Goal: Information Seeking & Learning: Get advice/opinions

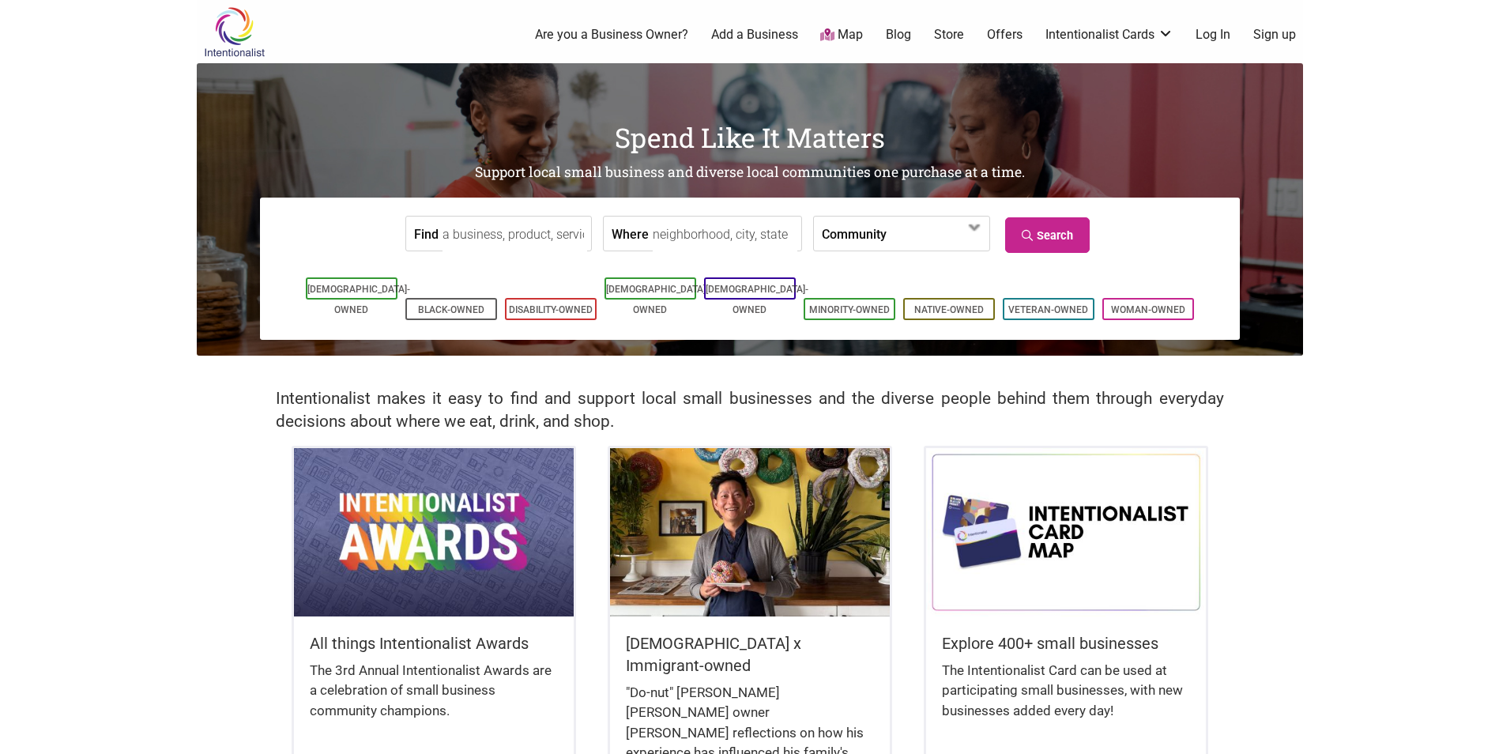
click at [1227, 32] on link "Log In" at bounding box center [1212, 34] width 35 height 17
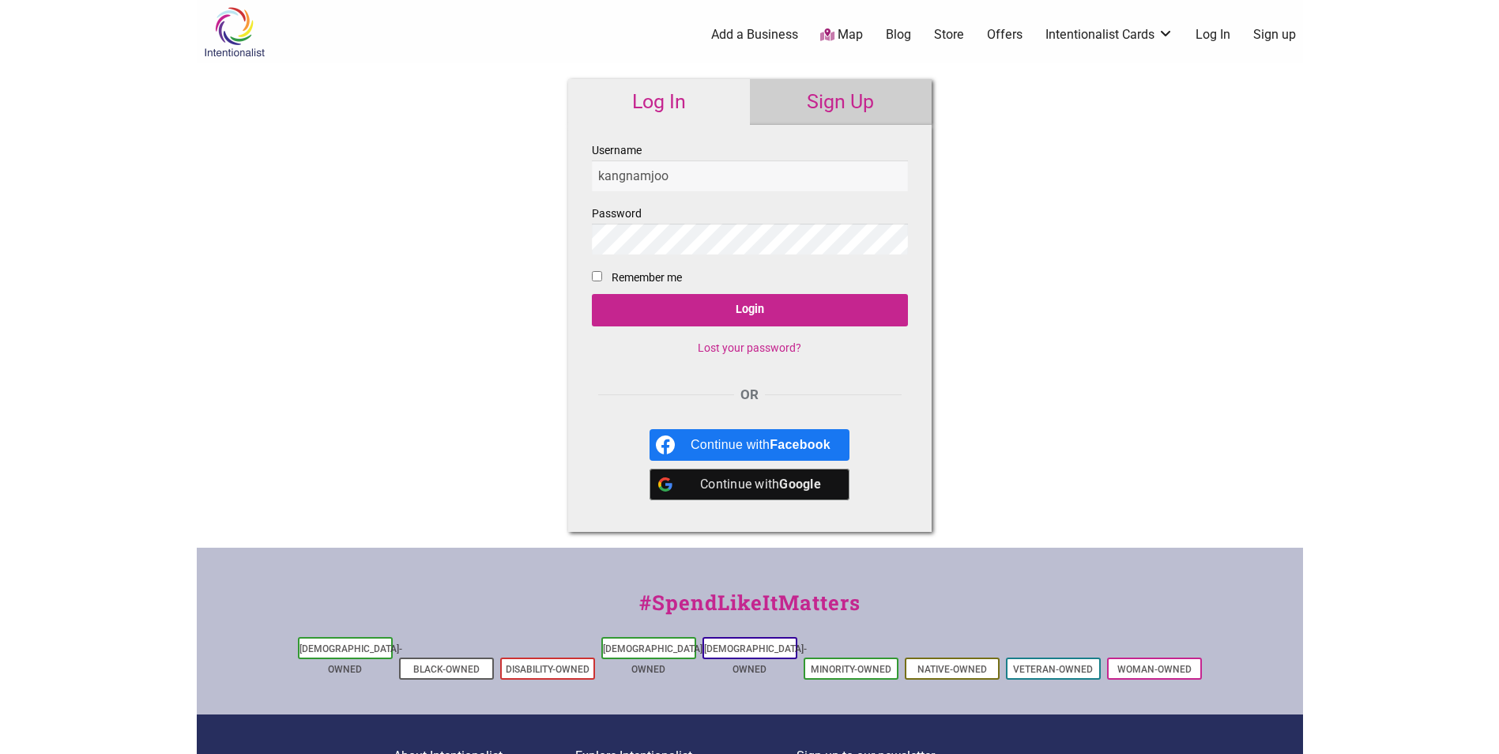
type input "kangnamjoo"
click at [592, 294] on input "Login" at bounding box center [750, 310] width 316 height 32
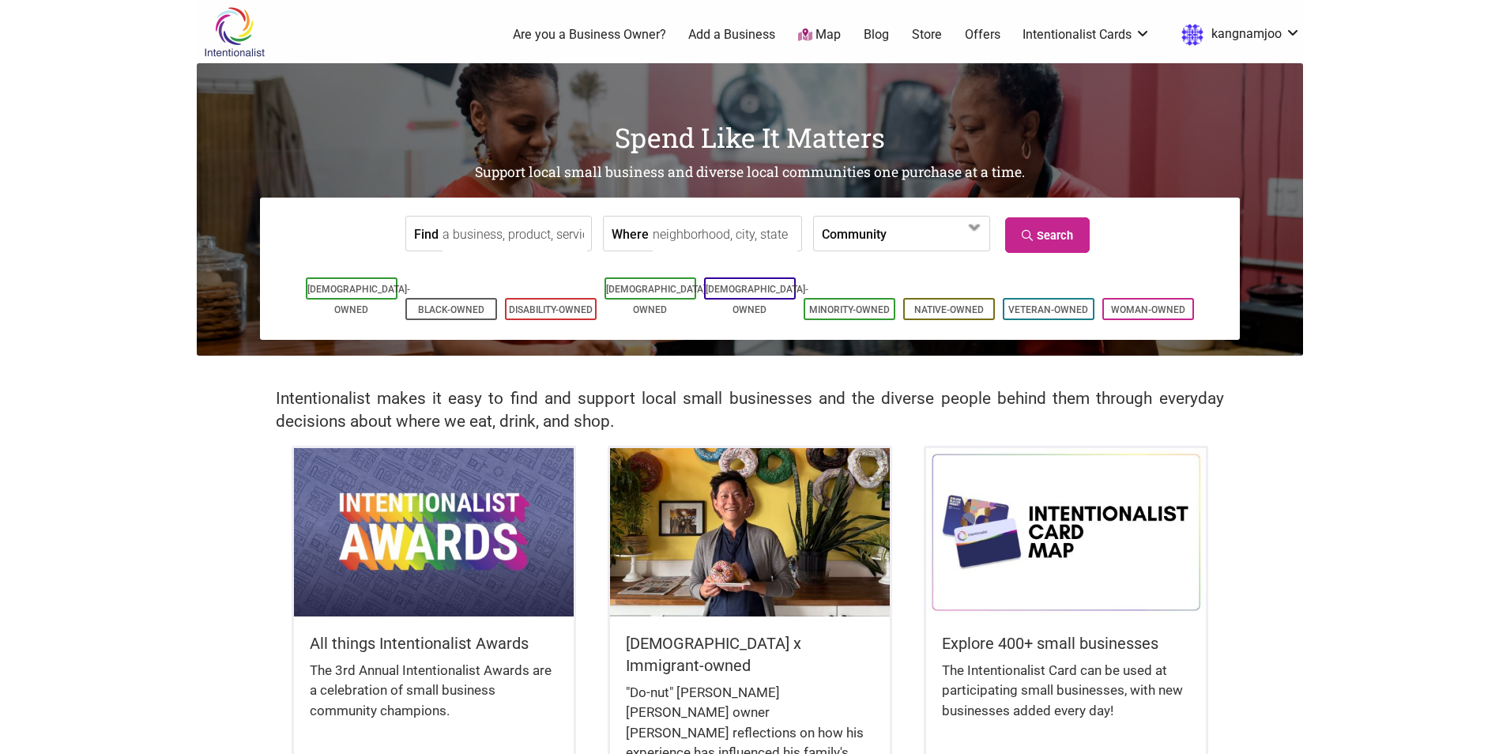
click at [1360, 243] on body "× Menu 0 Are you a Business Owner? Add a Business Map Blog Store Offers Intenti…" at bounding box center [749, 377] width 1499 height 754
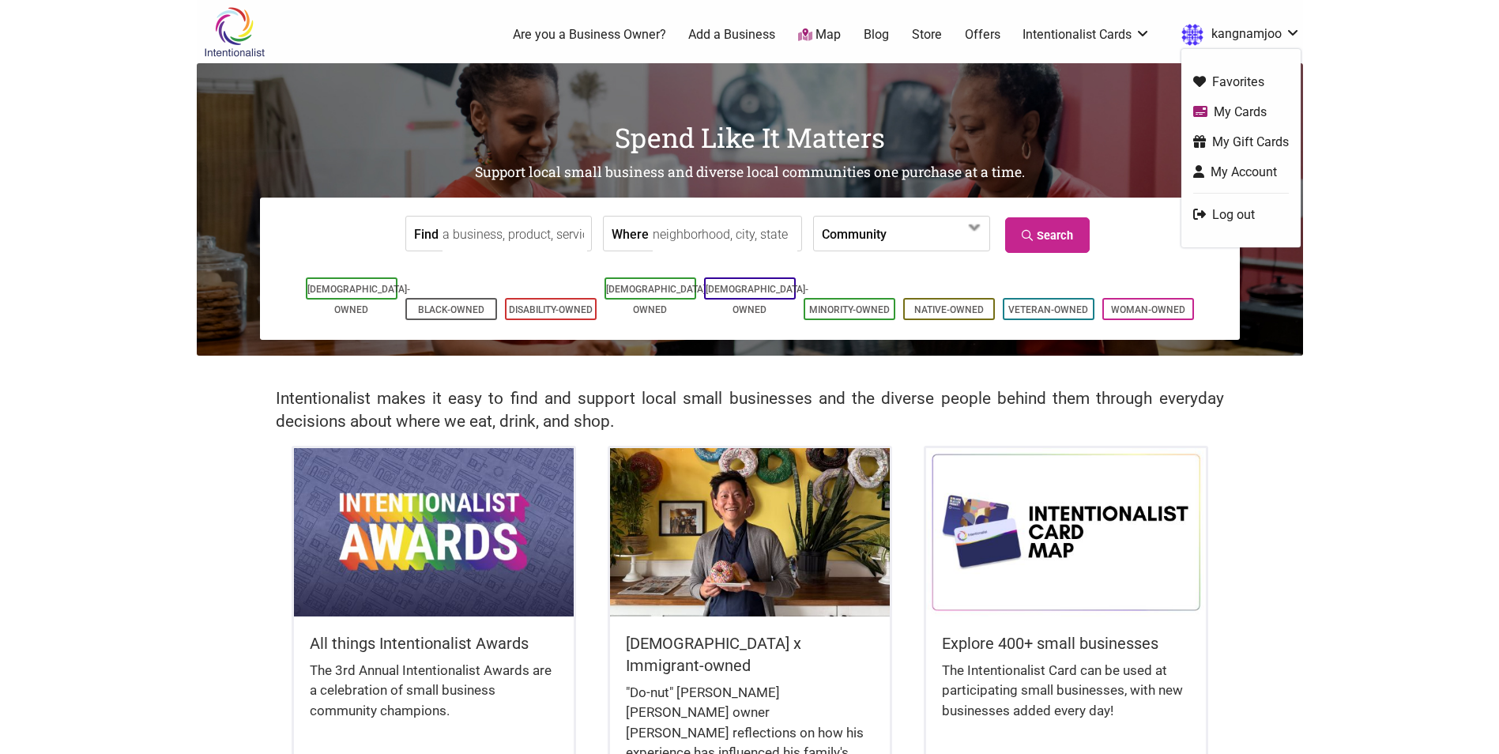
click at [1252, 112] on link "My Cards" at bounding box center [1241, 112] width 96 height 18
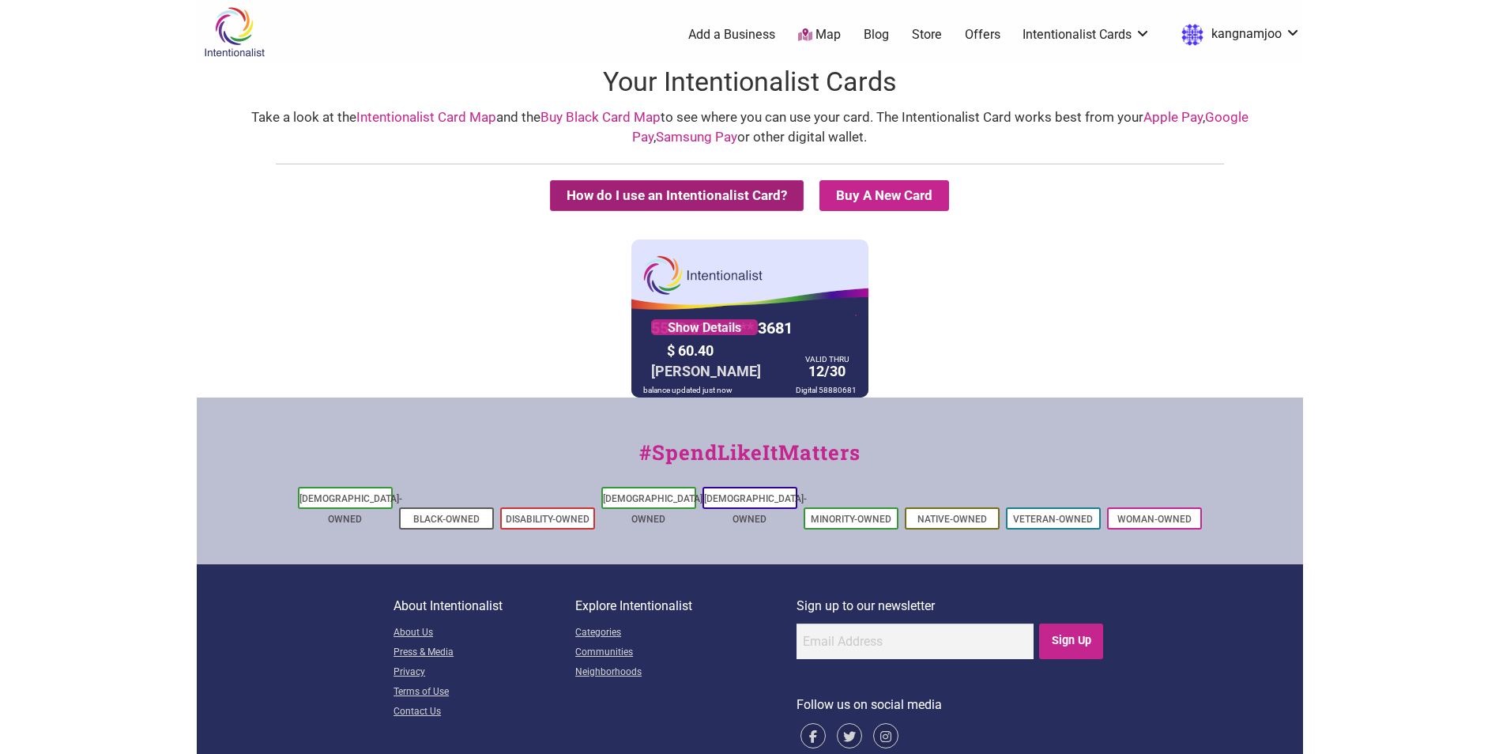
click at [674, 192] on button "How do I use an Intentionalist Card?" at bounding box center [677, 195] width 254 height 31
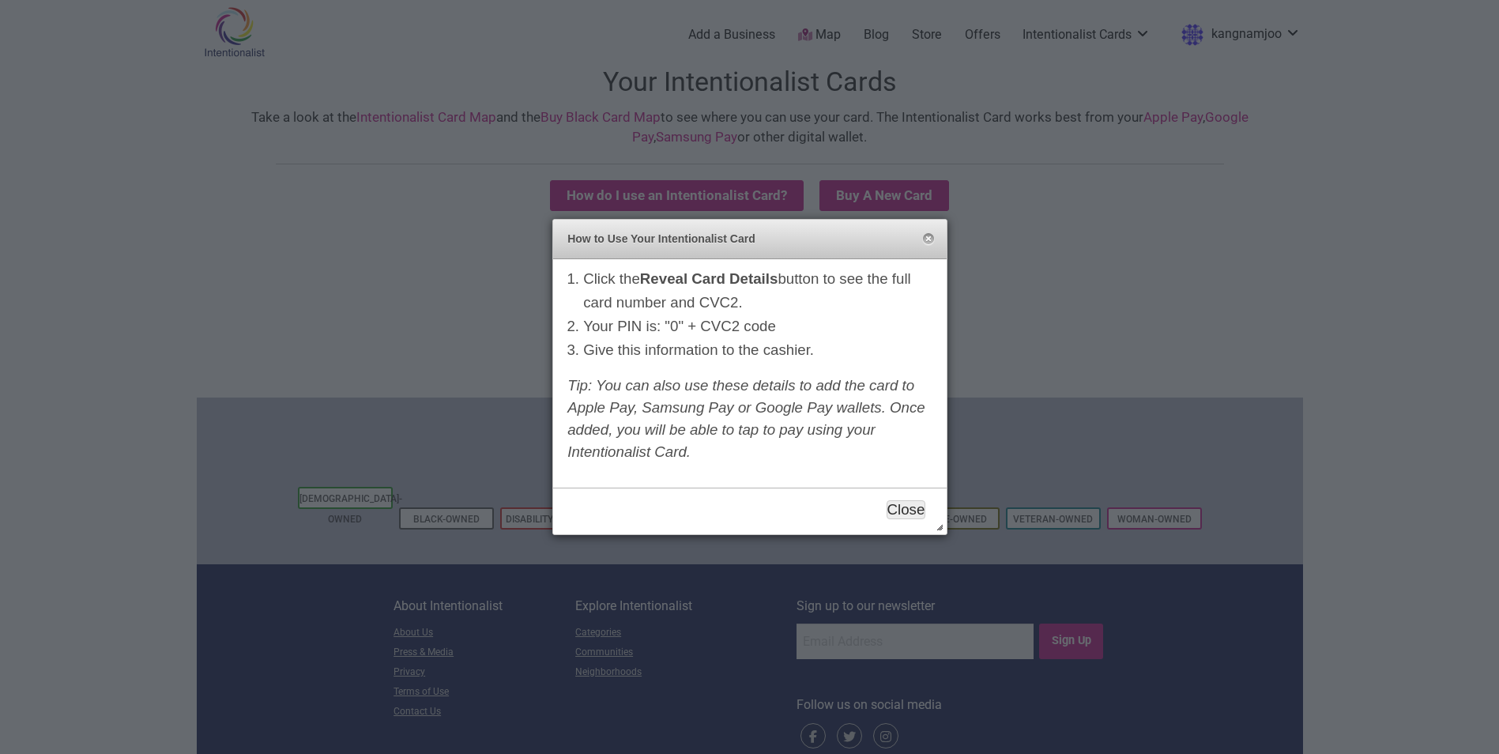
click at [905, 509] on button "Close" at bounding box center [905, 509] width 39 height 19
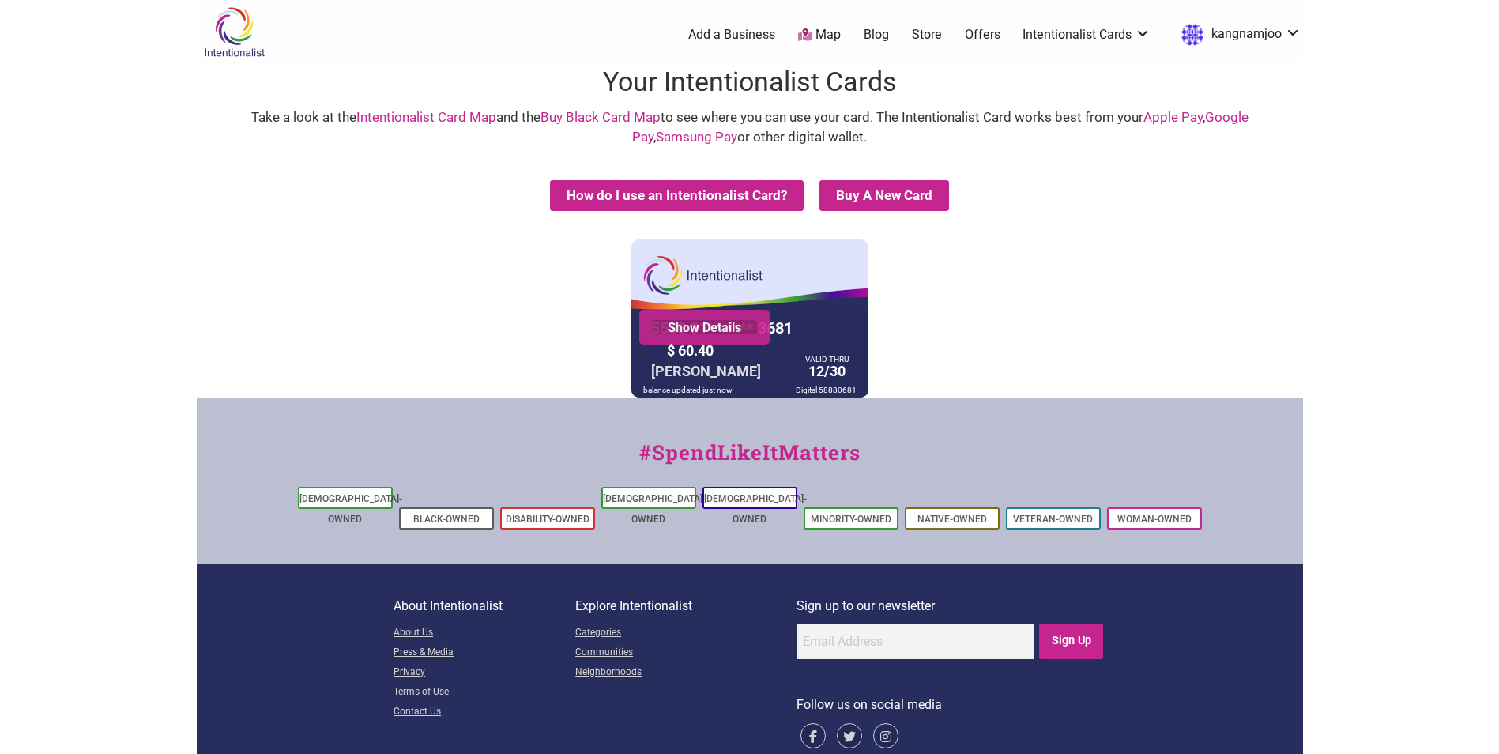
click at [732, 332] on link "Show Details" at bounding box center [704, 327] width 107 height 16
click at [833, 33] on link "Map" at bounding box center [819, 35] width 43 height 18
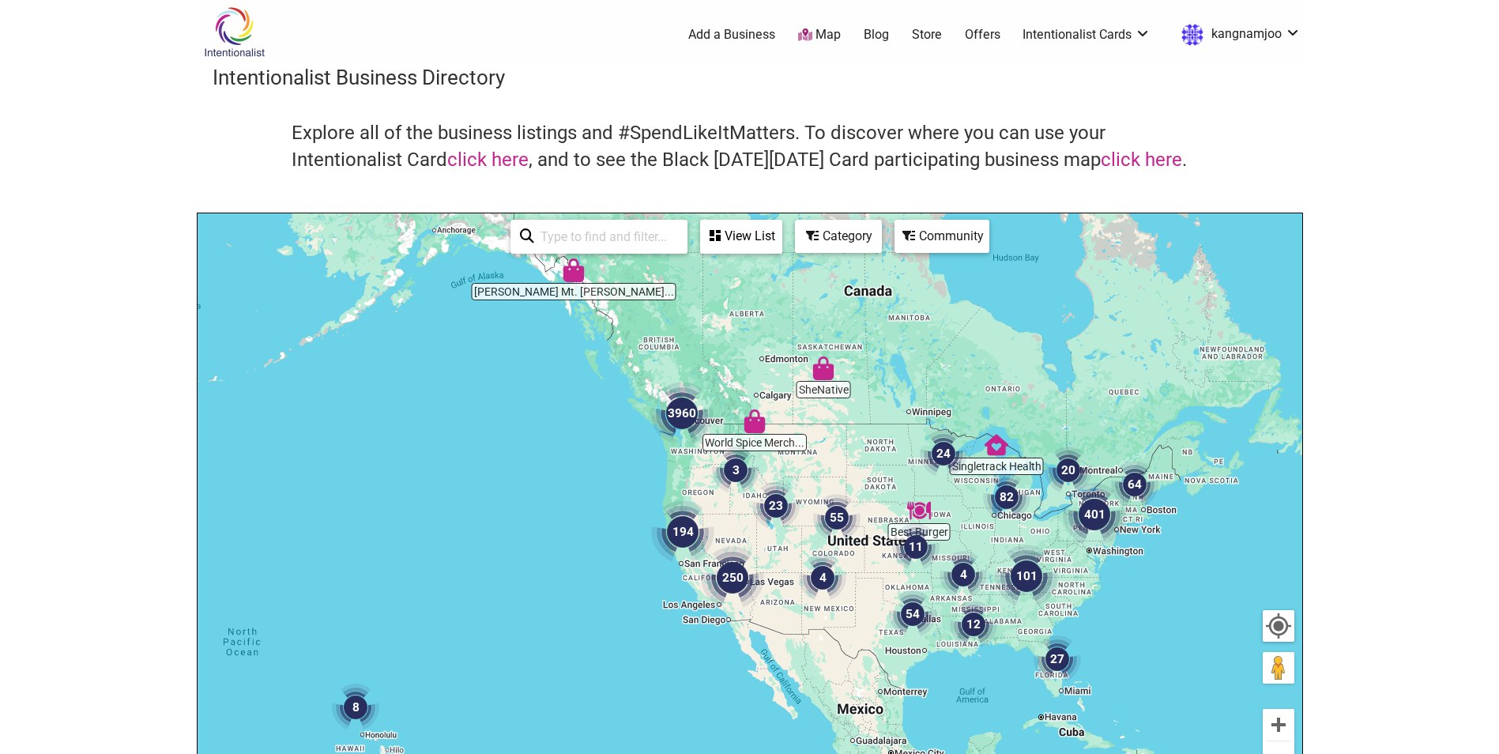
click at [681, 417] on img "3960" at bounding box center [681, 413] width 63 height 63
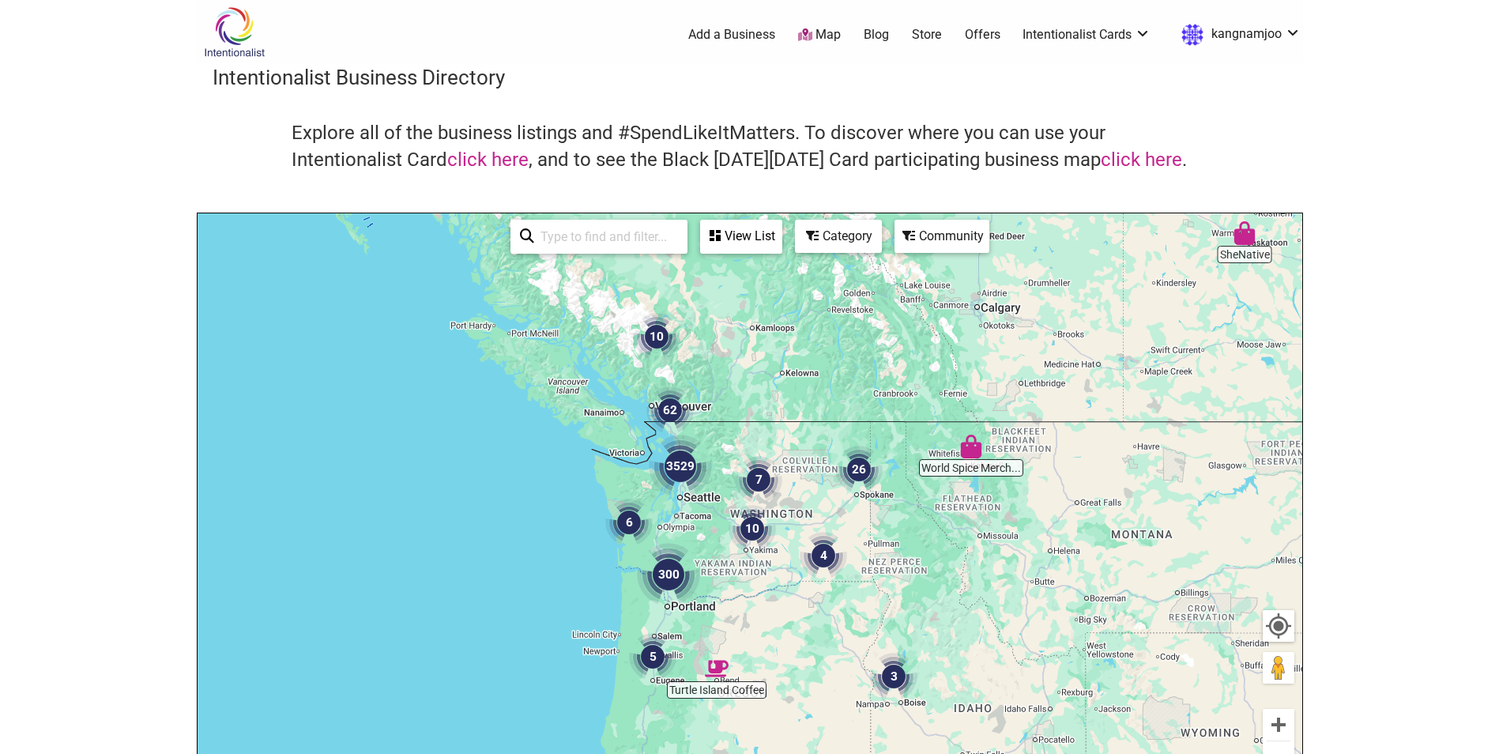
click at [840, 241] on div "Category" at bounding box center [838, 236] width 84 height 30
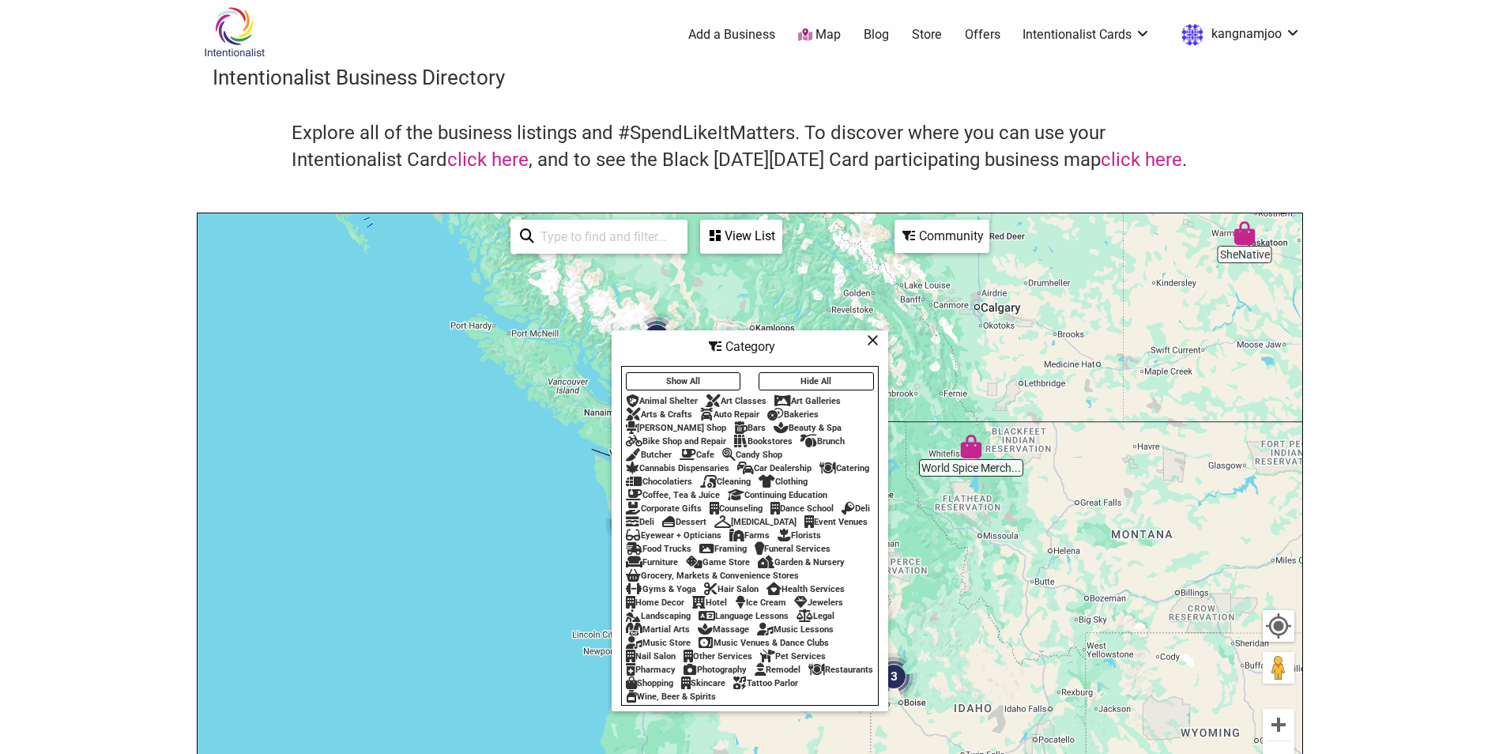
click at [791, 423] on div "Beauty & Spa" at bounding box center [807, 428] width 68 height 10
click at [867, 340] on icon at bounding box center [873, 340] width 12 height 1
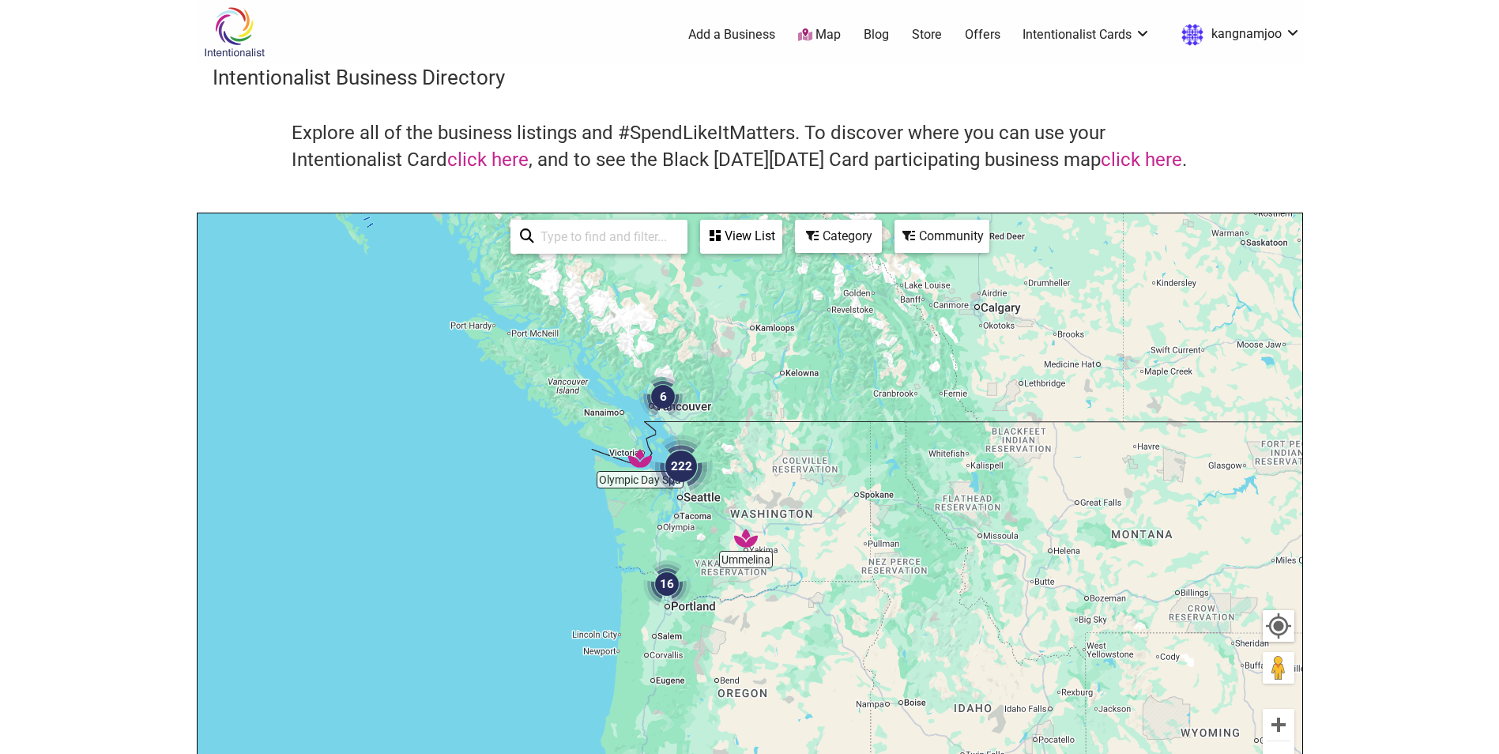
click at [831, 248] on div "Category" at bounding box center [838, 236] width 84 height 30
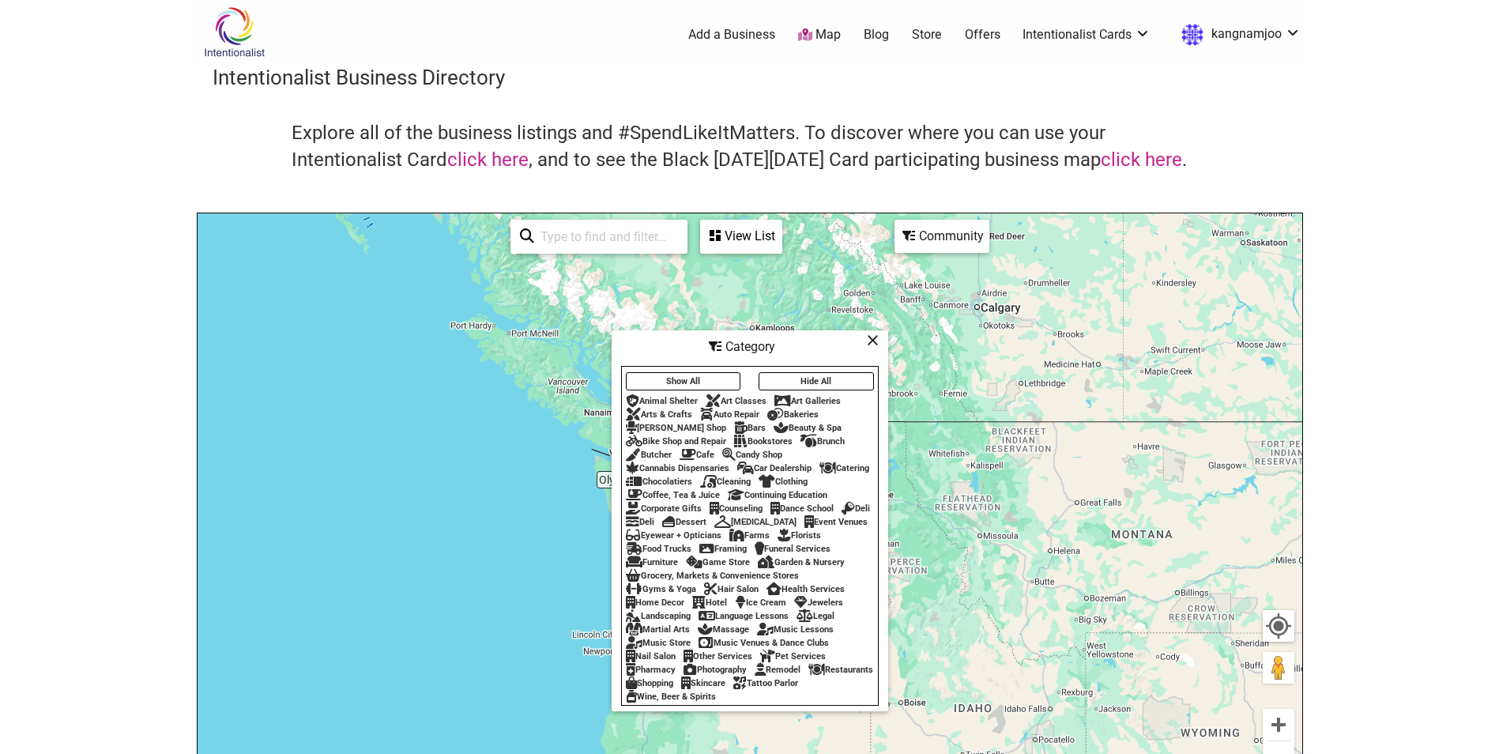
click at [647, 661] on div "Nail Salon" at bounding box center [651, 656] width 50 height 10
click at [868, 340] on icon at bounding box center [873, 340] width 12 height 1
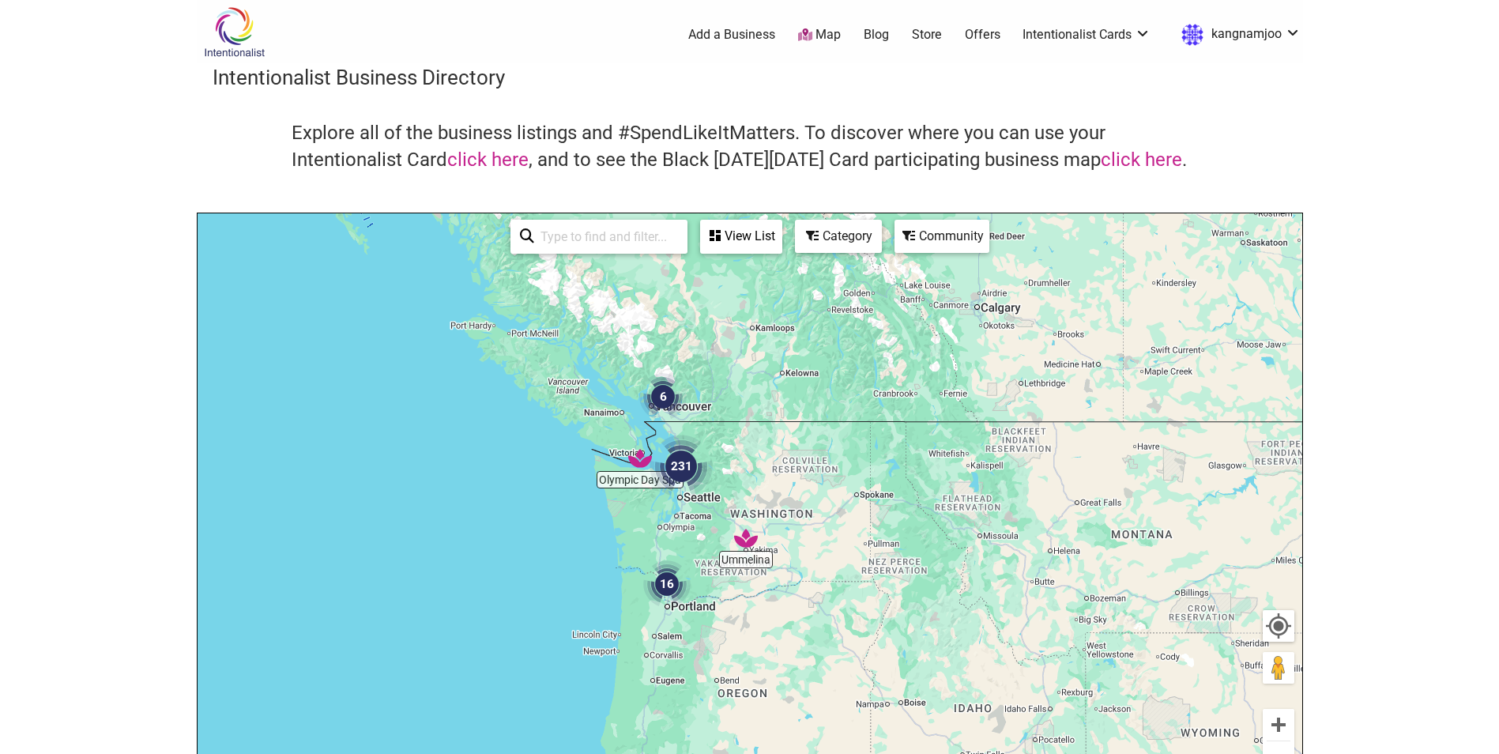
click at [759, 243] on div "View List" at bounding box center [741, 236] width 79 height 30
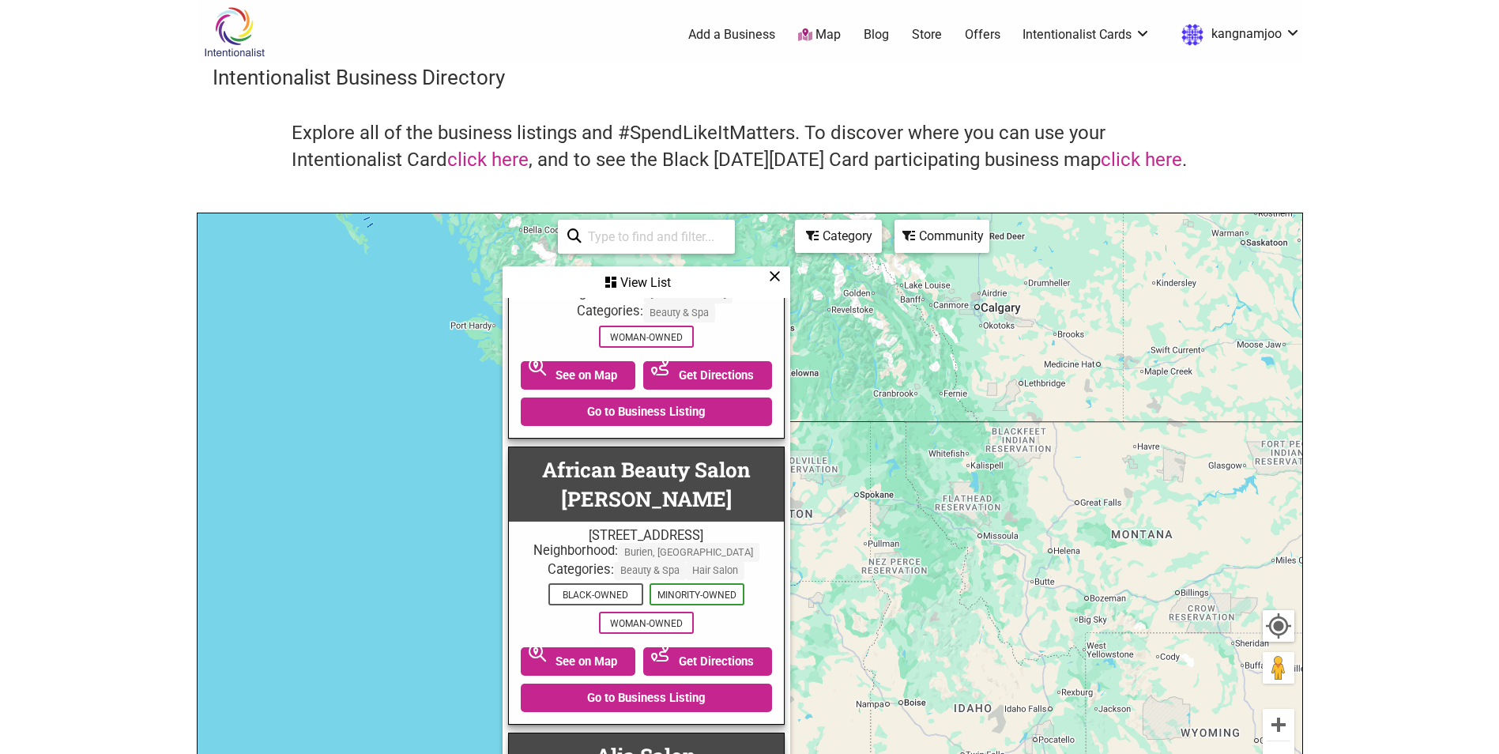
scroll to position [1501, 0]
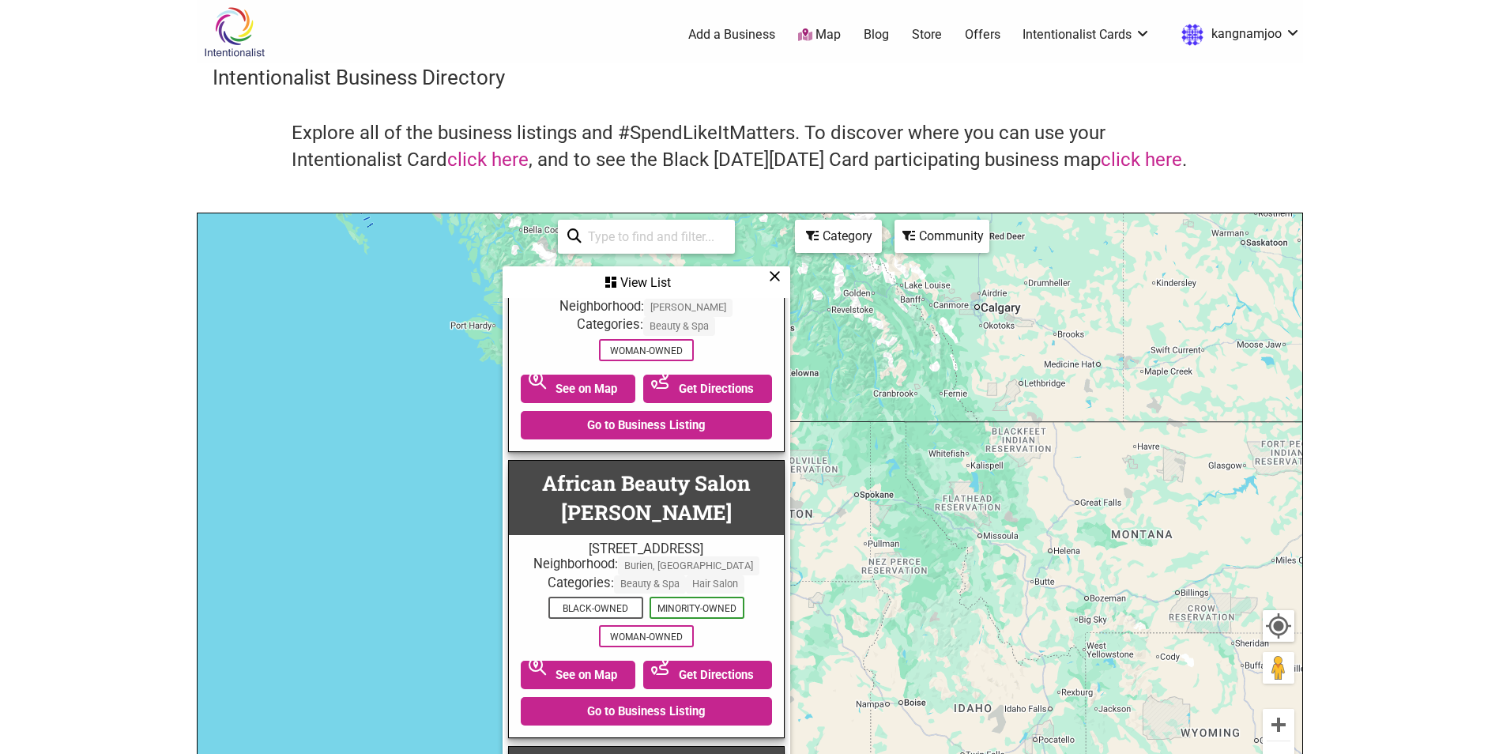
click at [686, 242] on input "search" at bounding box center [653, 236] width 144 height 31
click at [359, 393] on div "To navigate, press the arrow keys." at bounding box center [749, 520] width 1104 height 615
click at [774, 276] on icon at bounding box center [775, 276] width 12 height 1
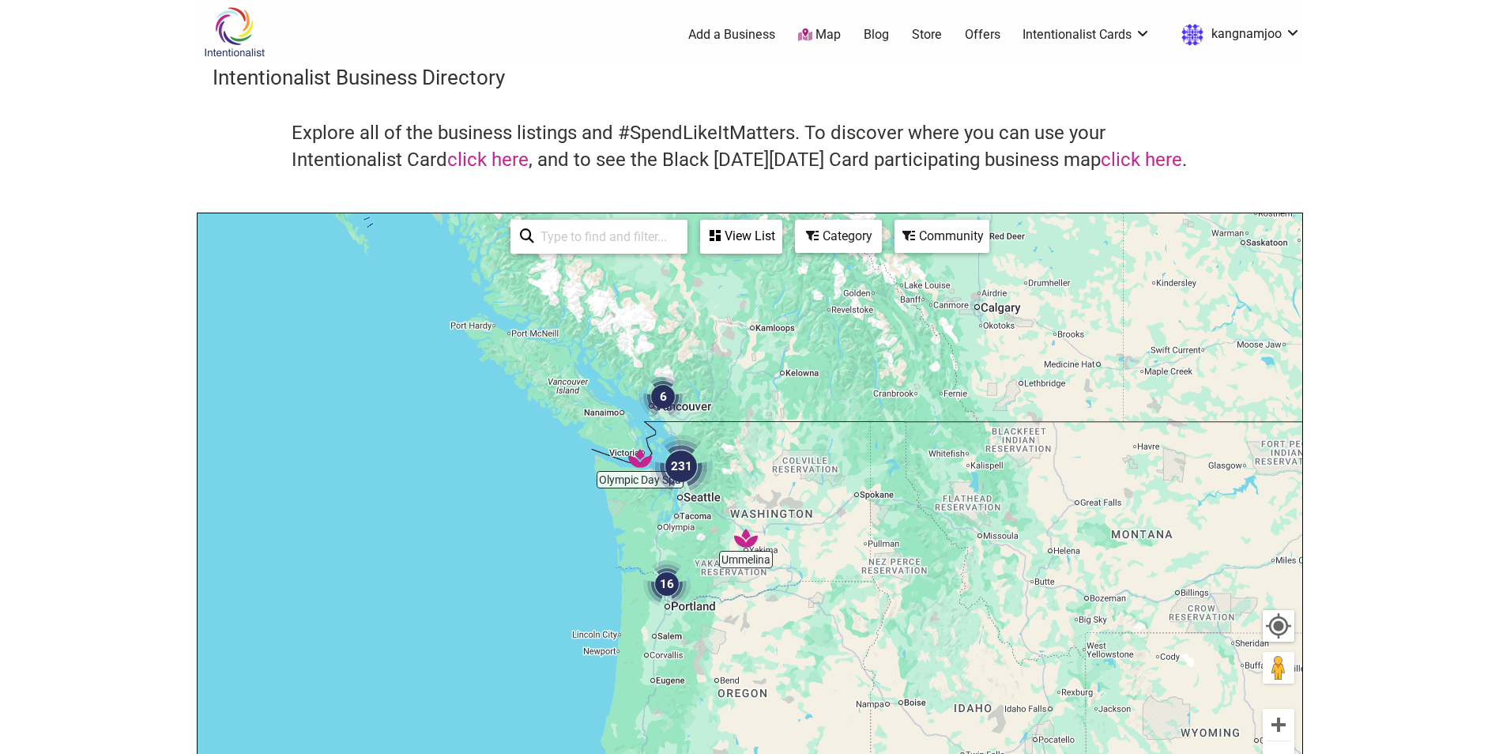
click at [836, 244] on div "Category" at bounding box center [838, 236] width 84 height 30
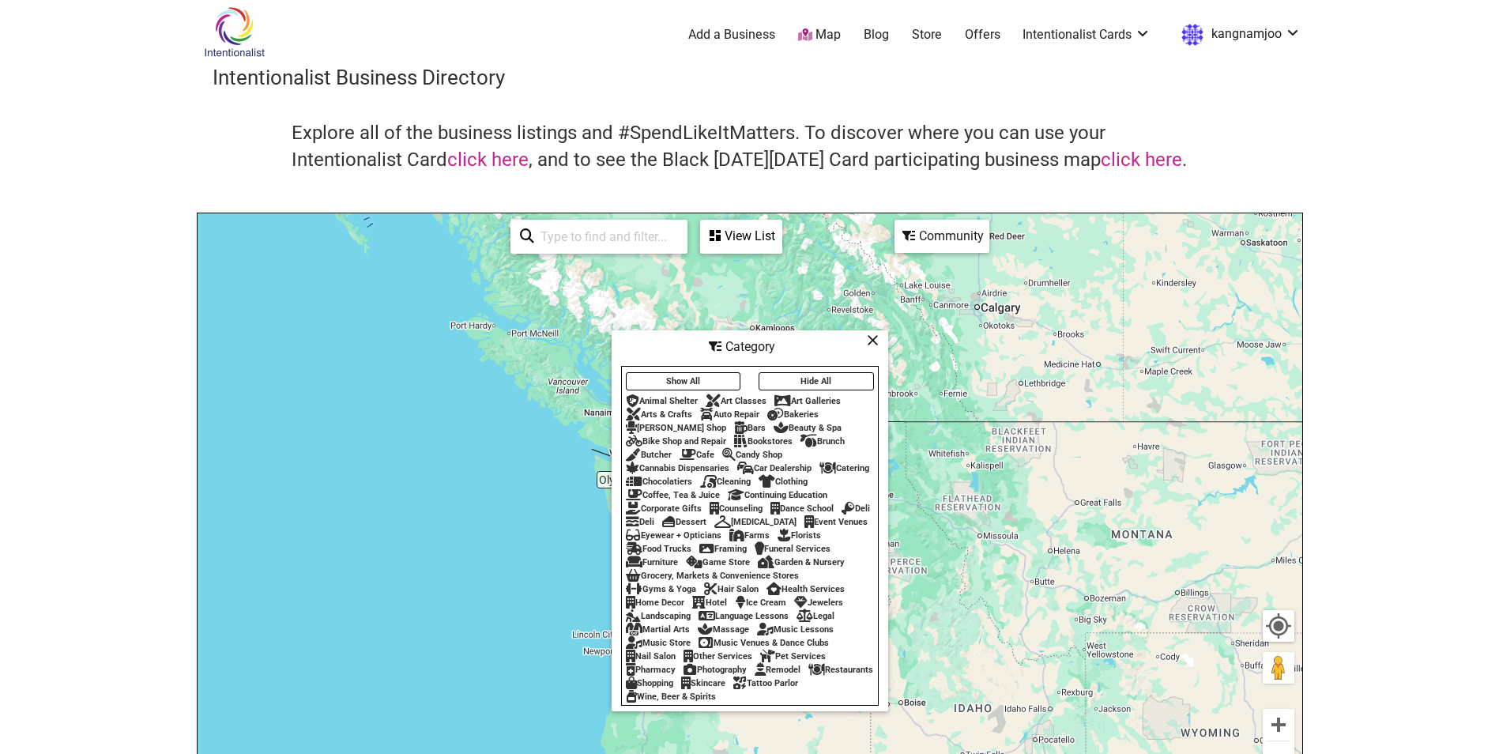
click at [697, 374] on button "Show All" at bounding box center [683, 381] width 115 height 18
click at [773, 423] on div "Beauty & Spa" at bounding box center [807, 428] width 68 height 10
click at [875, 340] on icon at bounding box center [873, 340] width 12 height 1
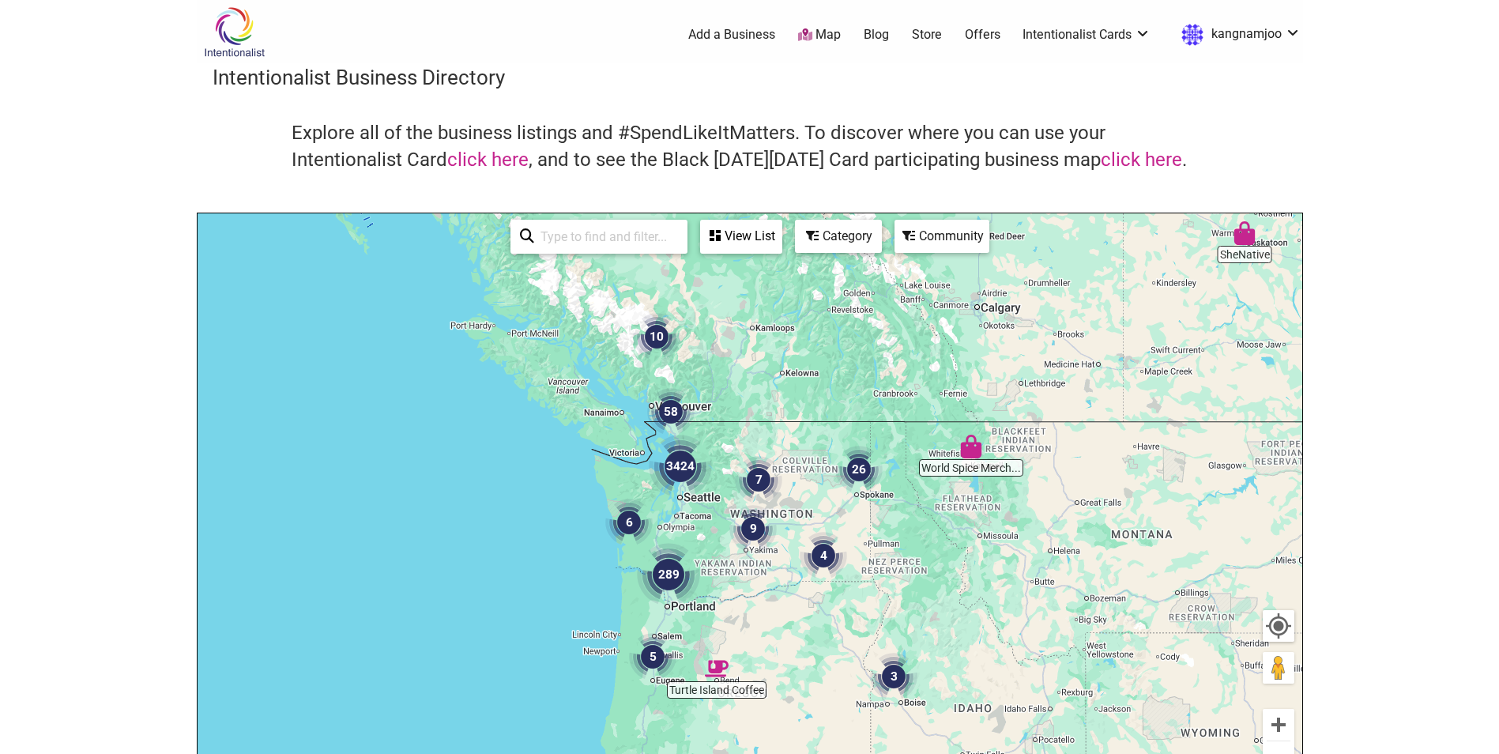
click at [927, 244] on div "Community" at bounding box center [942, 236] width 92 height 30
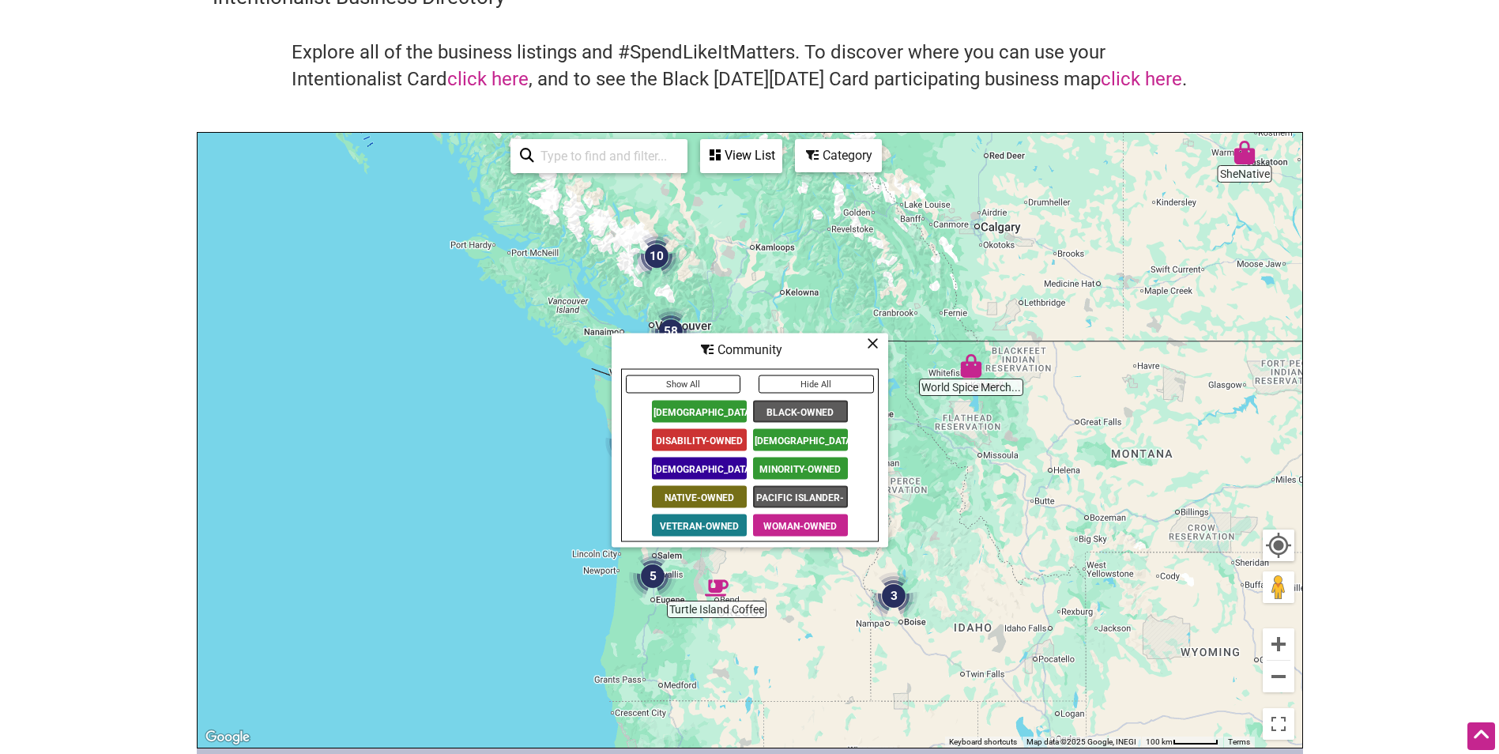
scroll to position [79, 0]
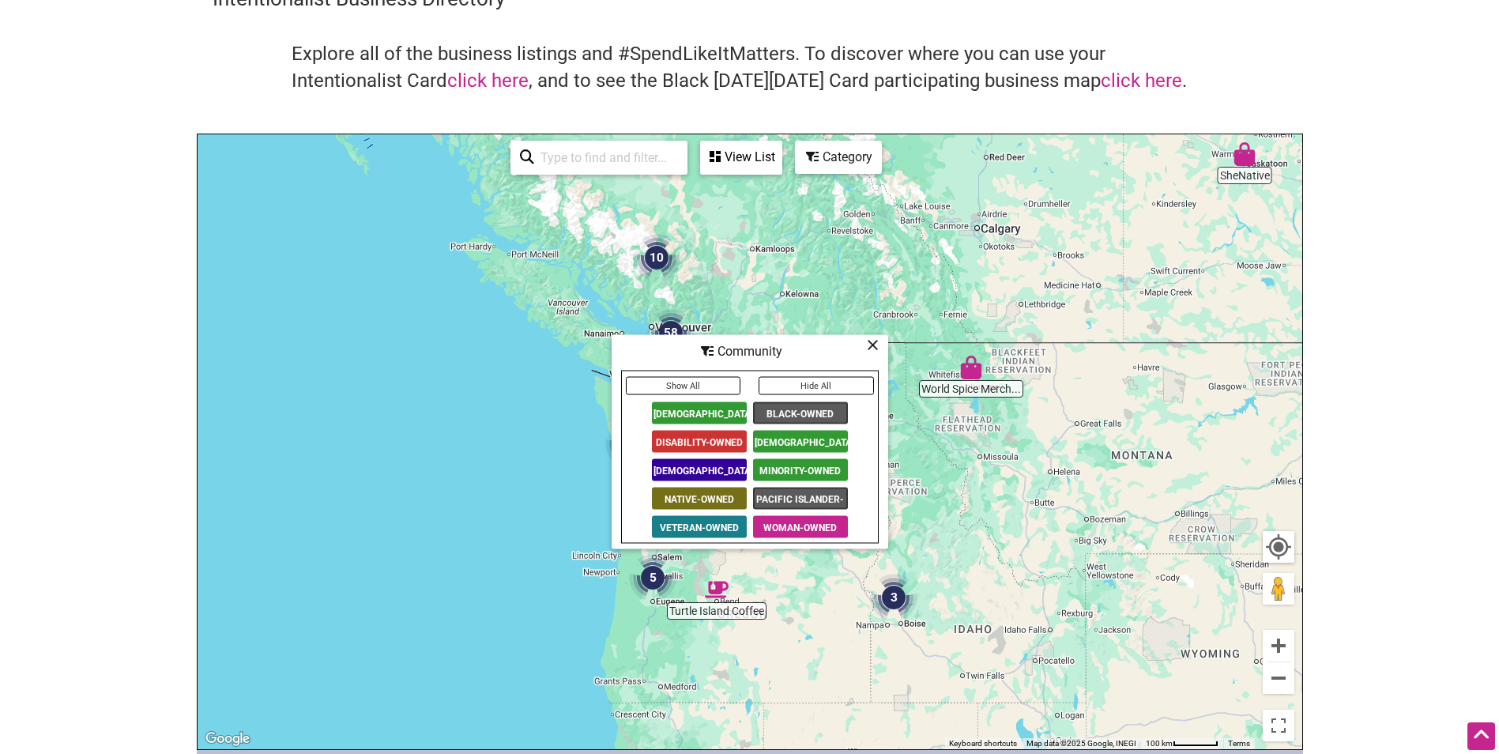
click at [878, 344] on icon at bounding box center [873, 344] width 12 height 1
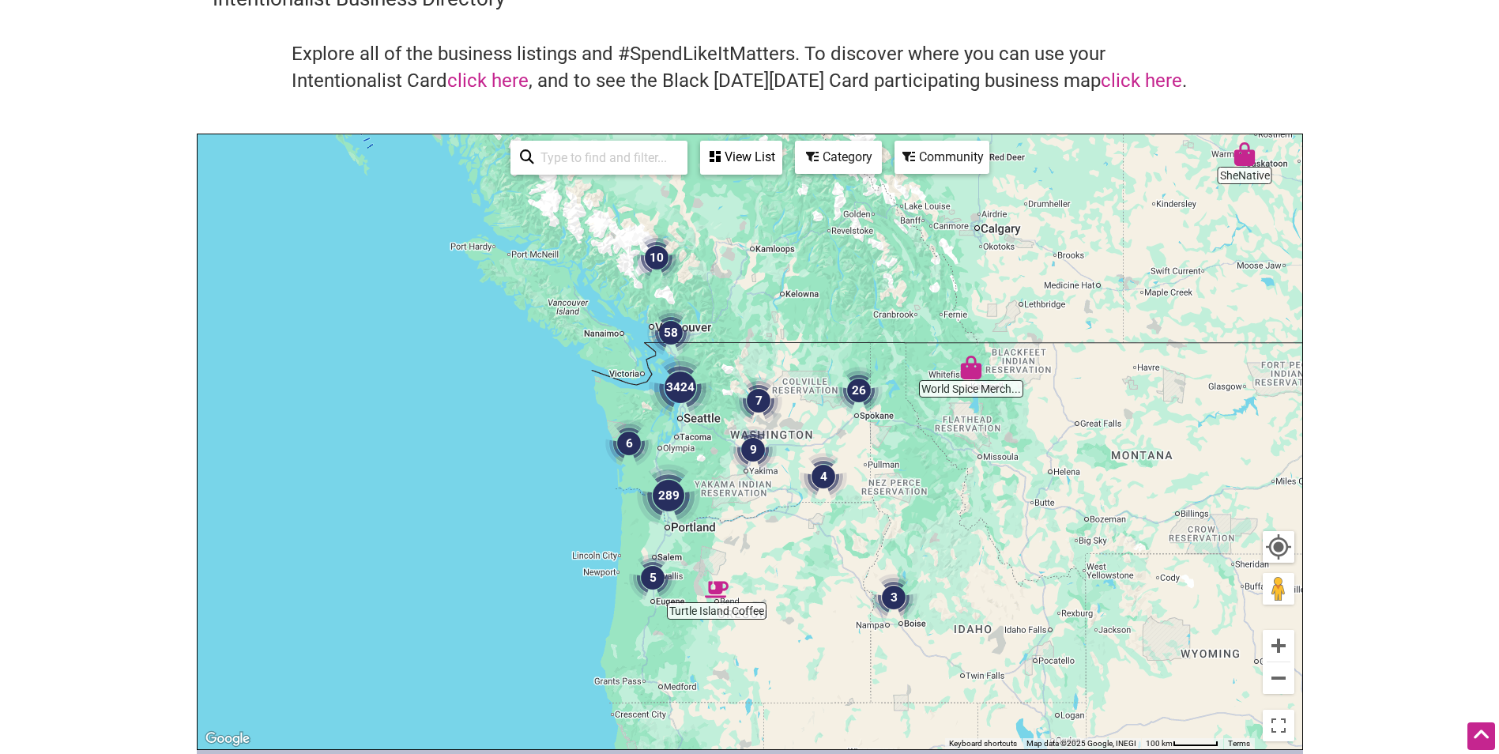
click at [713, 165] on div "View List" at bounding box center [741, 157] width 79 height 30
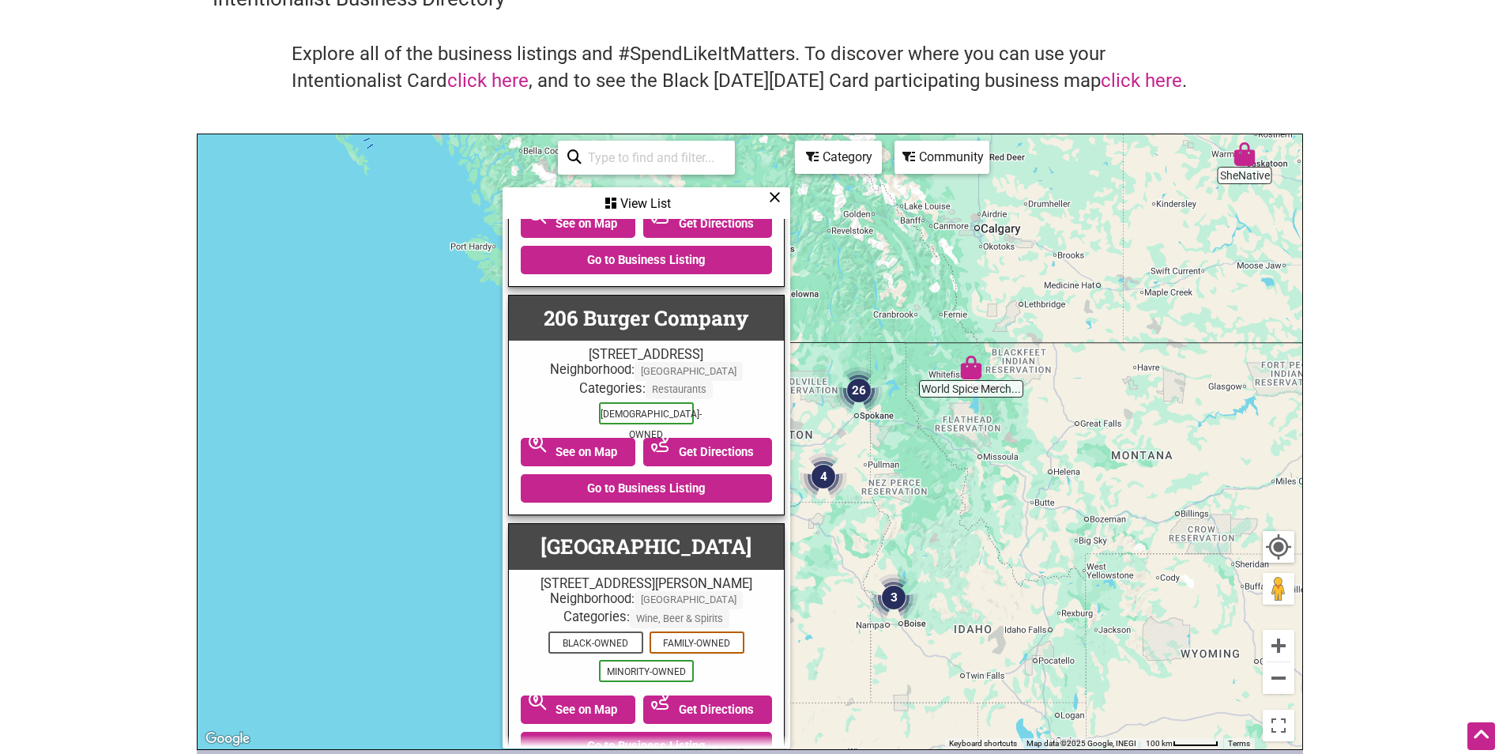
click at [668, 164] on input "search" at bounding box center [653, 157] width 144 height 31
click at [773, 197] on icon at bounding box center [775, 197] width 12 height 1
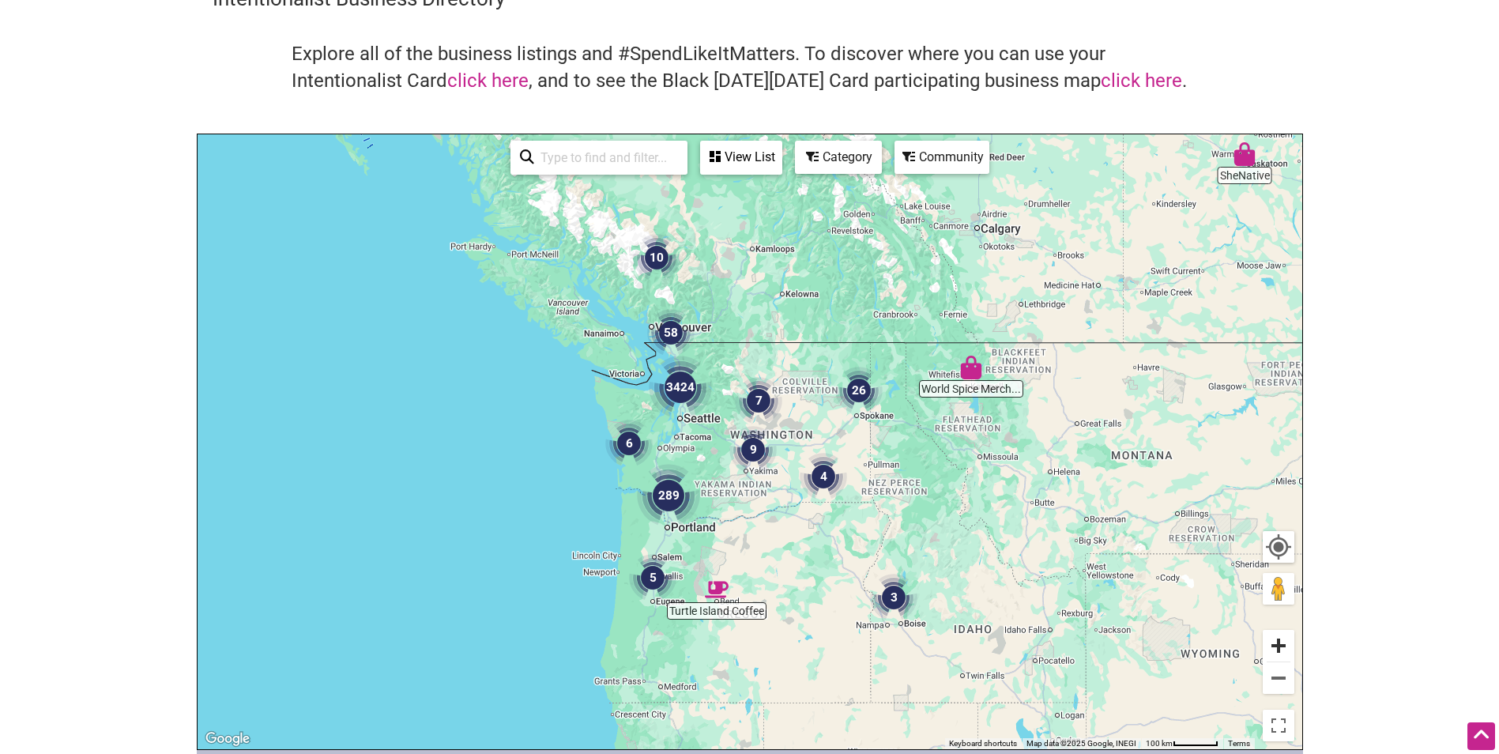
click at [1273, 649] on button "Zoom in" at bounding box center [1278, 646] width 32 height 32
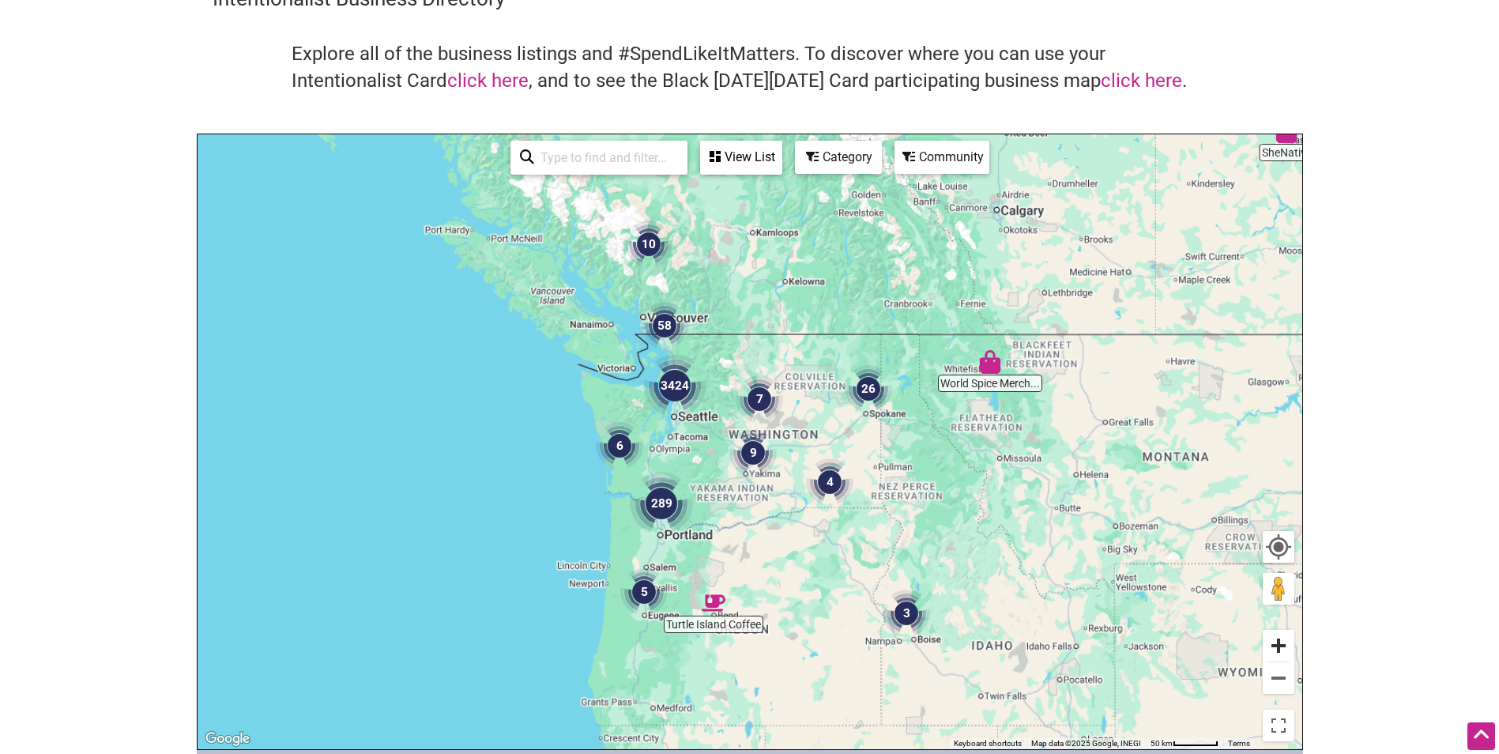
click at [1273, 649] on button "Zoom in" at bounding box center [1278, 646] width 32 height 32
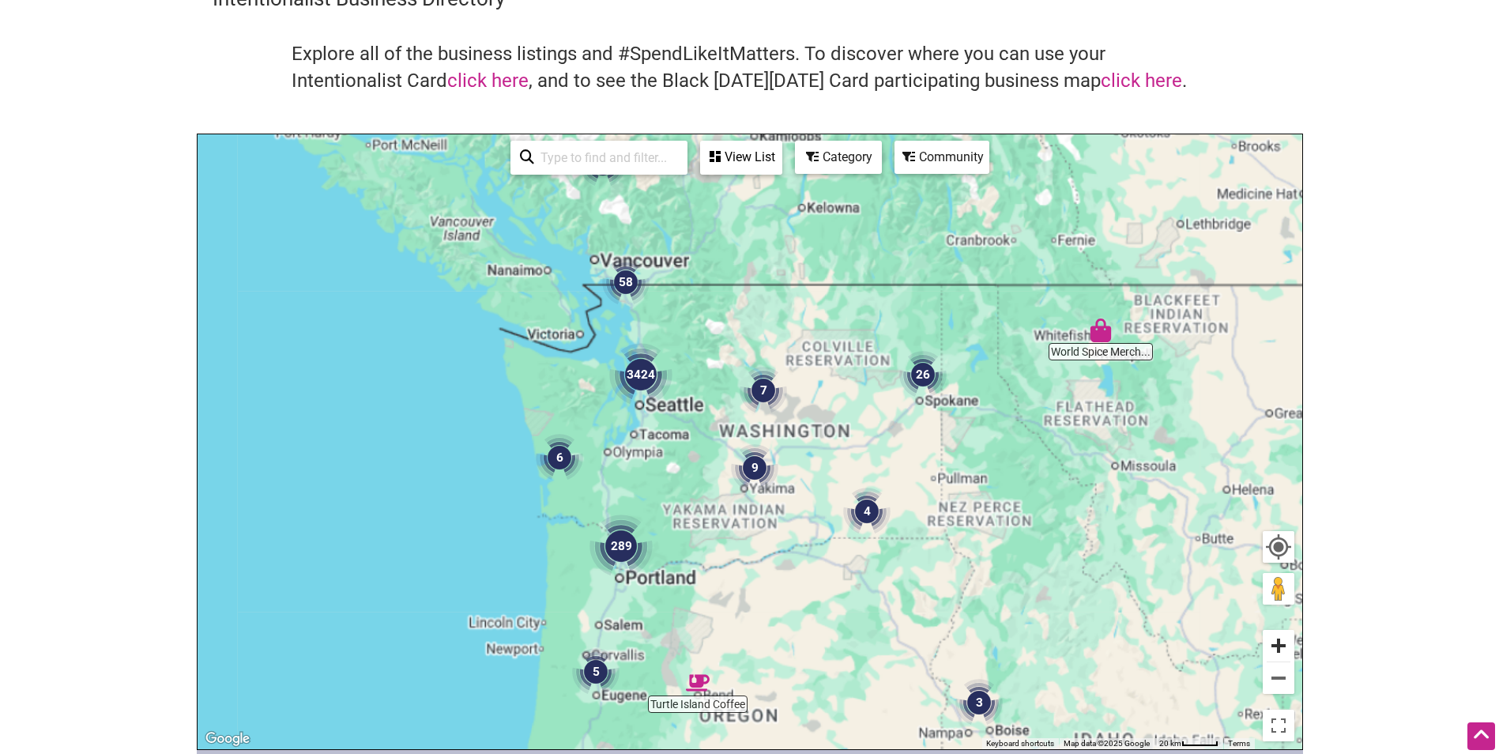
click at [1273, 649] on button "Zoom in" at bounding box center [1278, 646] width 32 height 32
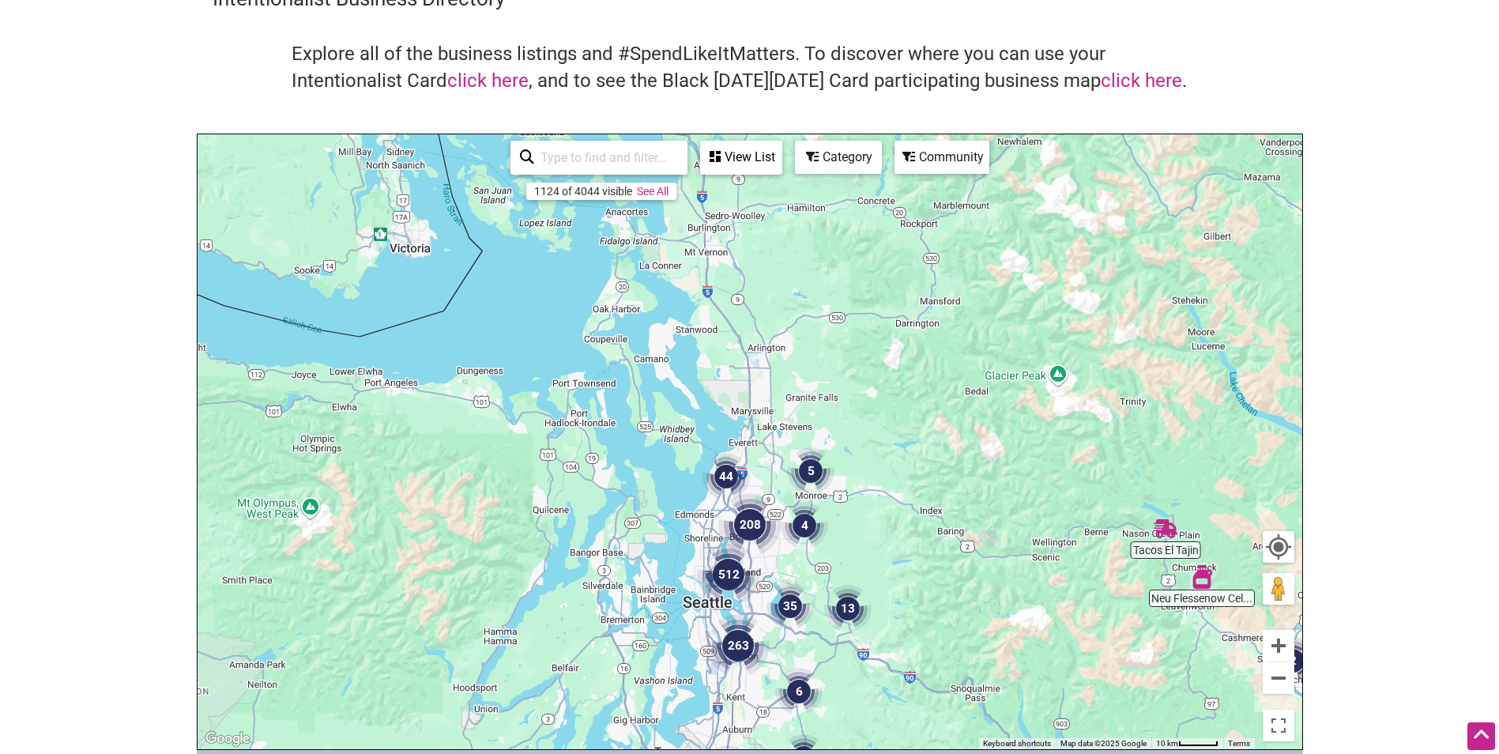
drag, startPoint x: 391, startPoint y: 323, endPoint x: 908, endPoint y: 671, distance: 623.3
click at [908, 671] on div "To navigate, press the arrow keys." at bounding box center [749, 441] width 1104 height 615
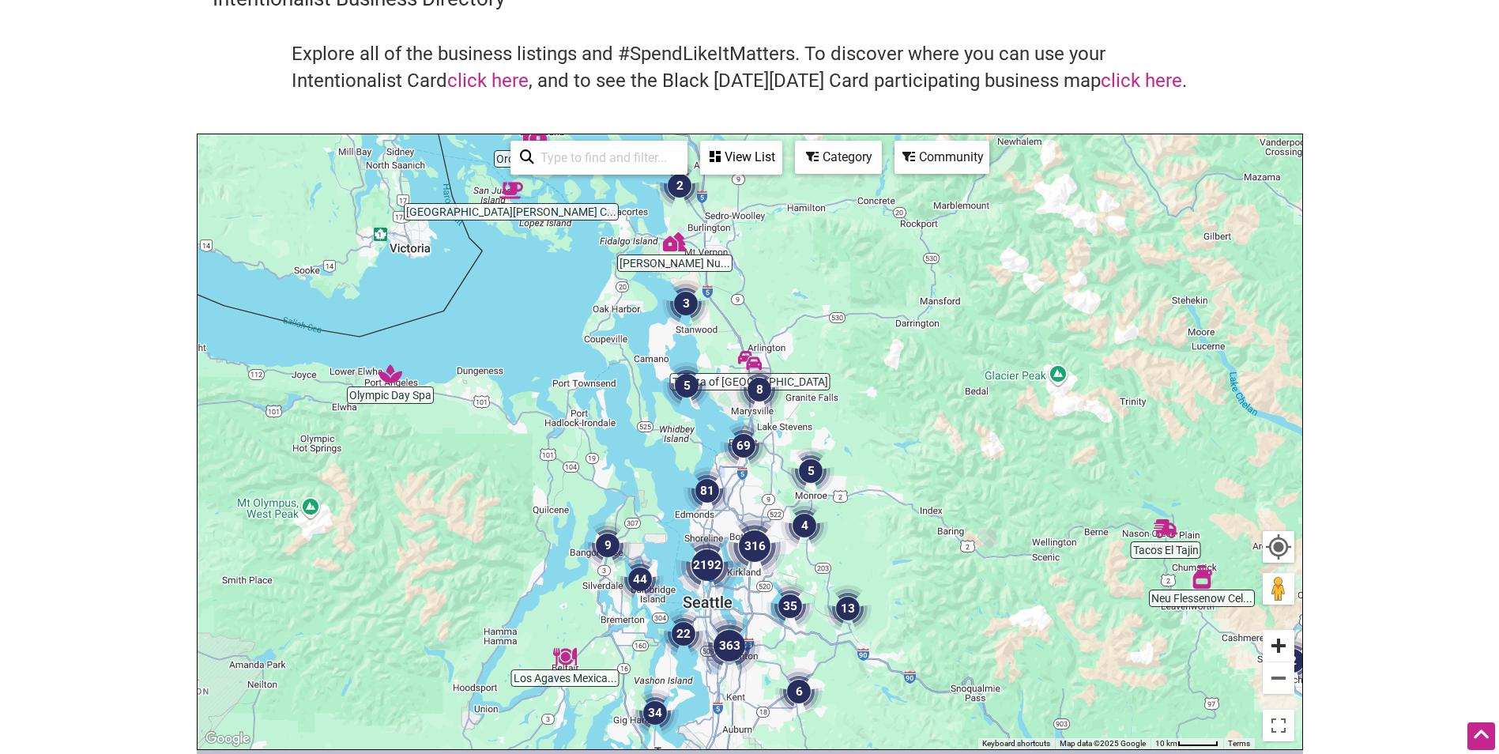
click at [1277, 638] on button "Zoom in" at bounding box center [1278, 646] width 32 height 32
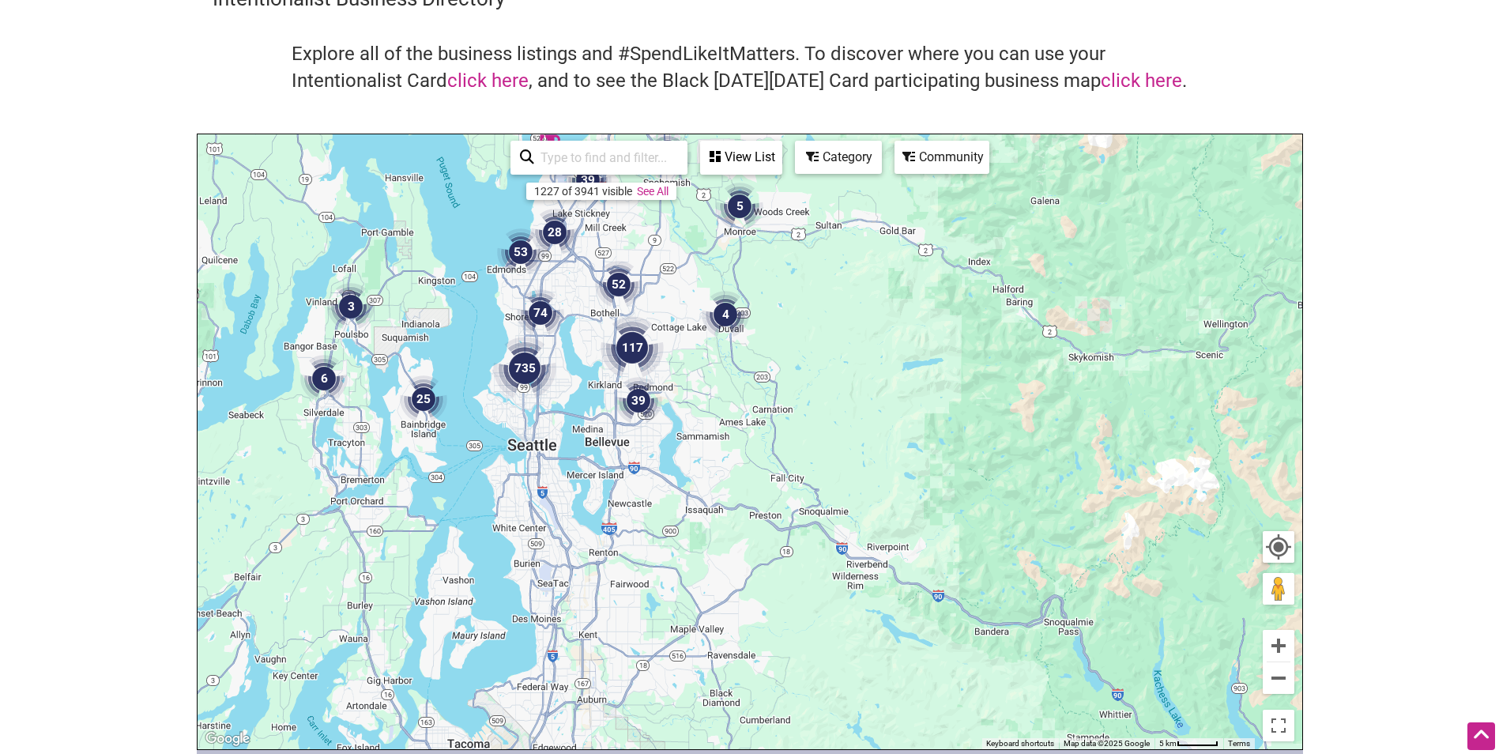
drag, startPoint x: 812, startPoint y: 595, endPoint x: 679, endPoint y: 275, distance: 346.4
click at [679, 275] on div "To navigate, press the arrow keys." at bounding box center [749, 441] width 1104 height 615
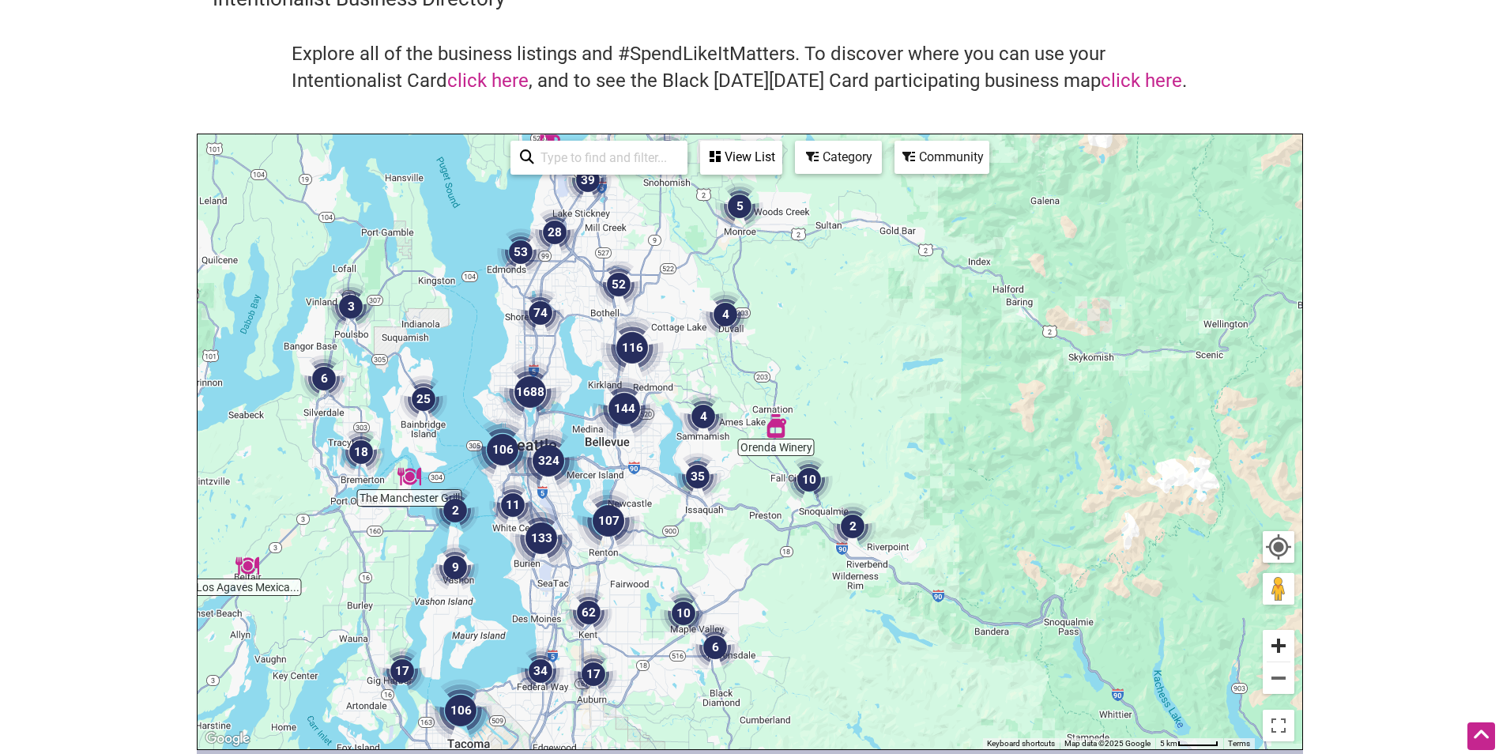
click at [1283, 643] on button "Zoom in" at bounding box center [1278, 646] width 32 height 32
click at [1282, 643] on button "Zoom in" at bounding box center [1278, 646] width 32 height 32
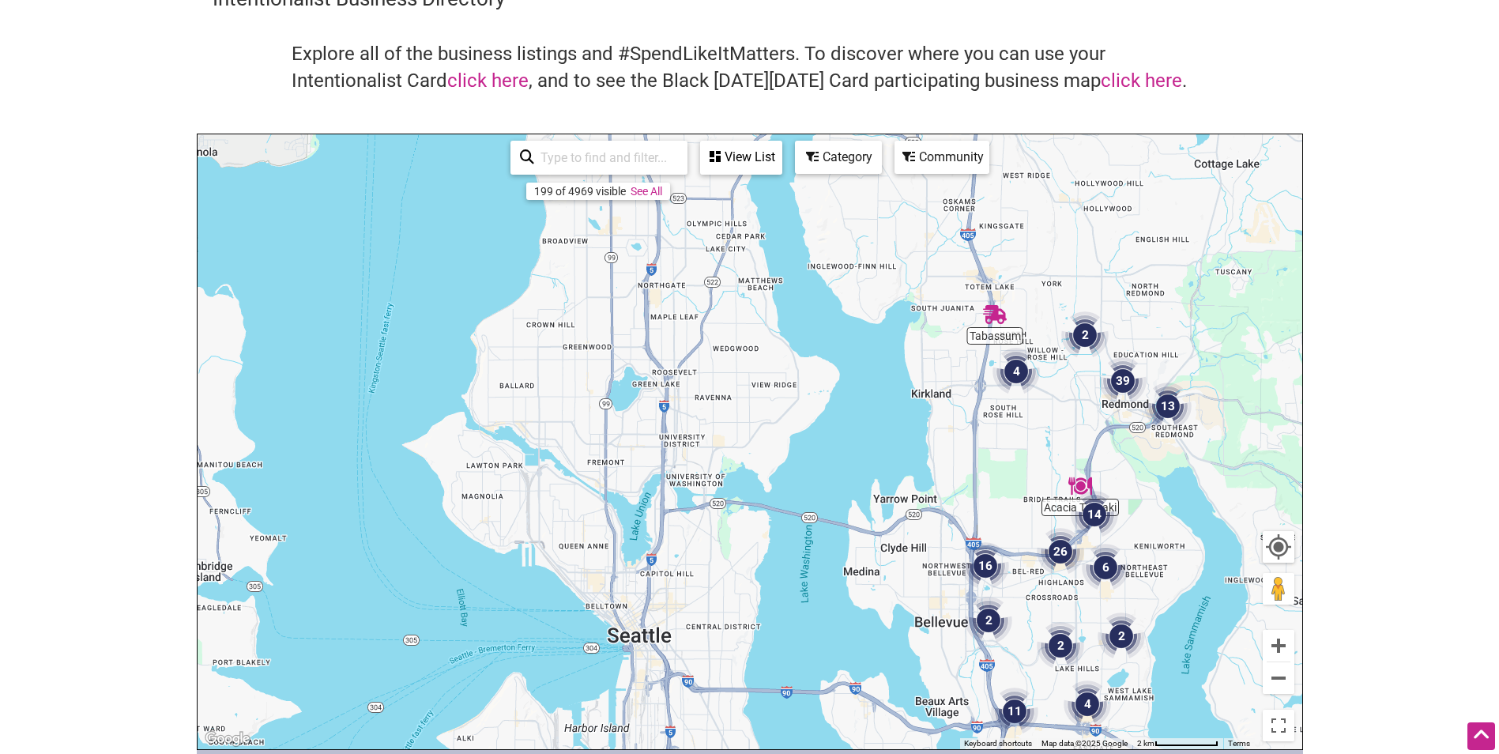
drag, startPoint x: 384, startPoint y: 544, endPoint x: 1150, endPoint y: 729, distance: 788.4
click at [1150, 729] on div "To navigate, press the arrow keys." at bounding box center [749, 441] width 1104 height 615
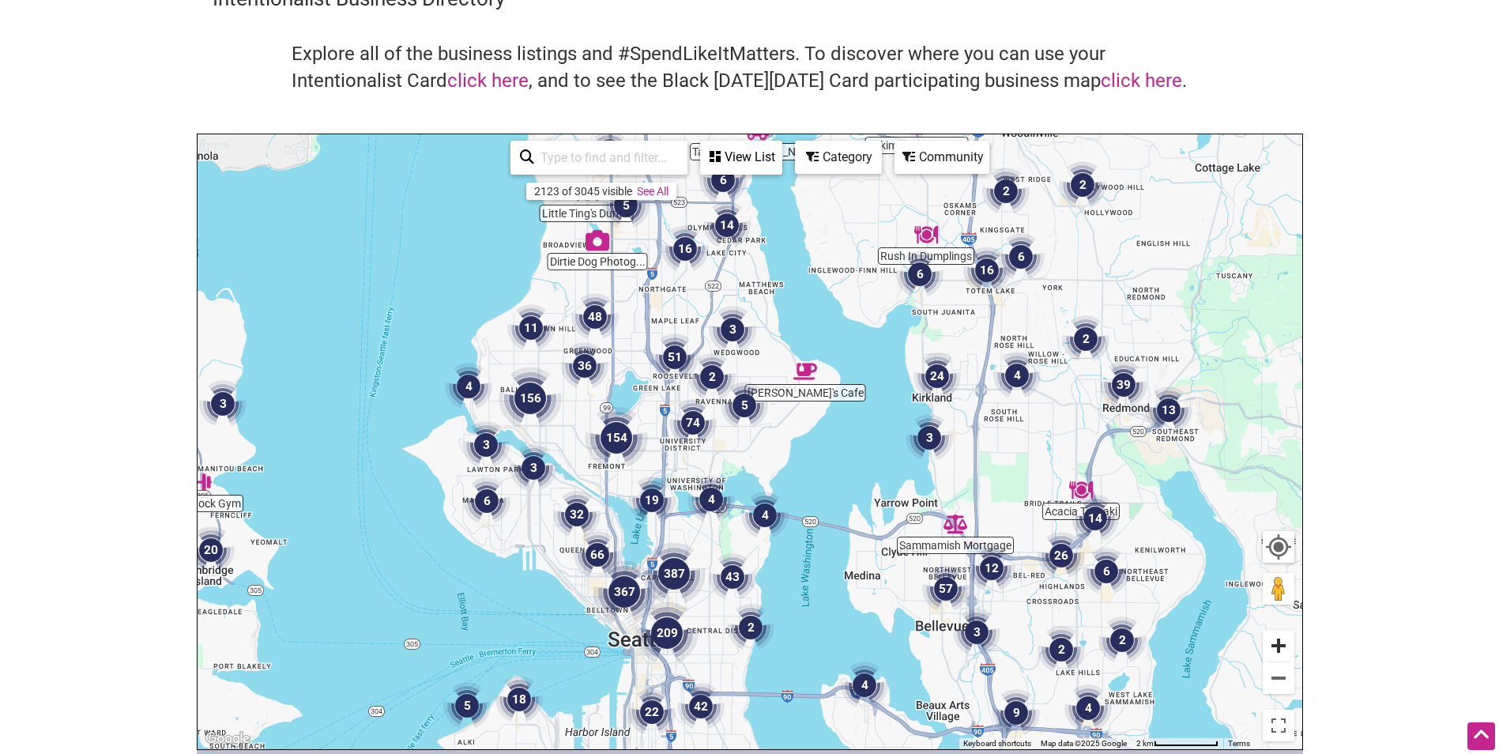
click at [1287, 652] on button "Zoom in" at bounding box center [1278, 646] width 32 height 32
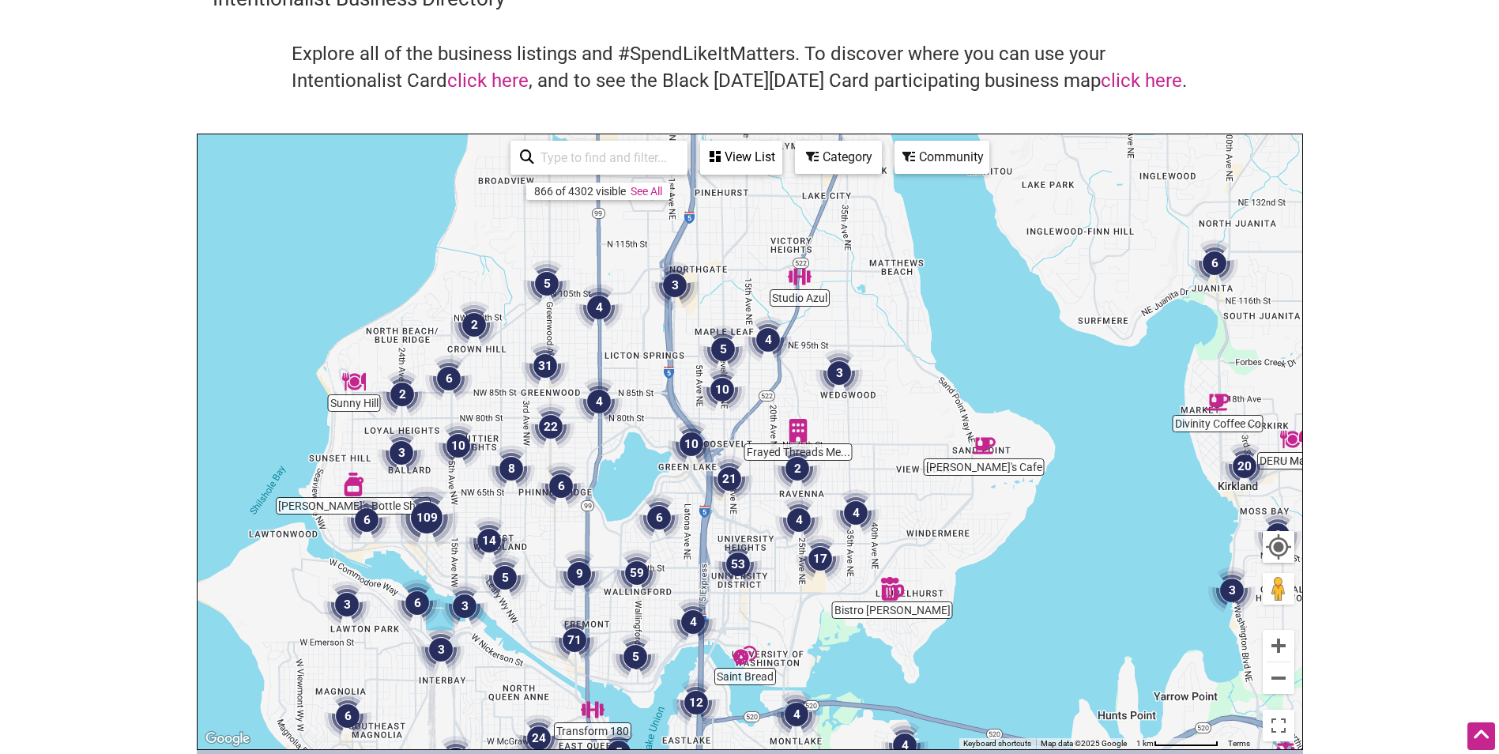
drag, startPoint x: 482, startPoint y: 333, endPoint x: 607, endPoint y: 468, distance: 184.5
click at [607, 468] on div "To navigate, press the arrow keys." at bounding box center [749, 441] width 1104 height 615
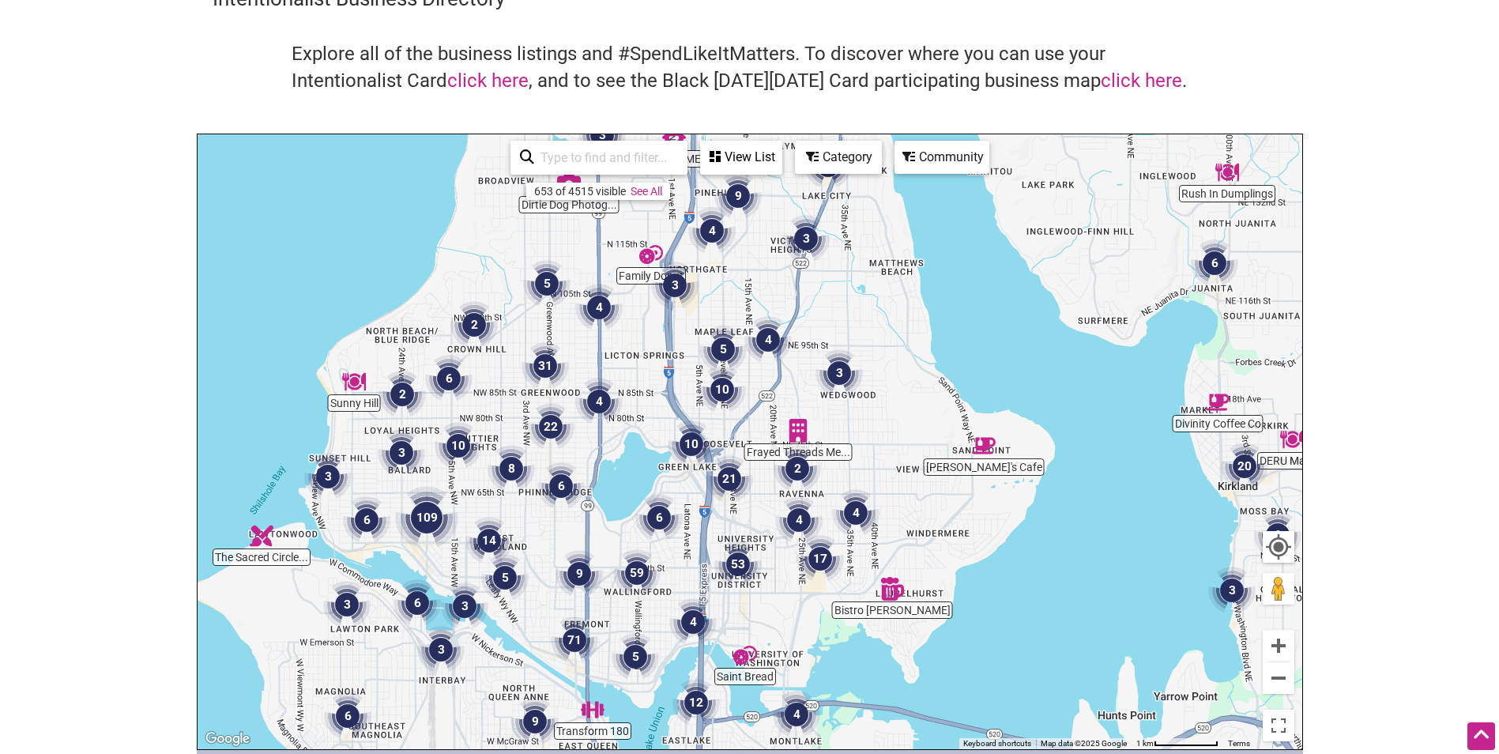
click at [548, 366] on img "31" at bounding box center [544, 365] width 47 height 47
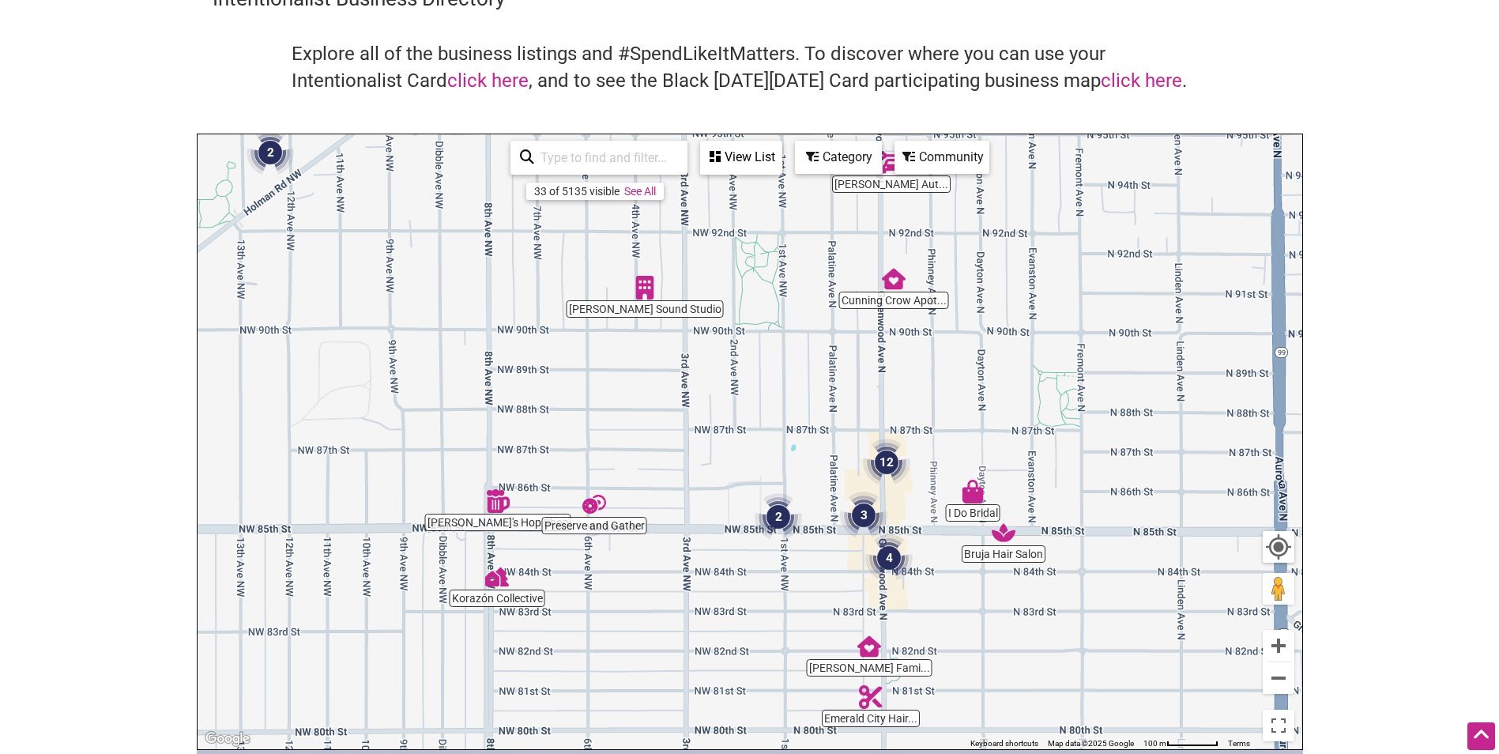
click at [886, 461] on img "12" at bounding box center [886, 461] width 47 height 47
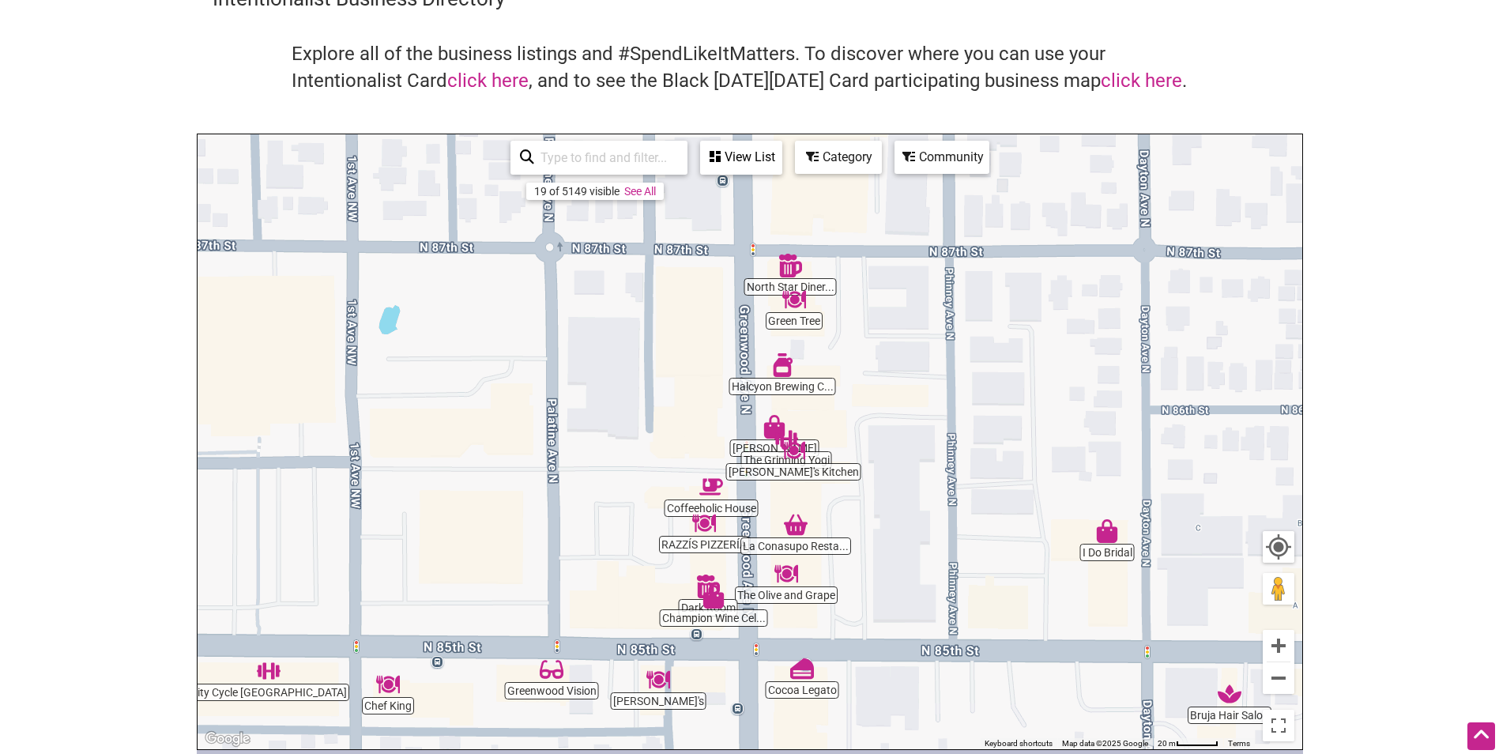
click at [861, 442] on div "To navigate, press the arrow keys." at bounding box center [749, 441] width 1104 height 615
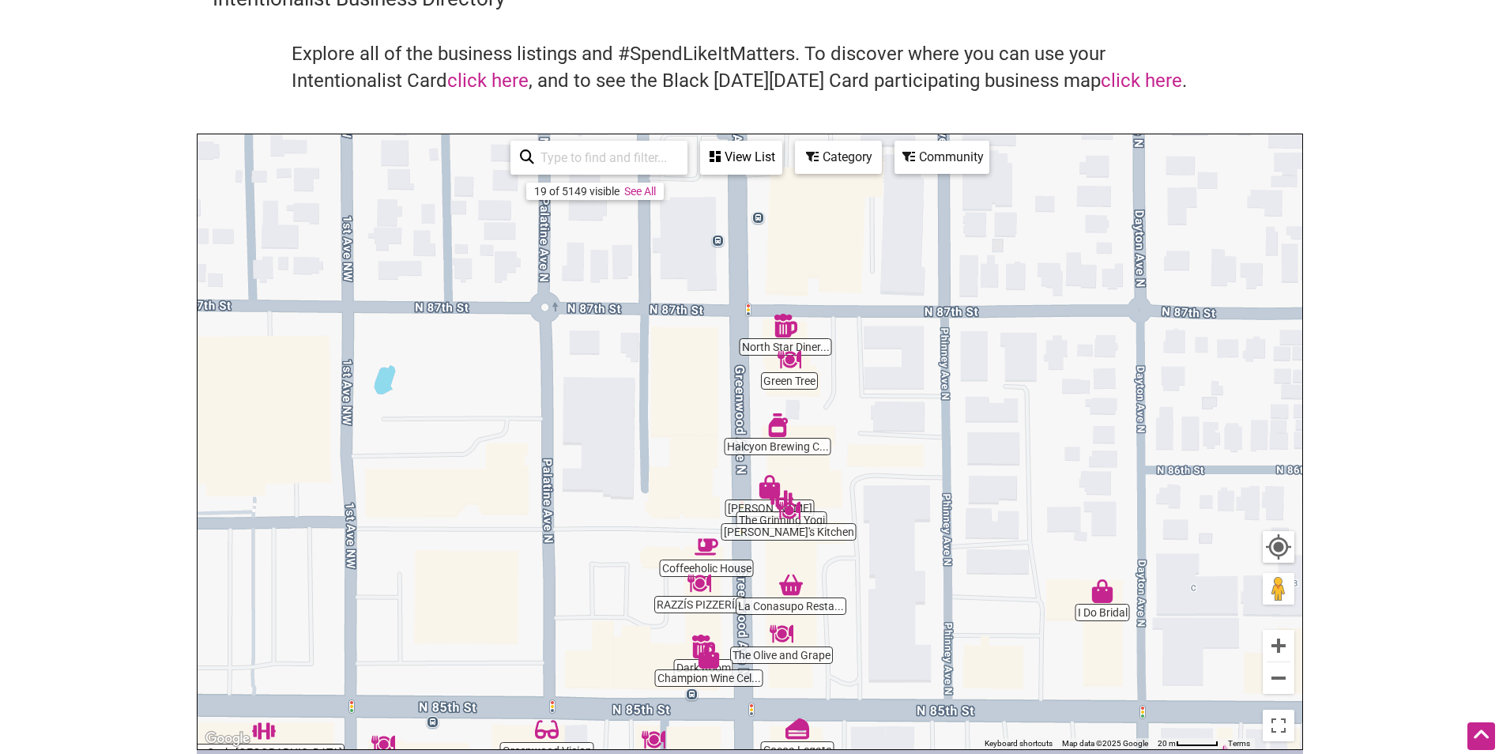
drag, startPoint x: 656, startPoint y: 321, endPoint x: 651, endPoint y: 382, distance: 61.8
click at [651, 382] on div "To navigate, press the arrow keys." at bounding box center [749, 441] width 1104 height 615
click at [1283, 686] on button "Zoom out" at bounding box center [1278, 678] width 32 height 32
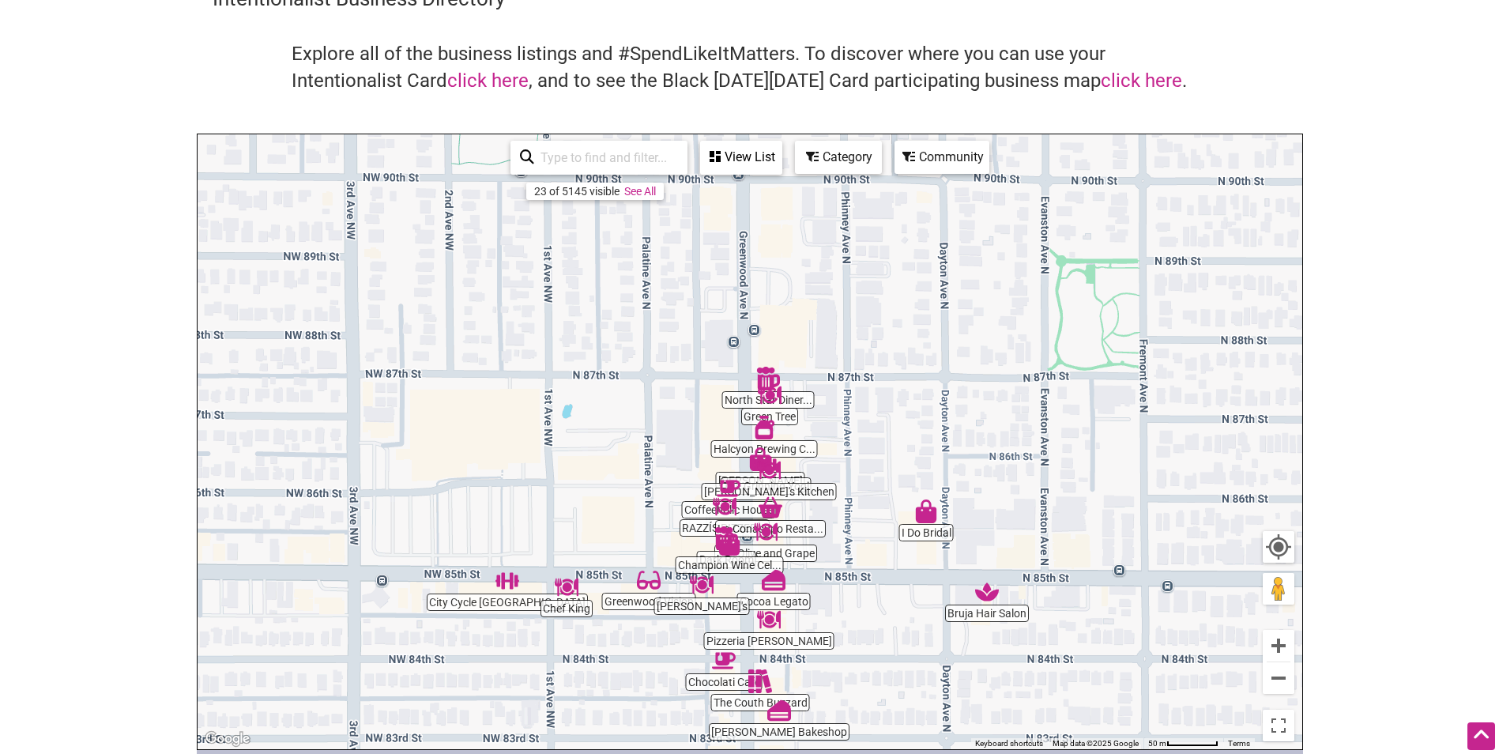
click at [856, 158] on div "Category" at bounding box center [838, 157] width 84 height 30
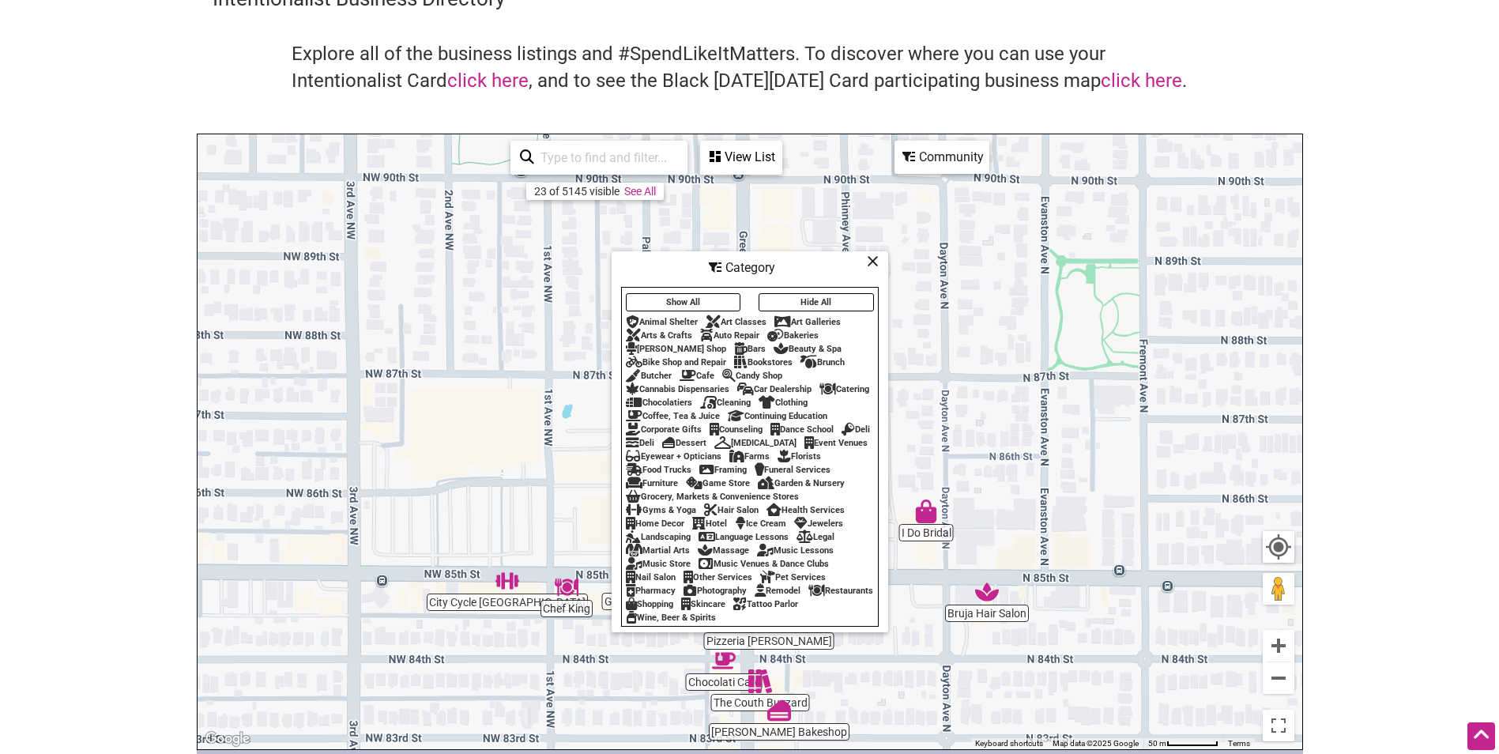
click at [784, 344] on div "Beauty & Spa" at bounding box center [807, 349] width 68 height 10
click at [873, 261] on icon at bounding box center [873, 261] width 12 height 1
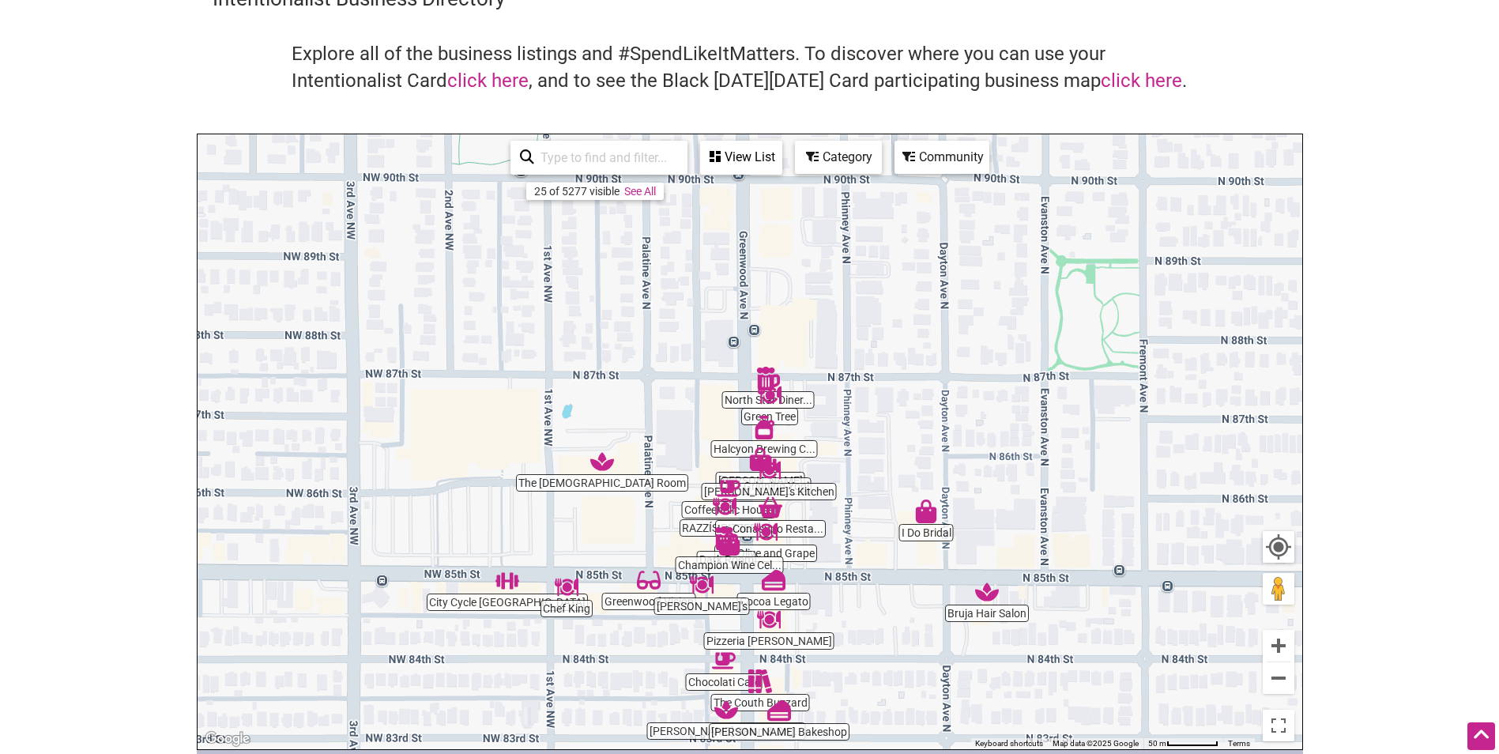
click at [852, 162] on div "Category" at bounding box center [838, 157] width 84 height 30
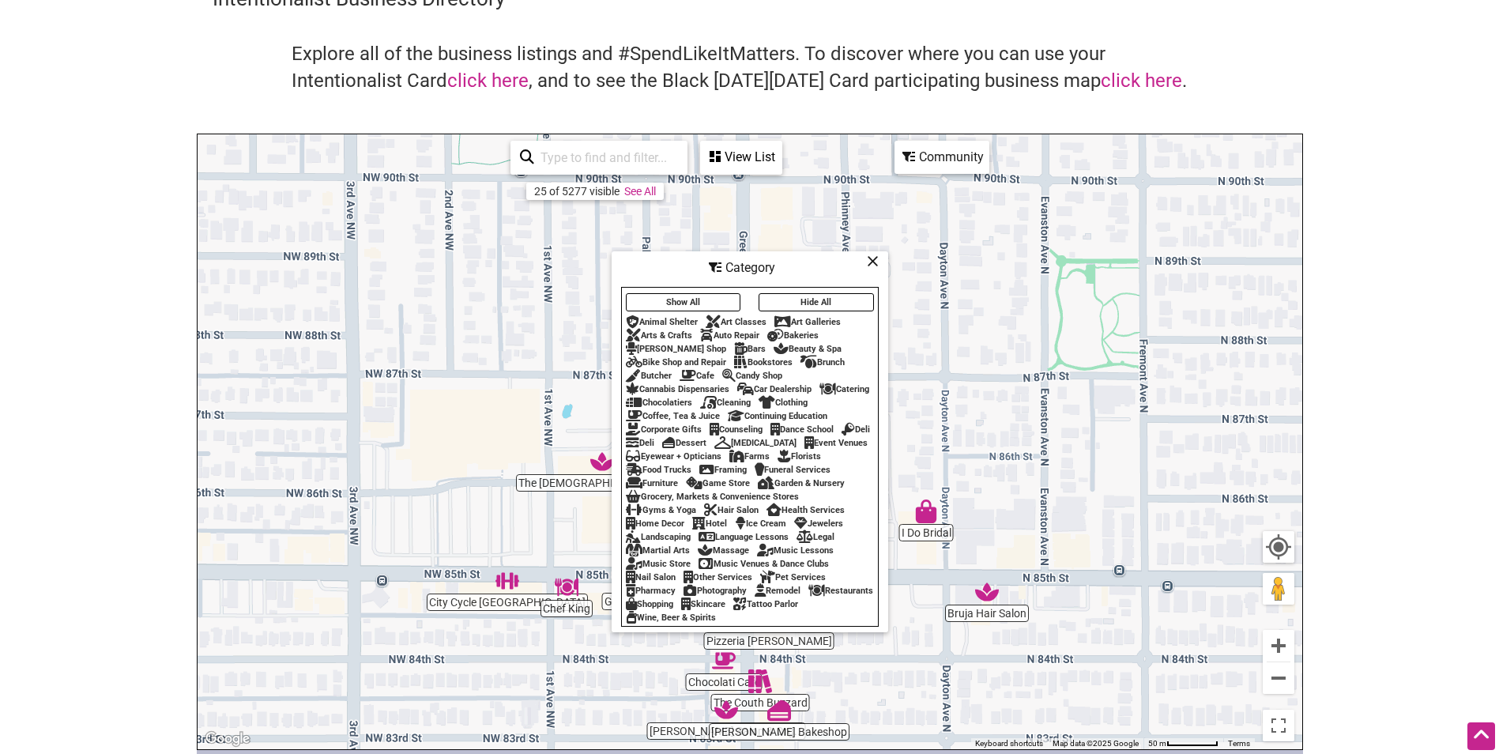
click at [775, 344] on div "Beauty & Spa" at bounding box center [807, 349] width 68 height 10
click at [773, 348] on icon at bounding box center [780, 348] width 15 height 1
click at [875, 261] on icon at bounding box center [873, 261] width 12 height 1
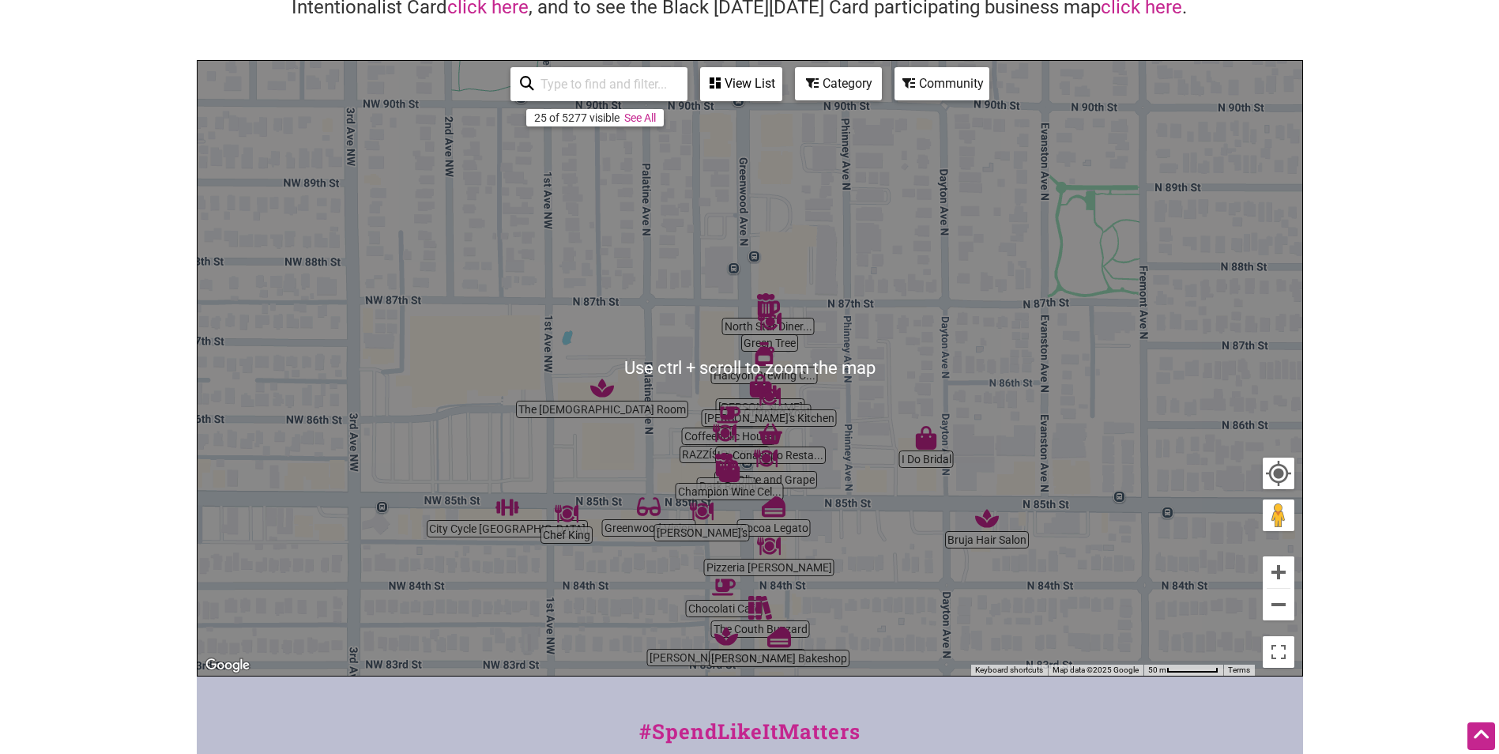
scroll to position [158, 0]
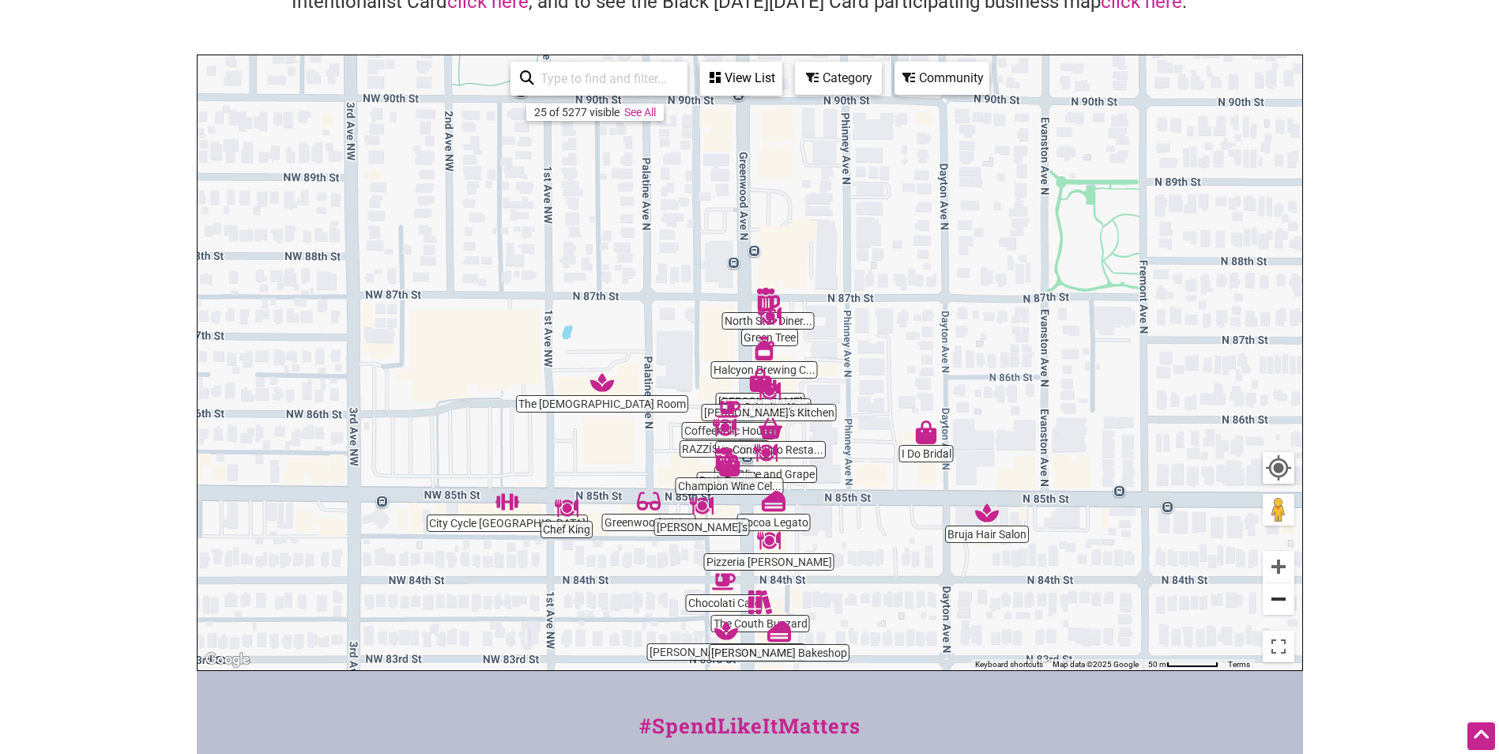
click at [1287, 610] on button "Zoom out" at bounding box center [1278, 599] width 32 height 32
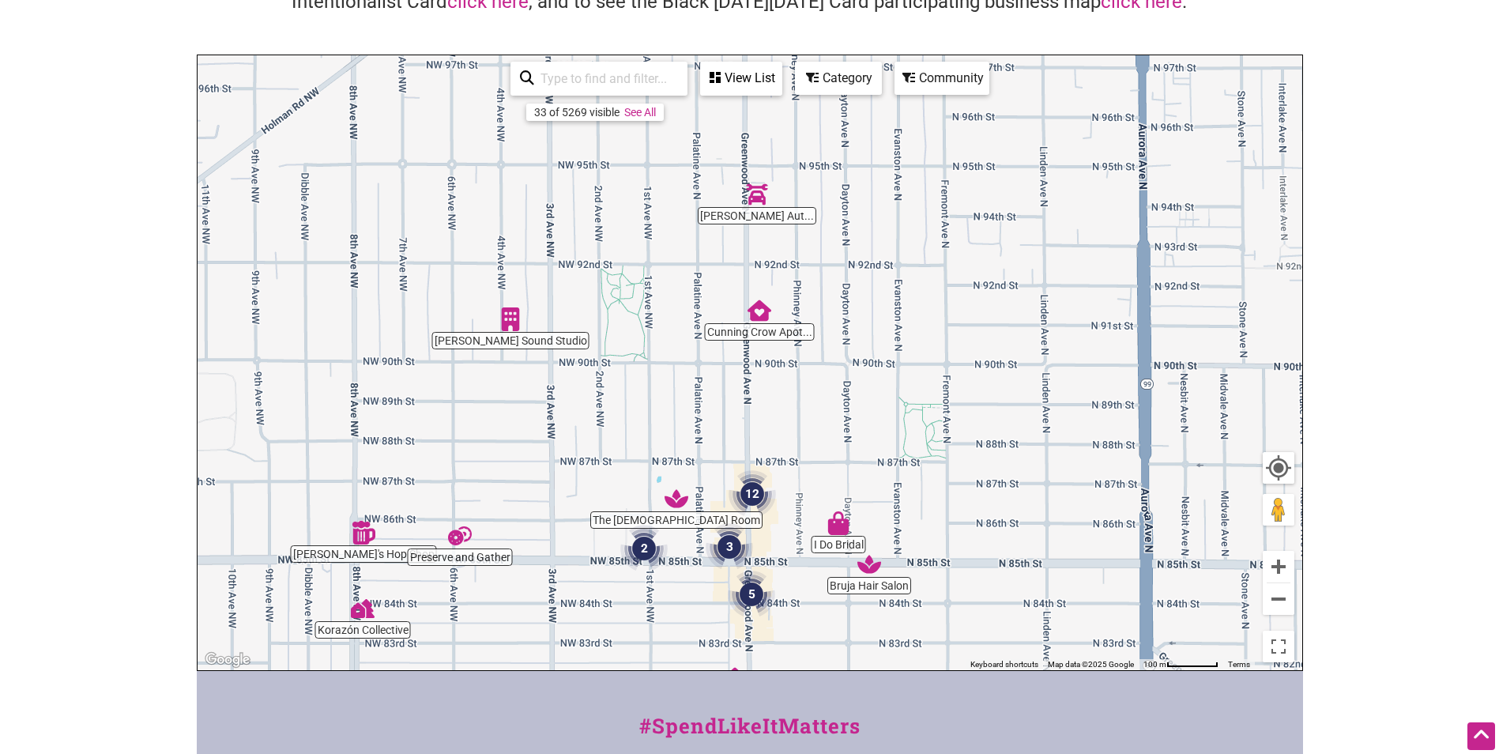
drag, startPoint x: 570, startPoint y: 350, endPoint x: 570, endPoint y: 484, distance: 134.3
click at [570, 484] on div "To navigate, press the arrow keys." at bounding box center [749, 362] width 1104 height 615
click at [1279, 602] on button "Zoom out" at bounding box center [1278, 599] width 32 height 32
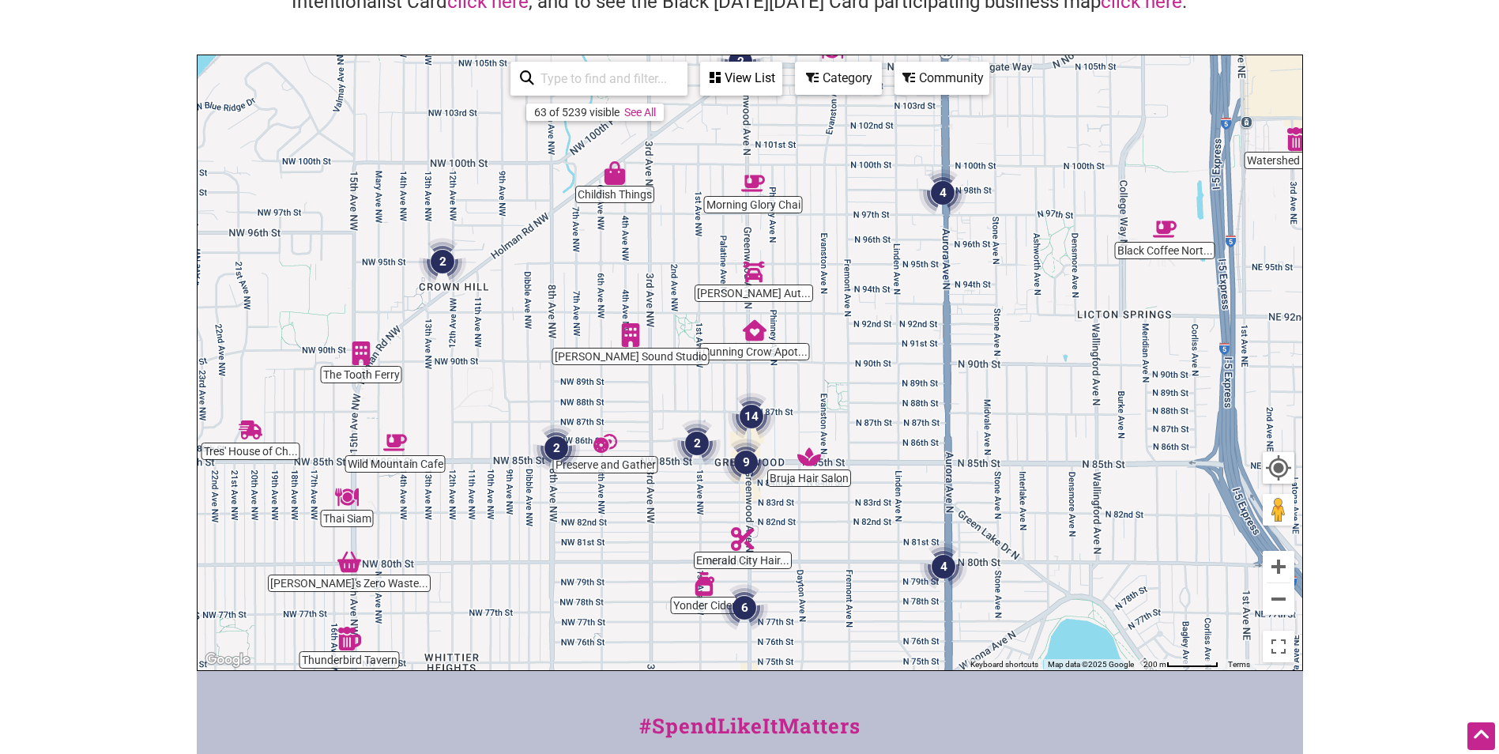
click at [823, 80] on div "Category" at bounding box center [838, 78] width 84 height 30
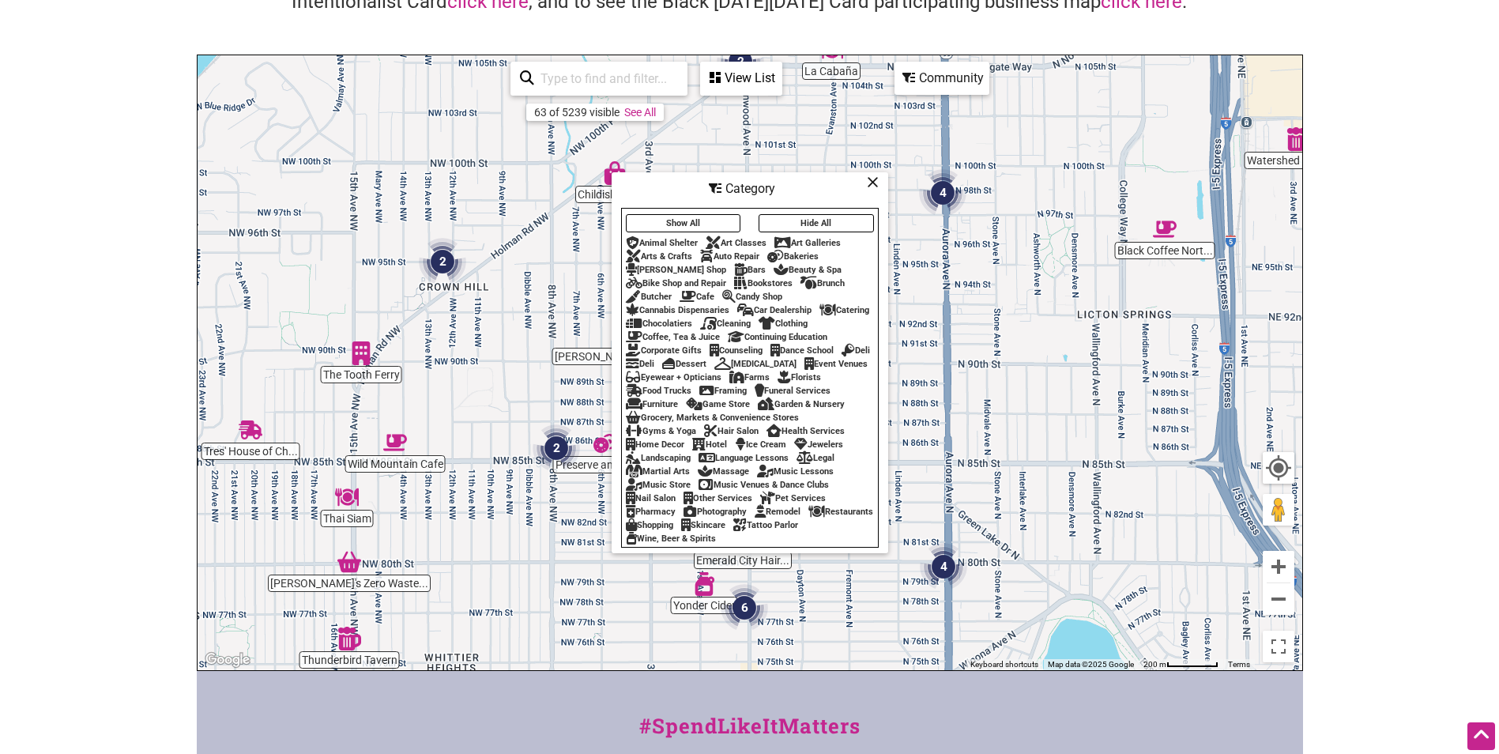
click at [785, 265] on div "Beauty & Spa" at bounding box center [807, 270] width 68 height 10
click at [715, 85] on div "View List" at bounding box center [741, 78] width 79 height 30
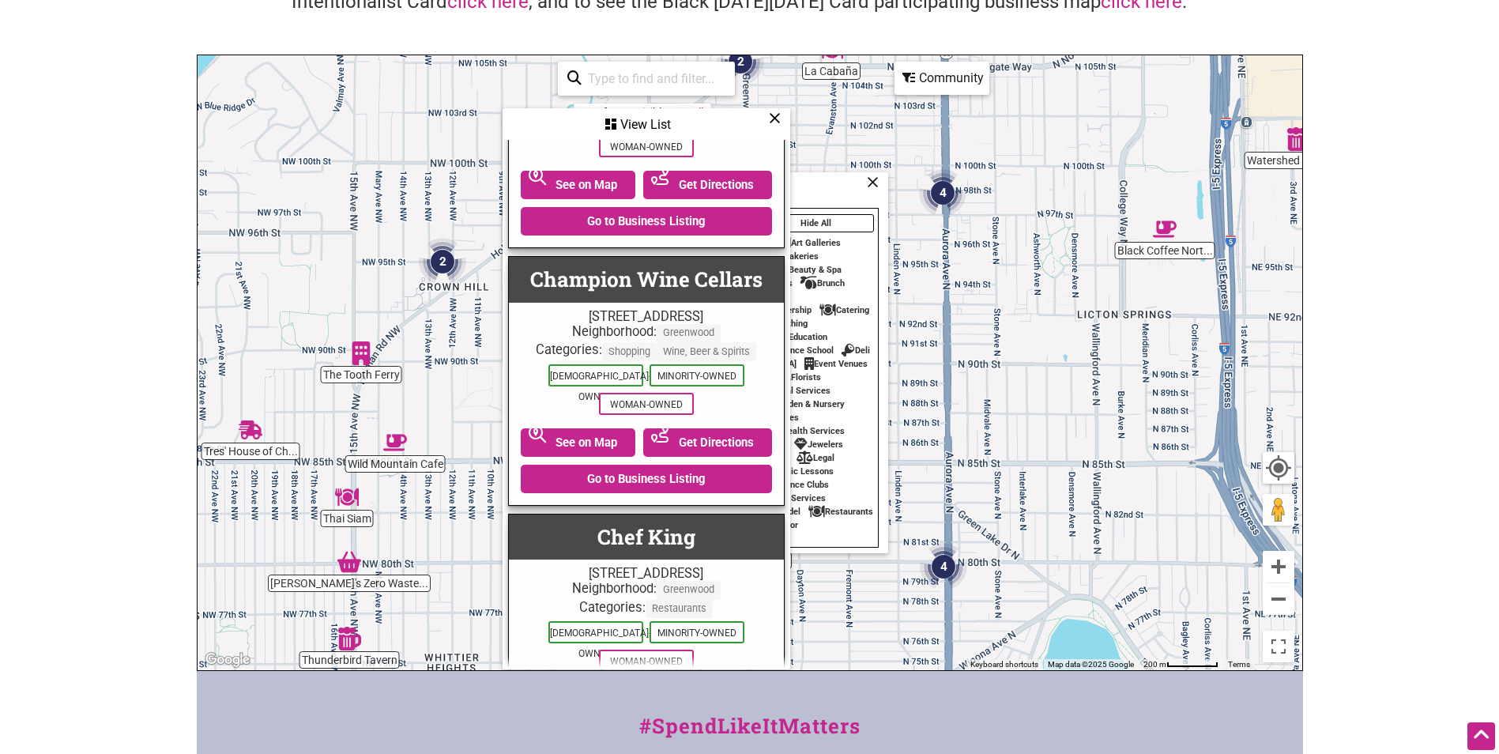
scroll to position [632, 0]
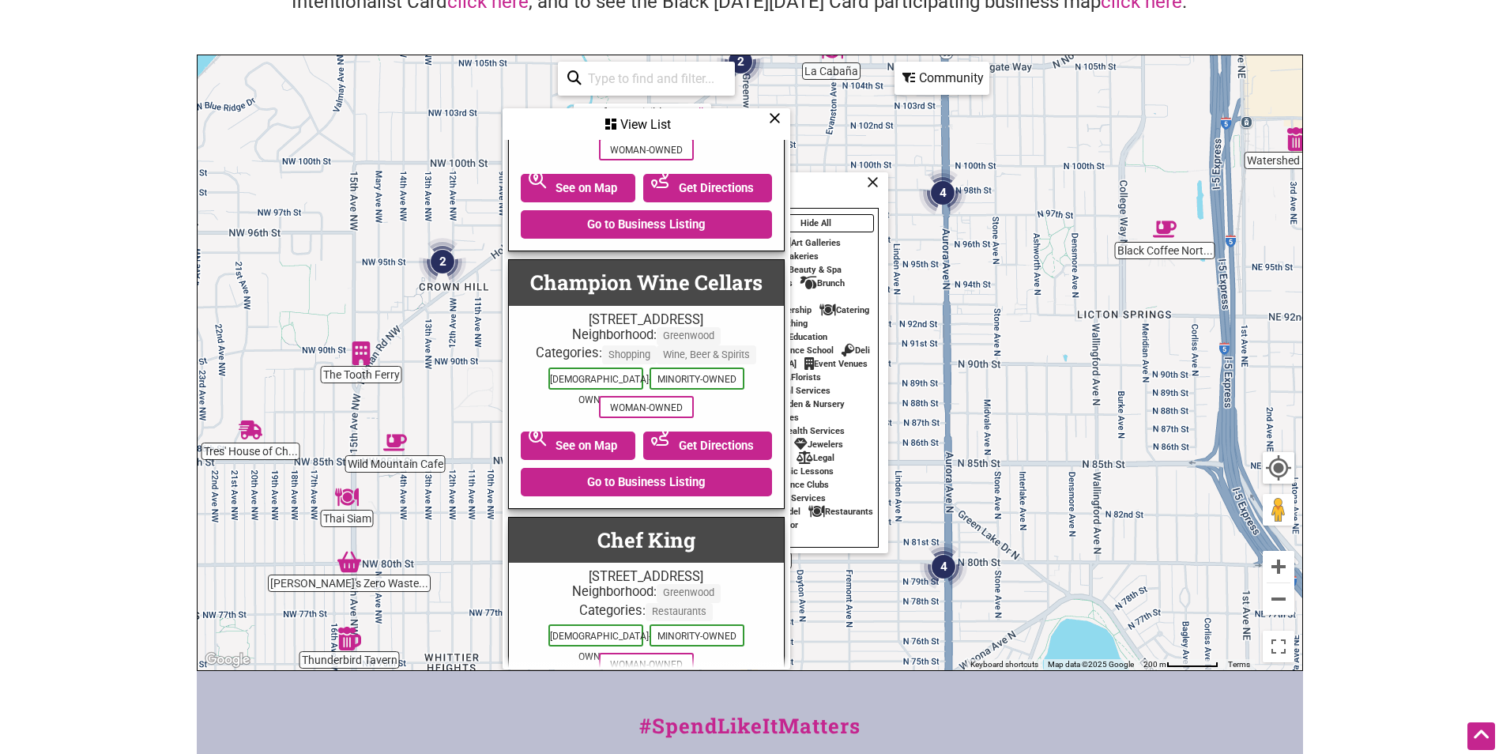
click at [682, 78] on input "search" at bounding box center [653, 78] width 144 height 31
click at [777, 118] on icon at bounding box center [775, 118] width 12 height 1
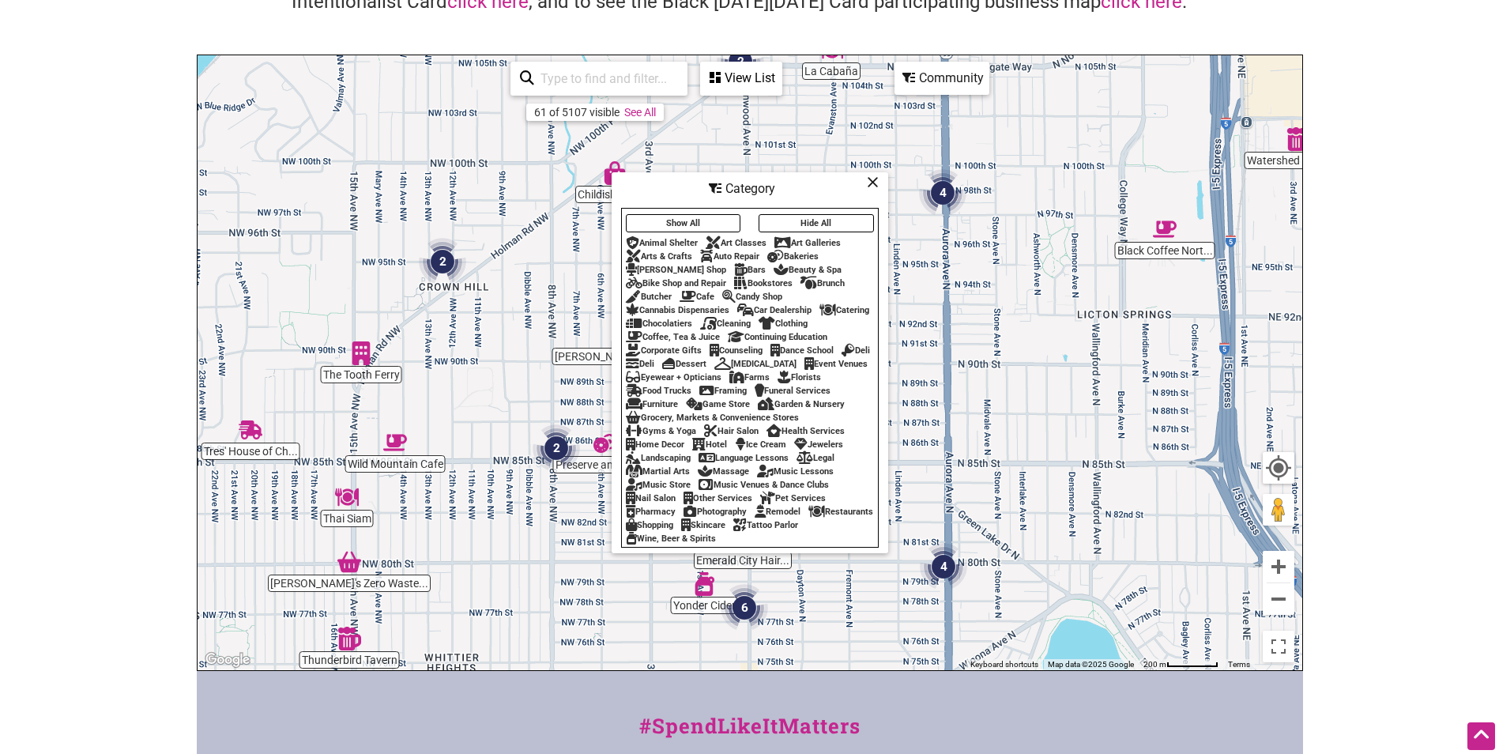
click at [867, 182] on icon at bounding box center [873, 182] width 12 height 1
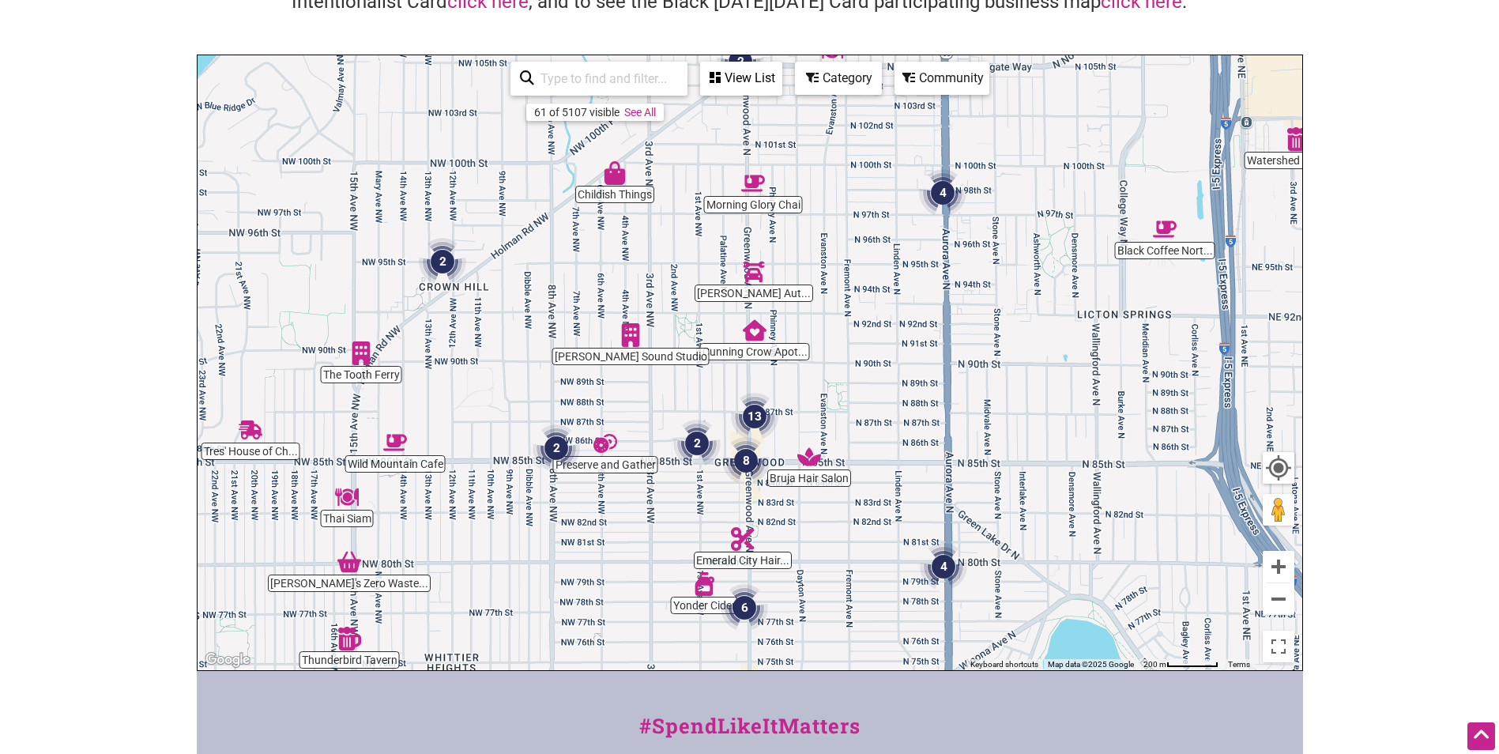
click at [845, 92] on div "Category" at bounding box center [838, 78] width 84 height 30
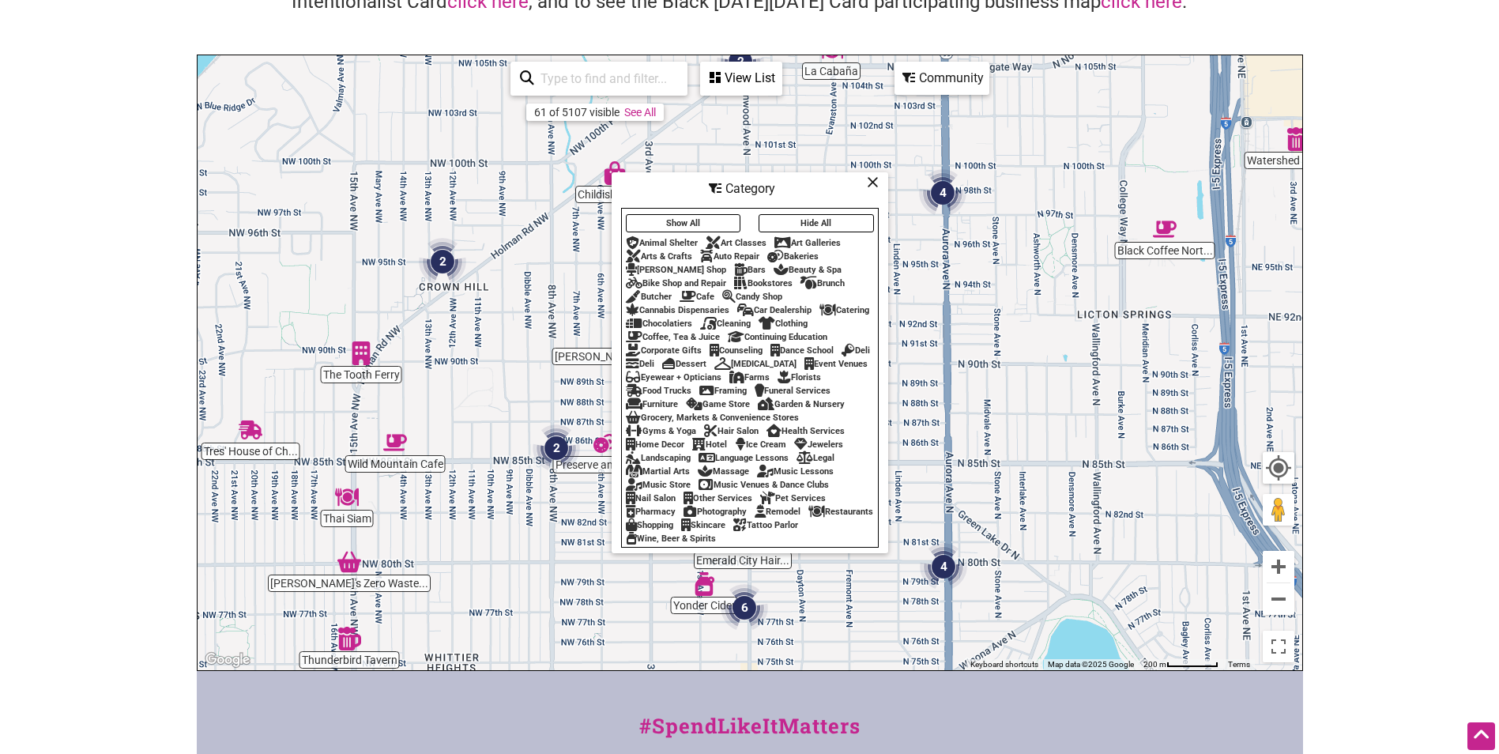
click at [812, 214] on button "Hide All" at bounding box center [815, 223] width 115 height 18
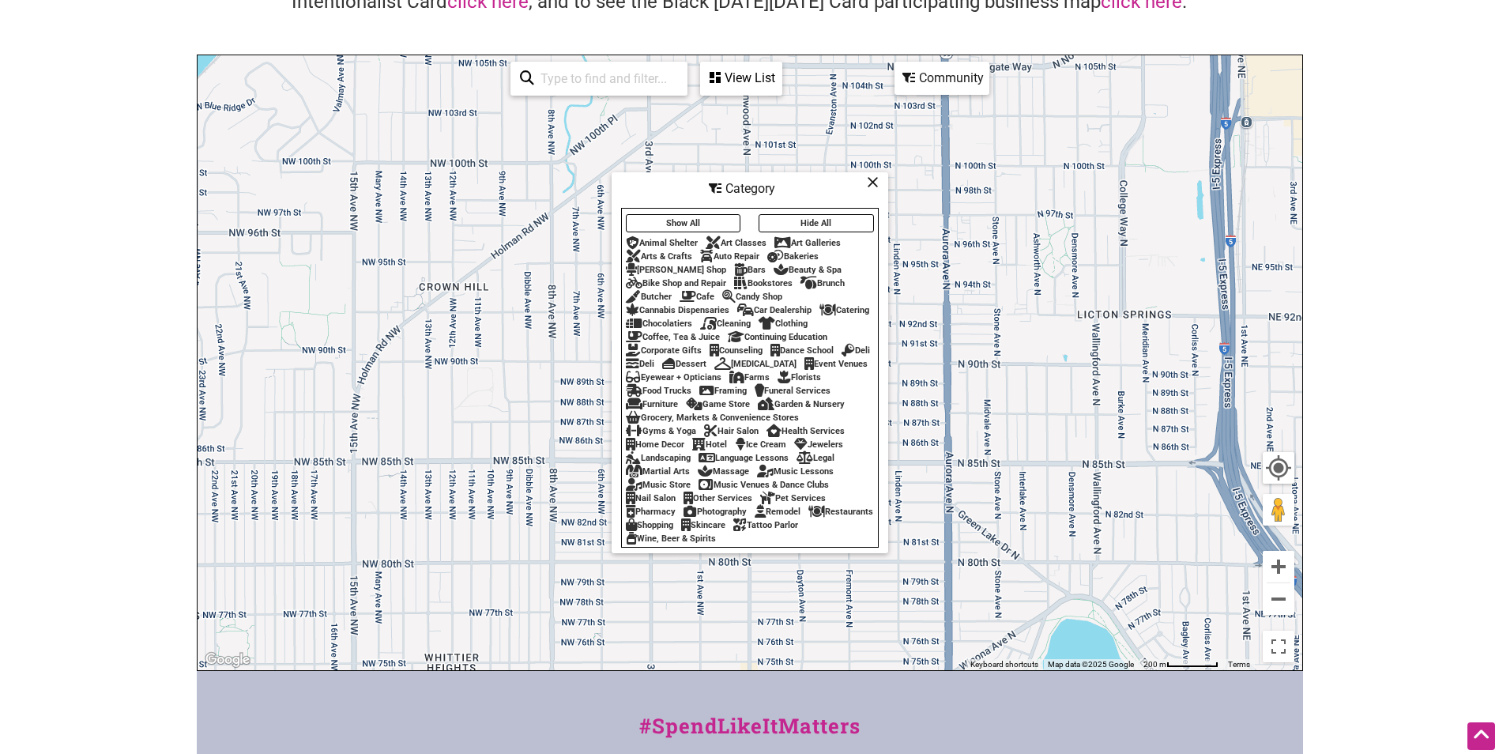
click at [812, 214] on button "Hide All" at bounding box center [815, 223] width 115 height 18
click at [679, 219] on button "Show All" at bounding box center [683, 223] width 115 height 18
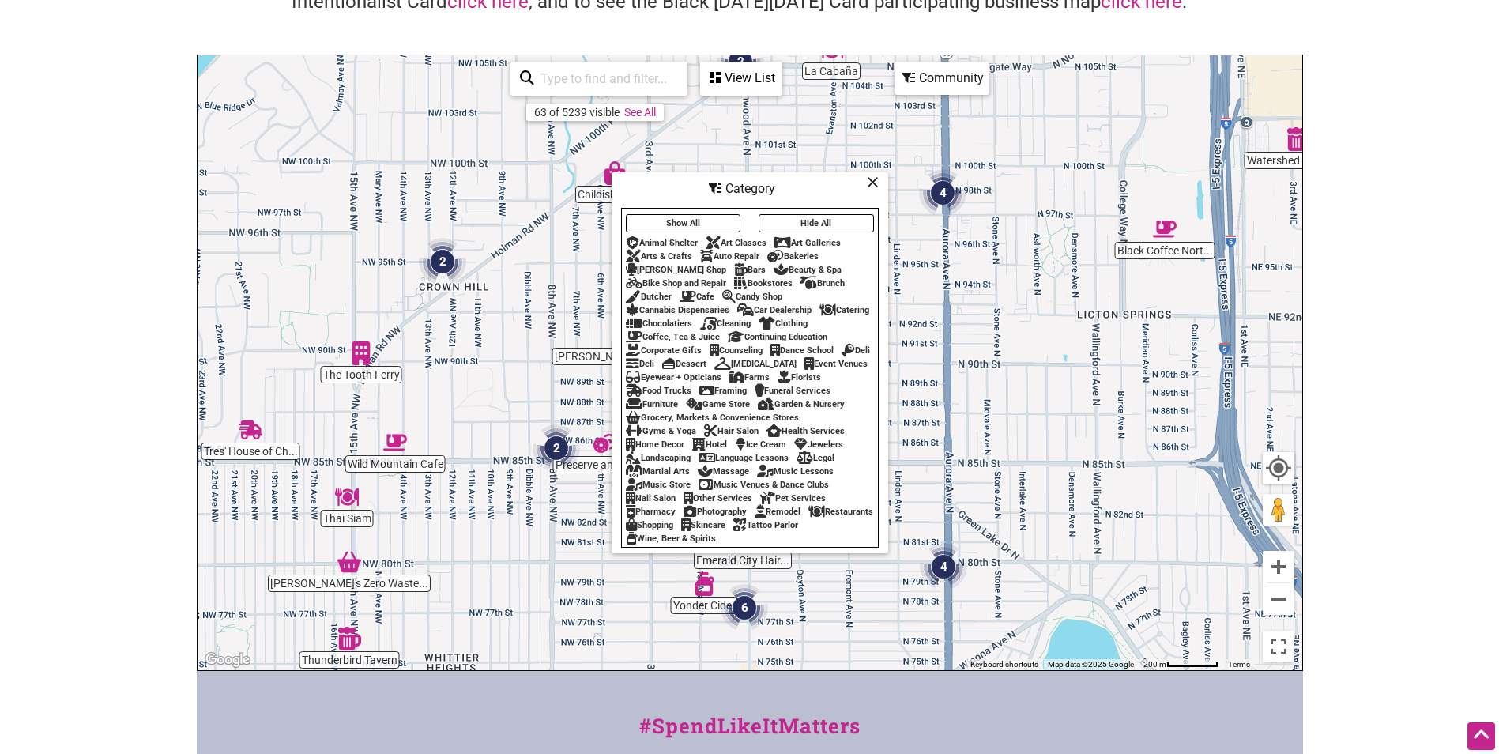
click at [773, 265] on div "Beauty & Spa" at bounding box center [807, 270] width 68 height 10
click at [800, 215] on button "Hide All" at bounding box center [815, 223] width 115 height 18
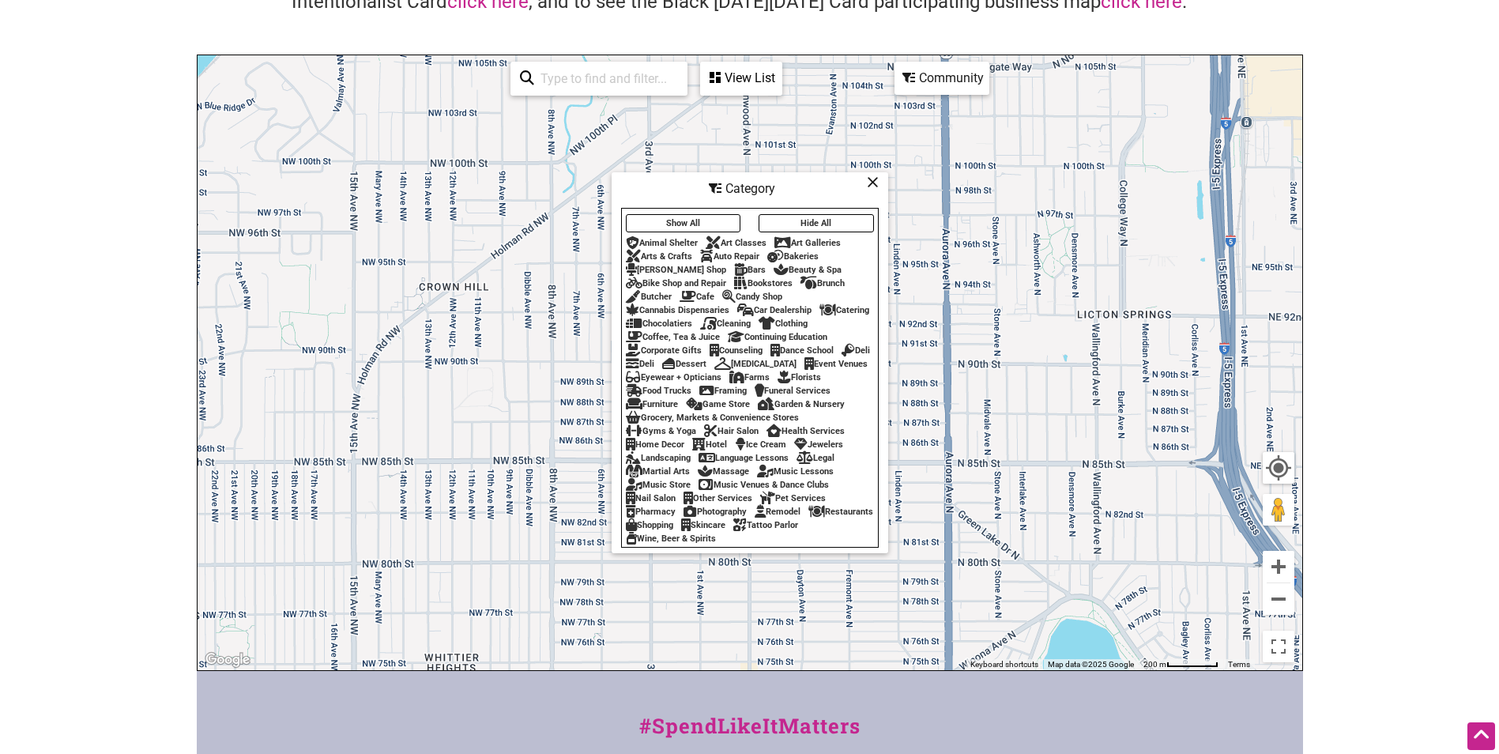
click at [793, 265] on div "Beauty & Spa" at bounding box center [807, 270] width 68 height 10
click at [864, 174] on div "Category" at bounding box center [749, 189] width 273 height 30
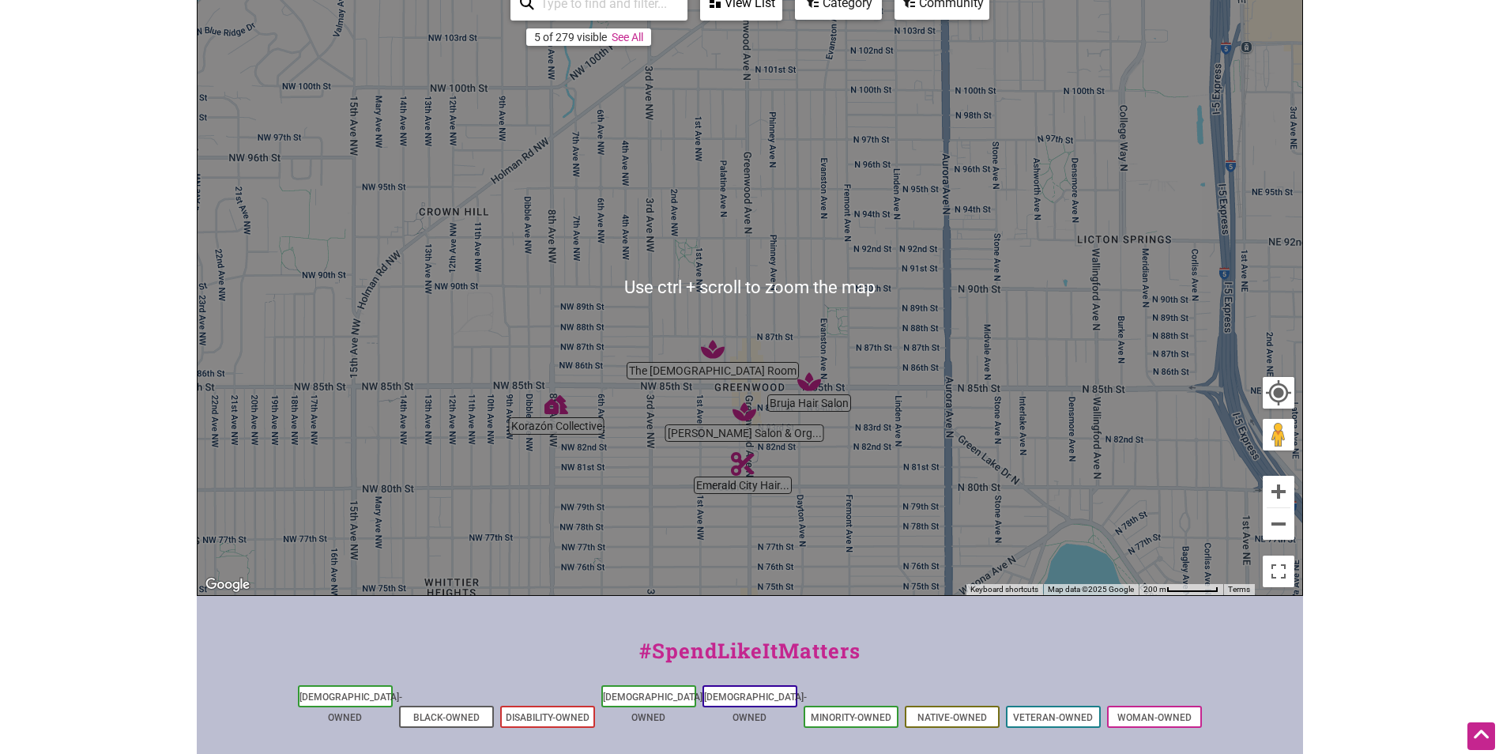
scroll to position [237, 0]
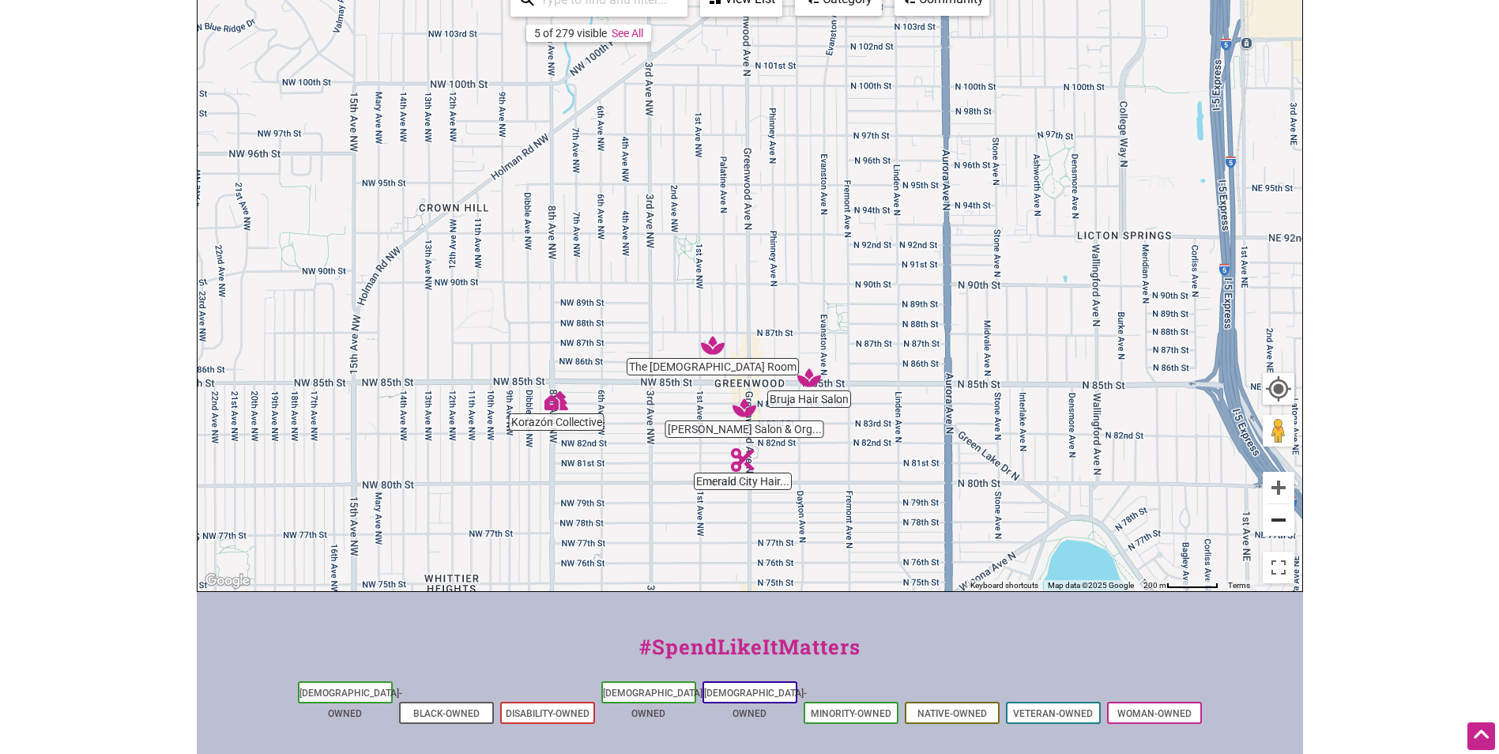
click at [1277, 527] on button "Zoom out" at bounding box center [1278, 520] width 32 height 32
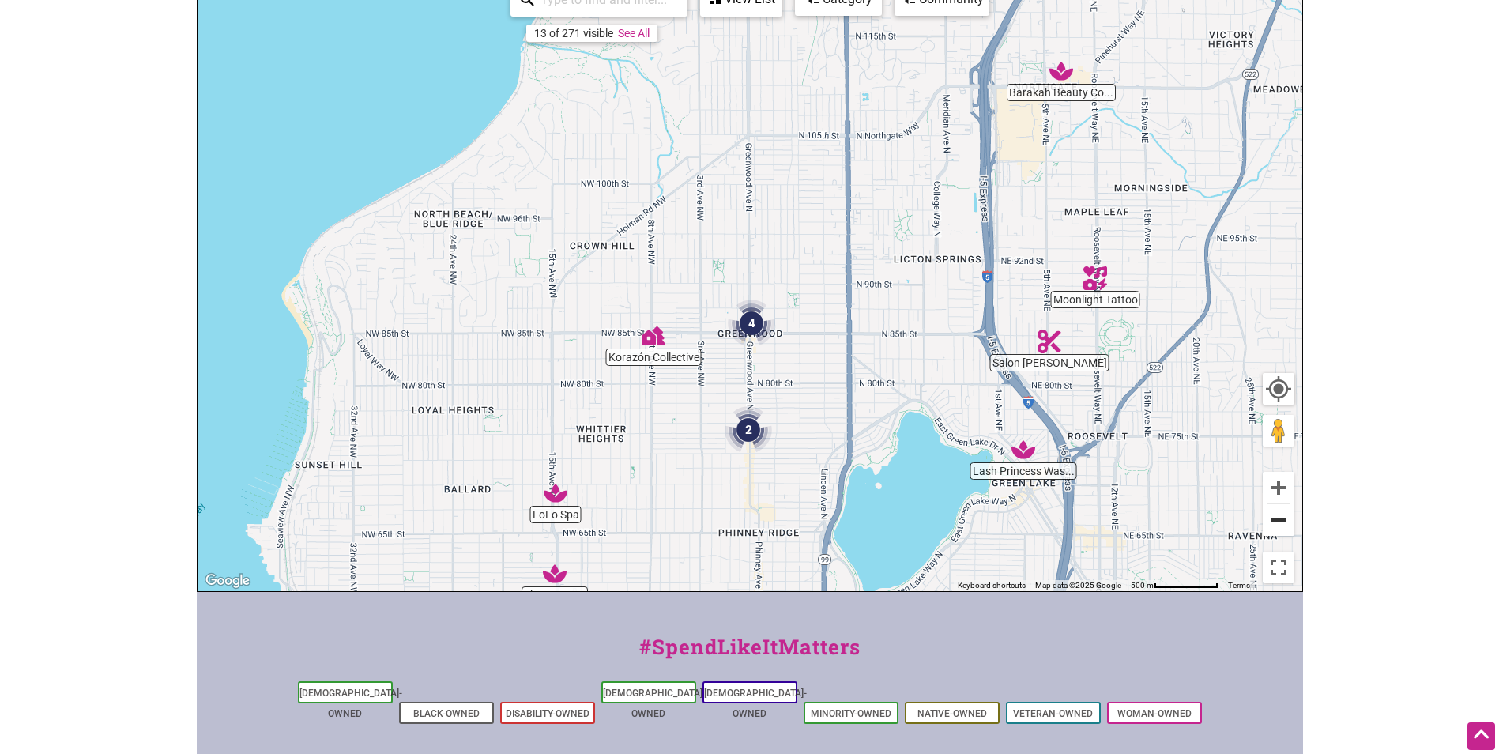
click at [1277, 527] on button "Zoom out" at bounding box center [1278, 520] width 32 height 32
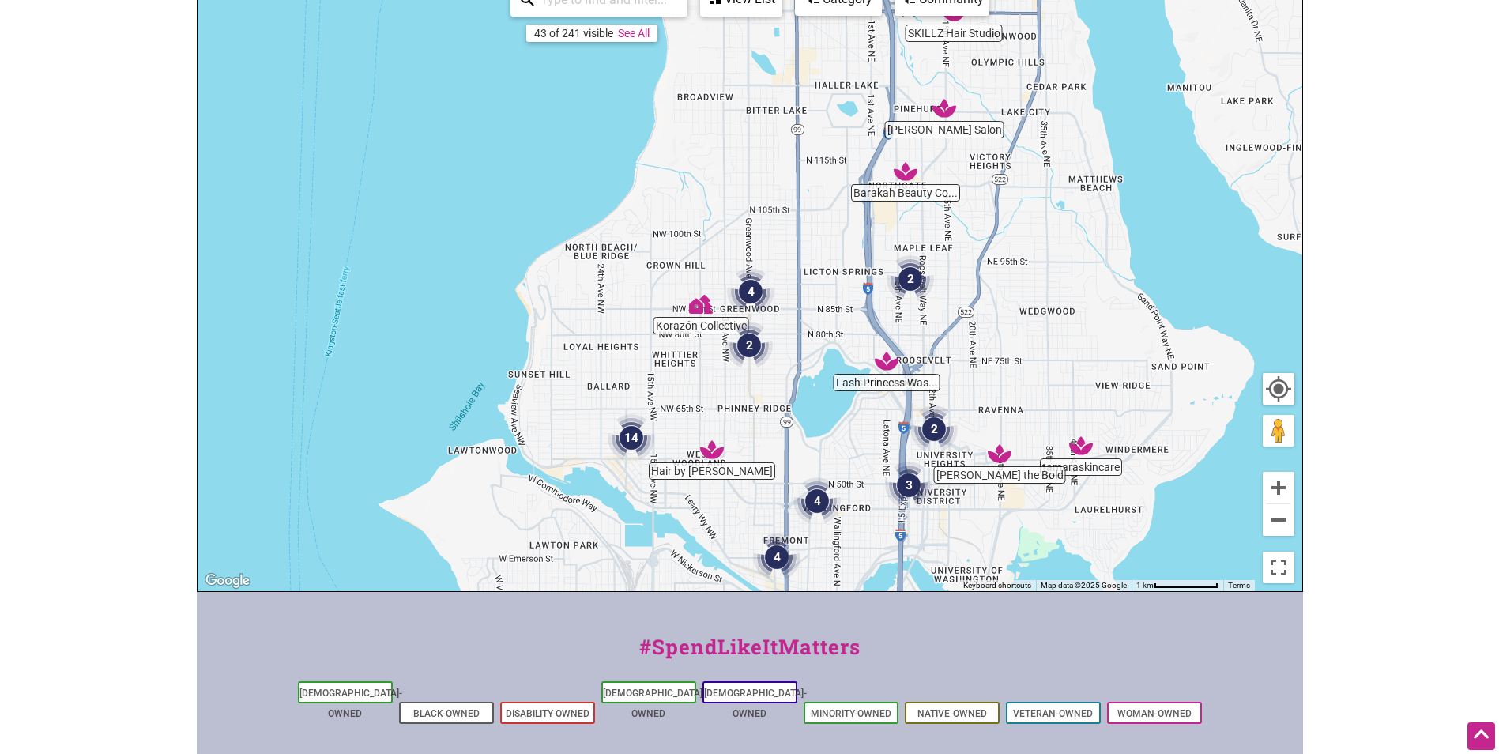
click at [746, 345] on img "2" at bounding box center [748, 345] width 47 height 47
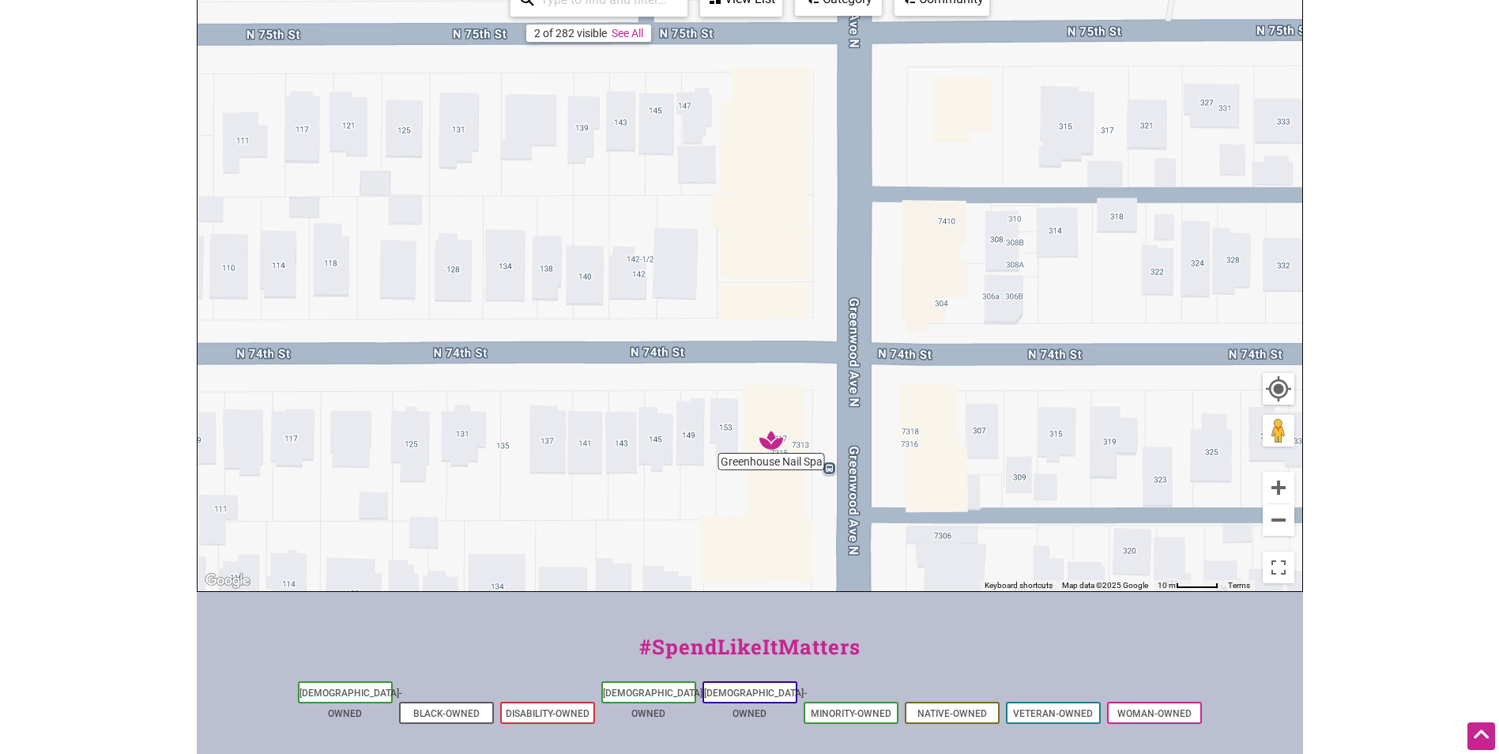
drag, startPoint x: 732, startPoint y: 182, endPoint x: 778, endPoint y: 593, distance: 414.2
click at [778, 593] on div "Intentionalist Spend like it matters 0 Add a Business Map Blog Store Offers Int…" at bounding box center [750, 375] width 1106 height 1225
click at [775, 449] on img "Greenhouse Nail Spa" at bounding box center [771, 440] width 24 height 24
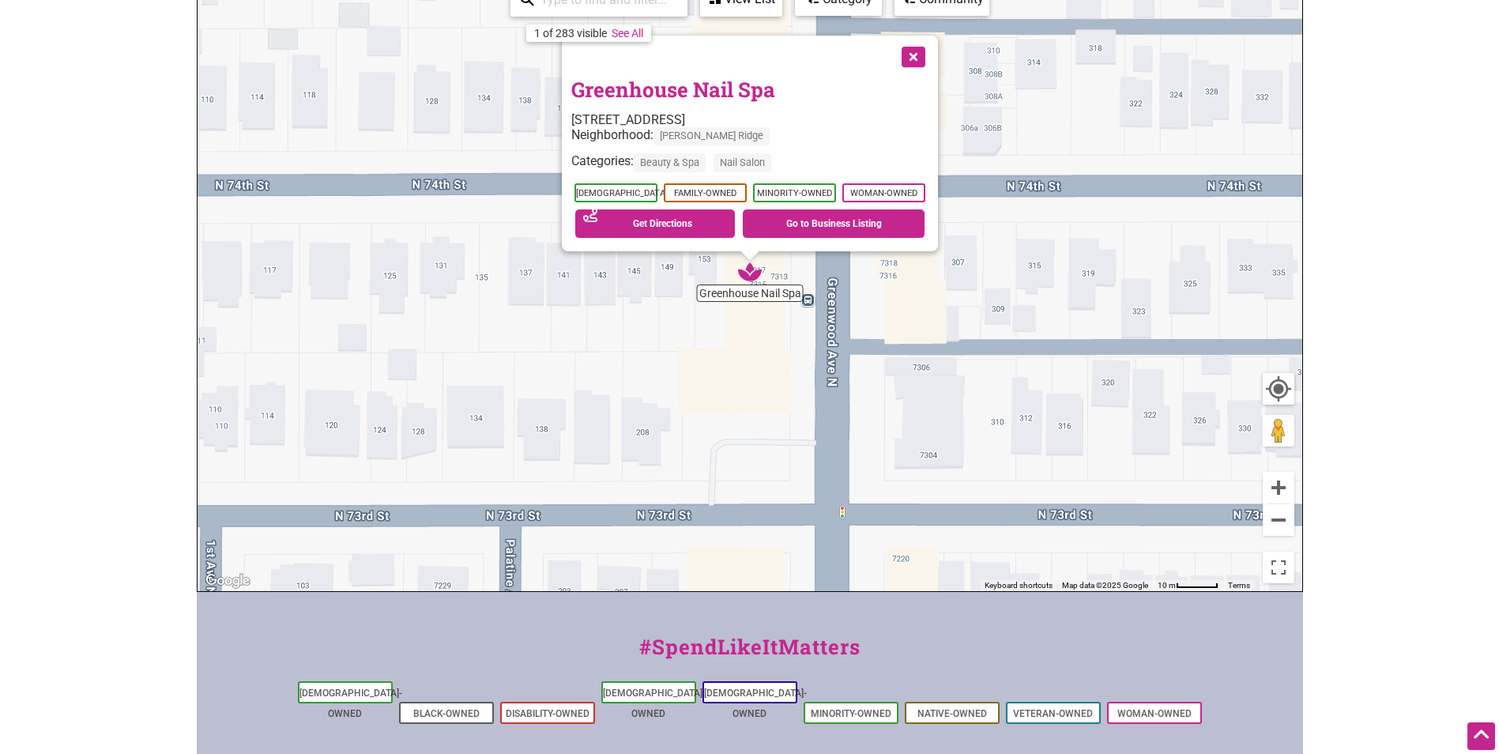
click at [909, 53] on button "Close" at bounding box center [911, 55] width 39 height 39
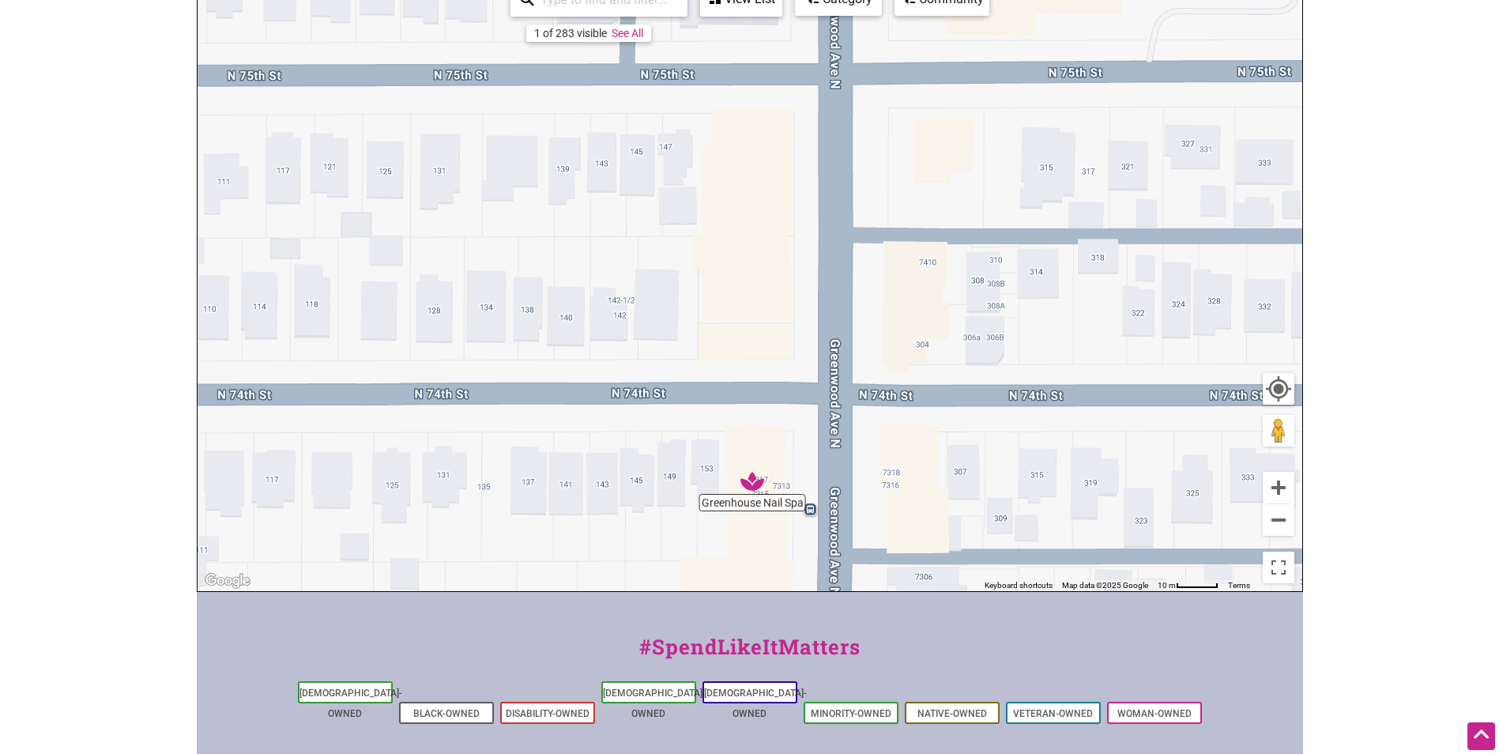
drag, startPoint x: 951, startPoint y: 361, endPoint x: 954, endPoint y: 572, distance: 210.9
click at [954, 572] on div "To navigate, press the arrow keys." at bounding box center [749, 283] width 1104 height 615
click at [1288, 522] on button "Zoom out" at bounding box center [1278, 520] width 32 height 32
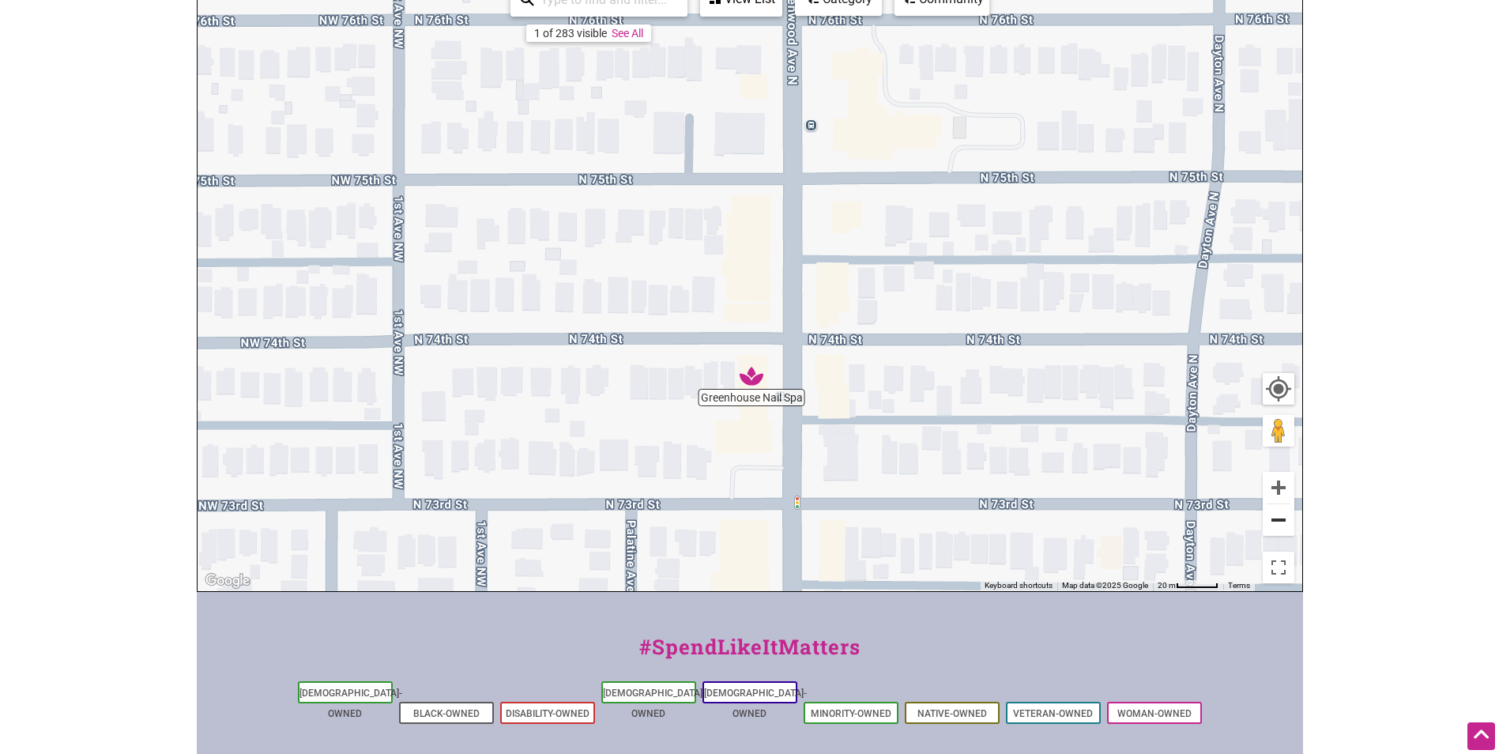
click at [1288, 522] on button "Zoom out" at bounding box center [1278, 520] width 32 height 32
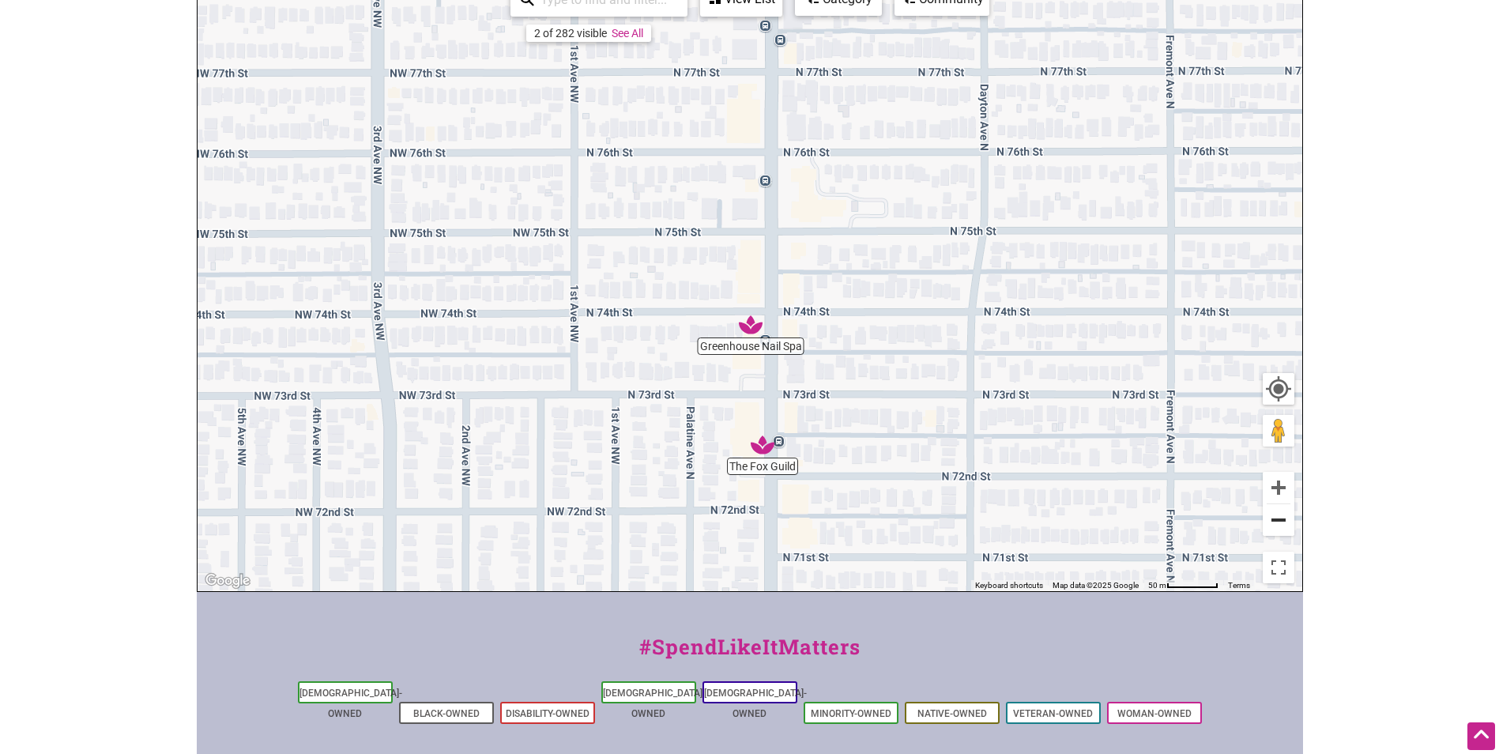
click at [1288, 522] on button "Zoom out" at bounding box center [1278, 520] width 32 height 32
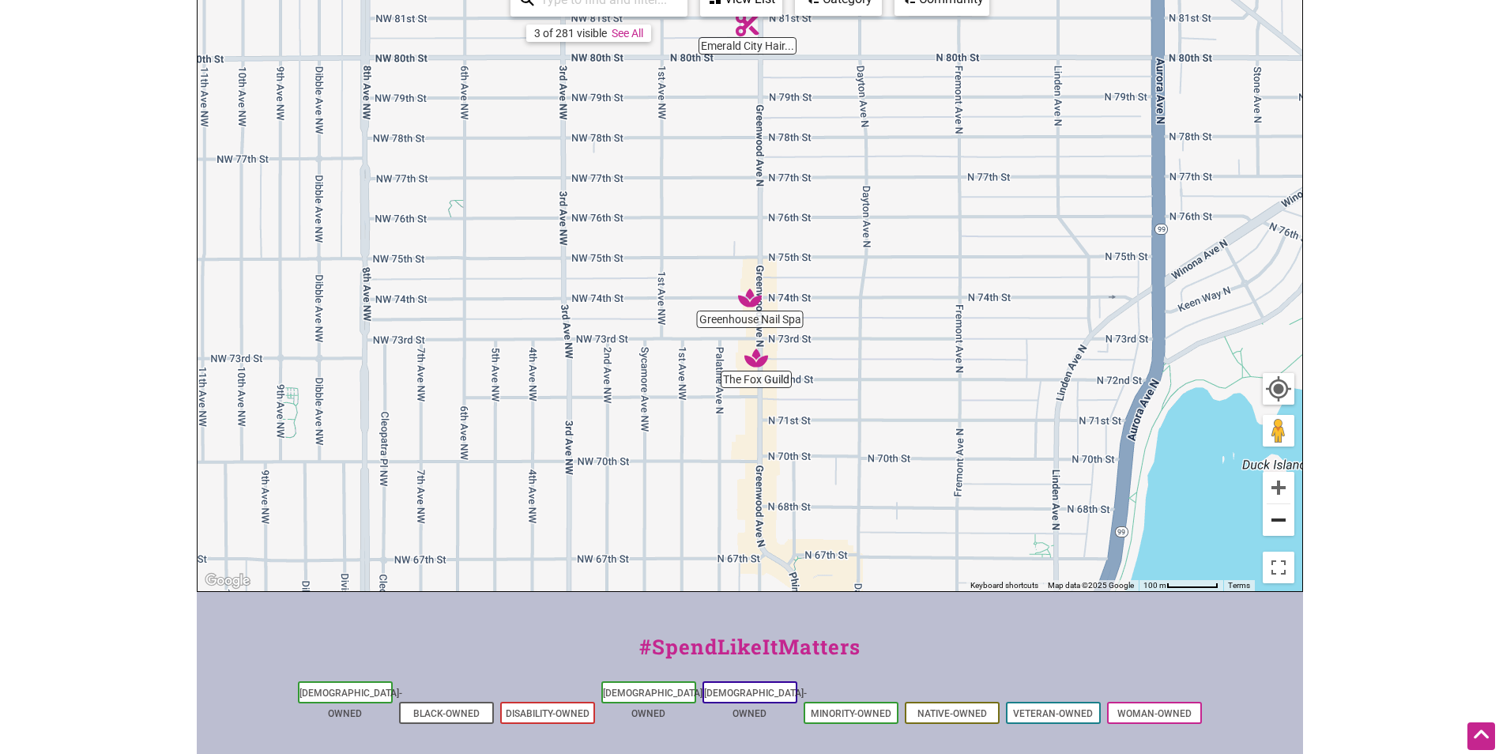
click at [1288, 522] on button "Zoom out" at bounding box center [1278, 520] width 32 height 32
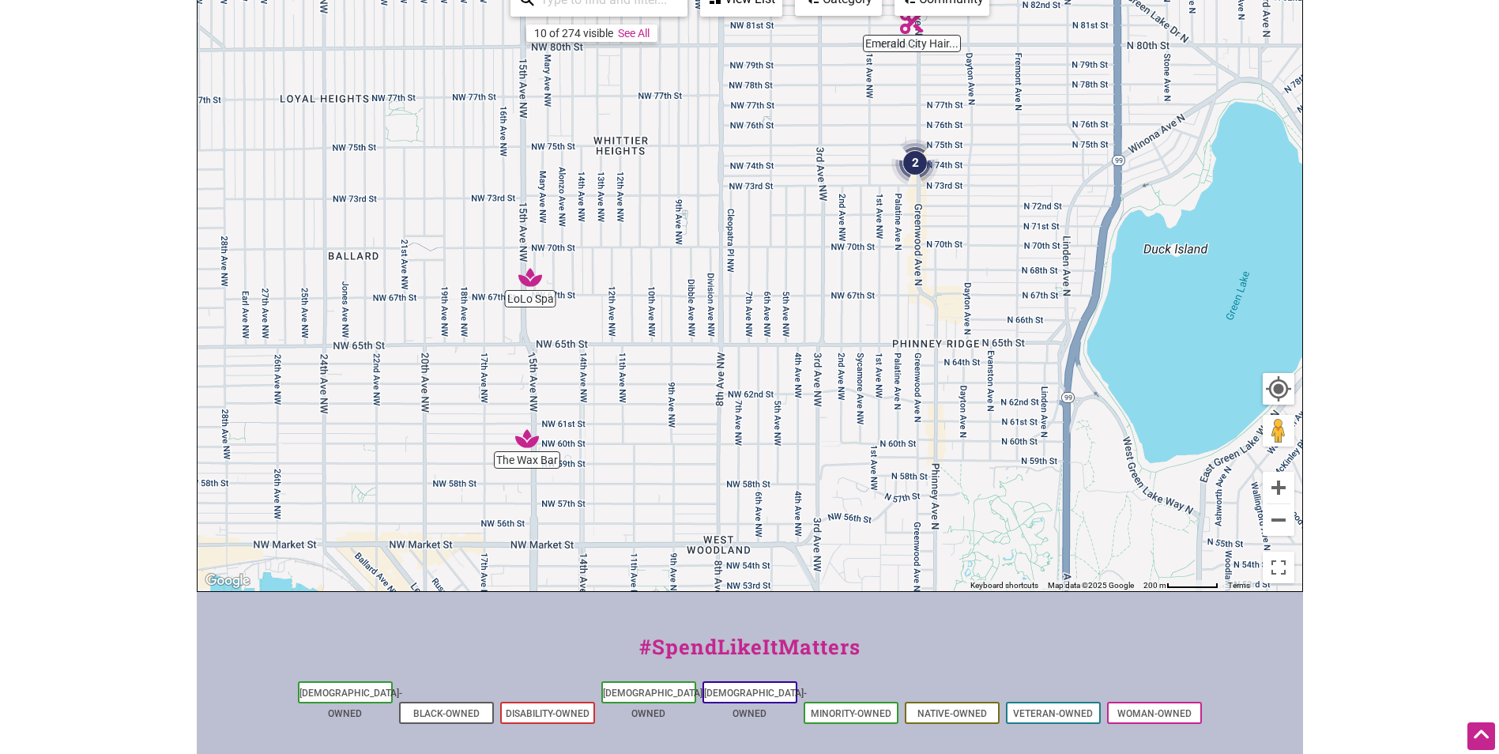
drag, startPoint x: 485, startPoint y: 427, endPoint x: 650, endPoint y: 302, distance: 207.5
click at [650, 302] on div "To navigate, press the arrow keys." at bounding box center [749, 283] width 1104 height 615
click at [533, 277] on img "LoLo Spa" at bounding box center [530, 277] width 24 height 24
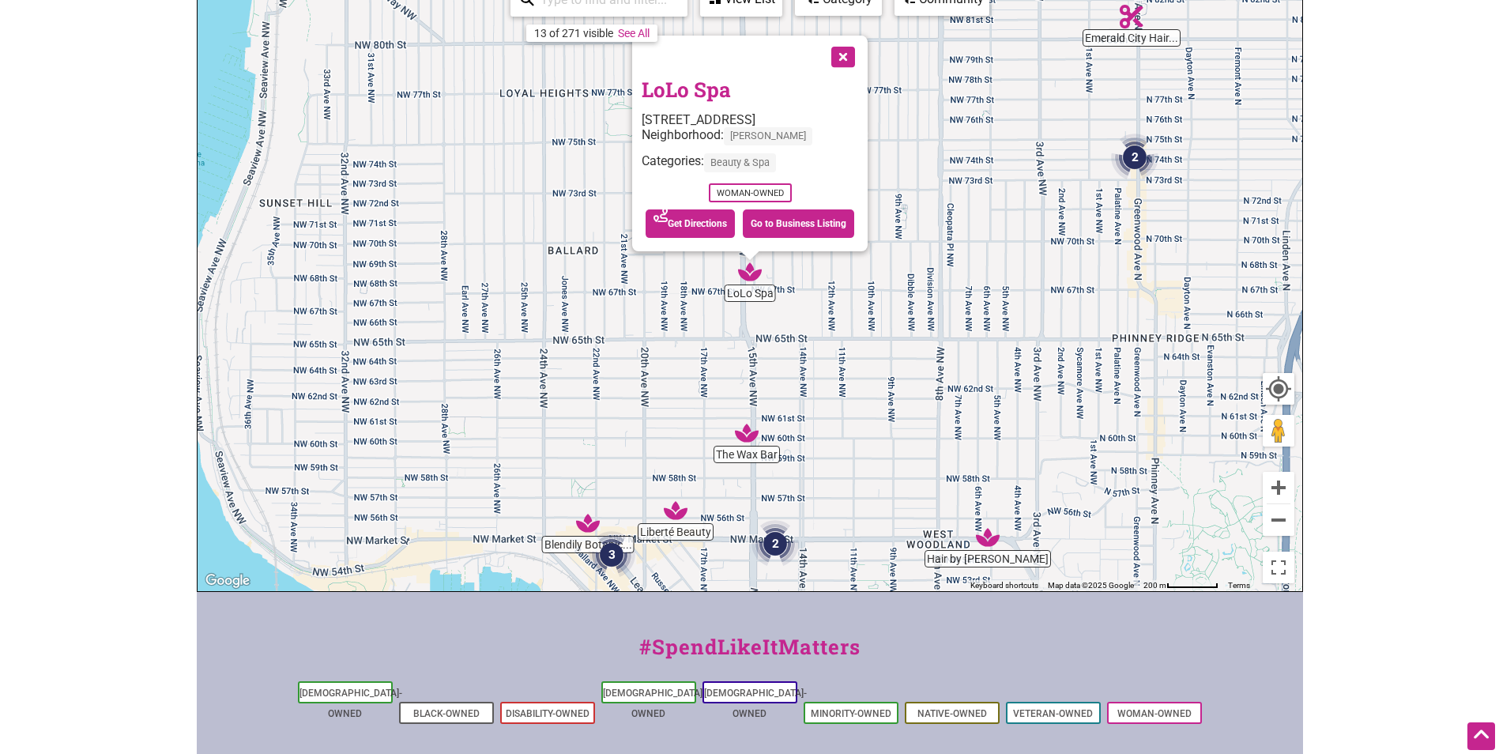
click at [846, 49] on button "Close" at bounding box center [841, 55] width 39 height 39
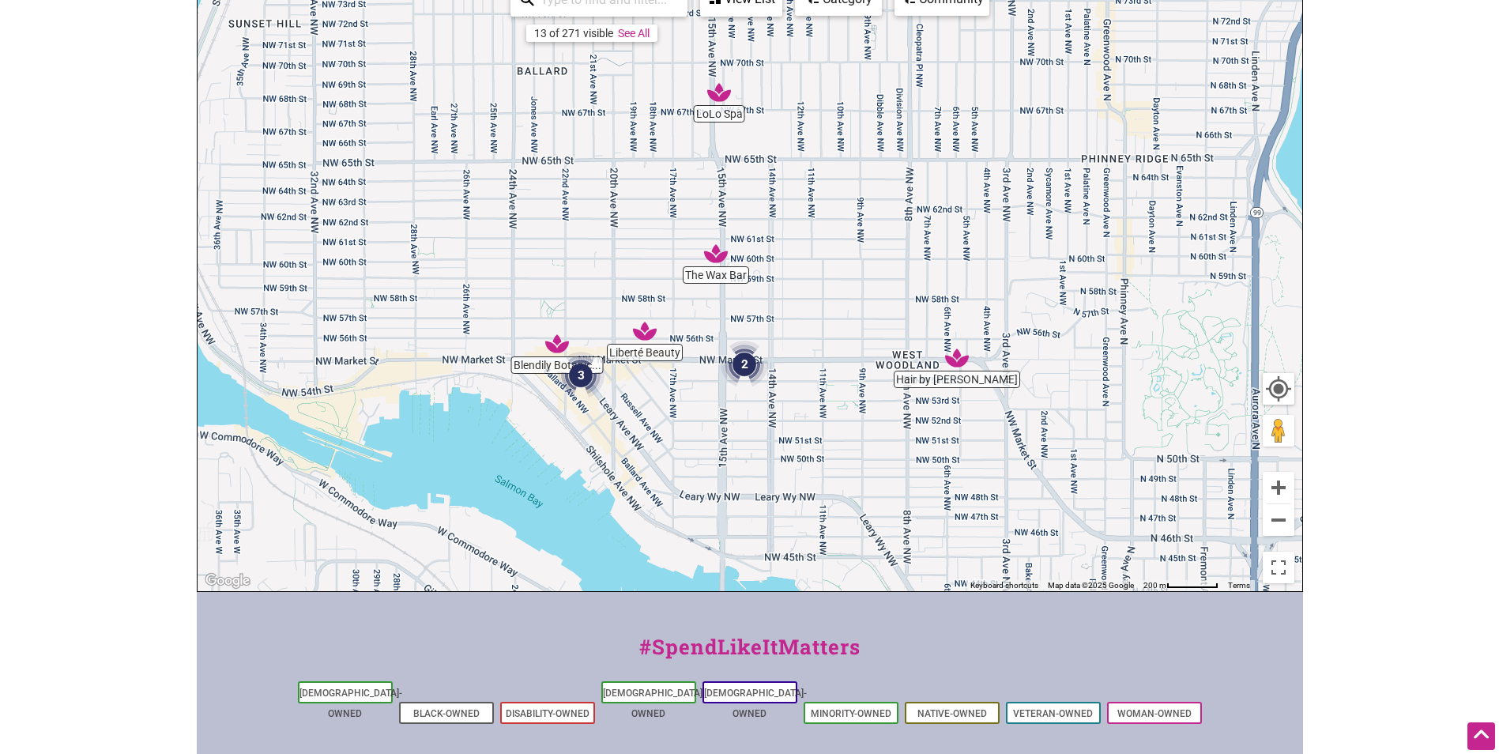
drag, startPoint x: 864, startPoint y: 387, endPoint x: 833, endPoint y: 206, distance: 183.5
click at [833, 206] on div "To navigate, press the arrow keys." at bounding box center [749, 283] width 1104 height 615
click at [742, 357] on img "2" at bounding box center [743, 363] width 47 height 47
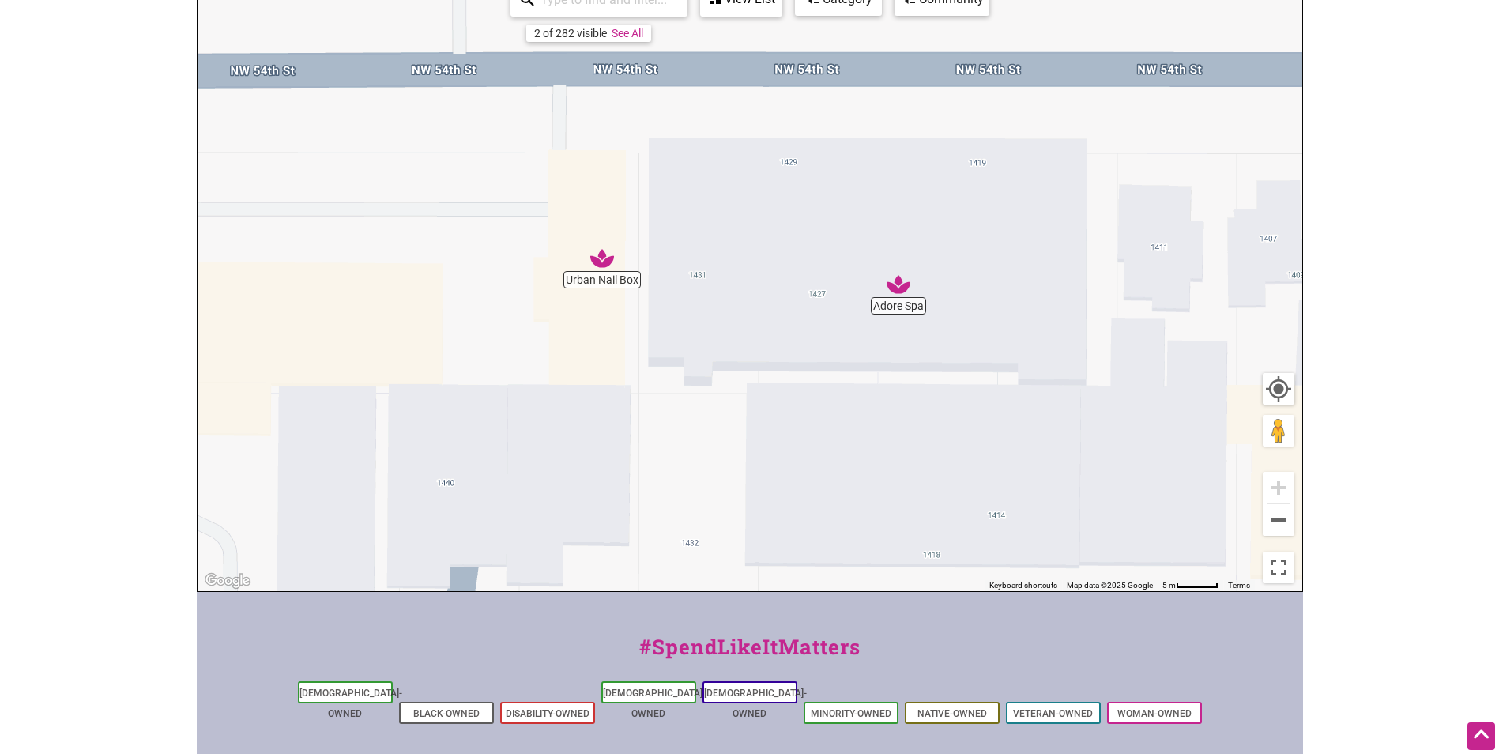
click at [898, 285] on img "Adore Spa" at bounding box center [898, 285] width 24 height 24
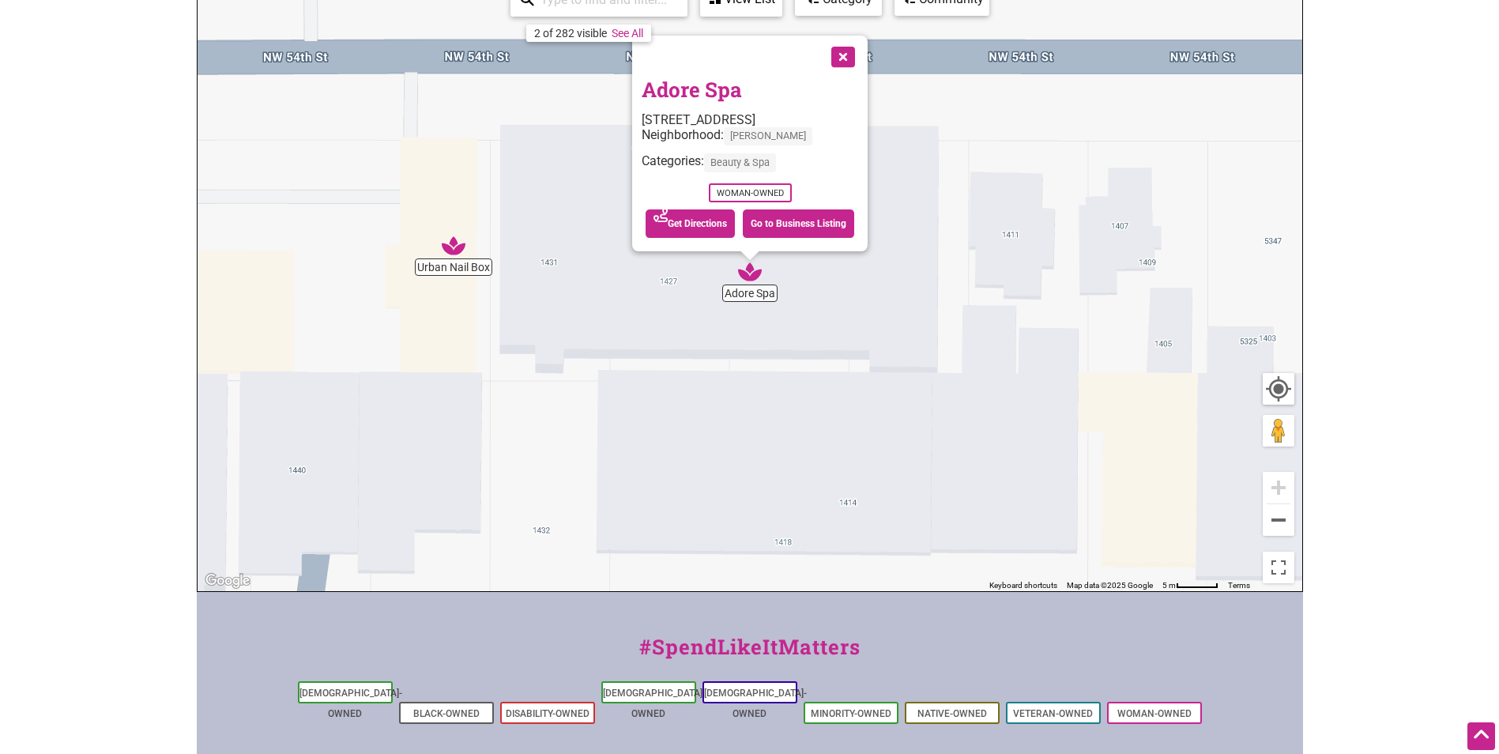
click at [453, 251] on img "Urban Nail Box" at bounding box center [454, 246] width 24 height 24
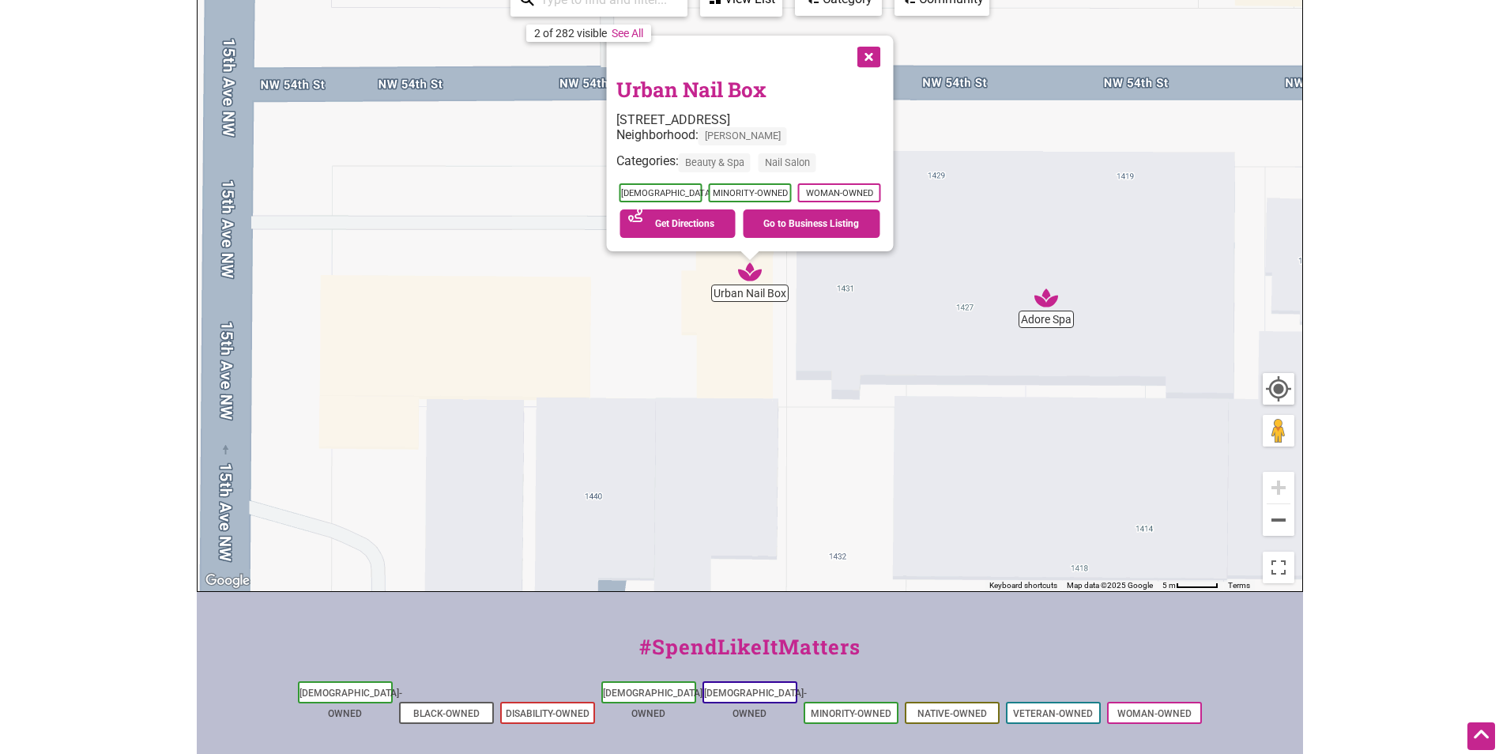
click at [866, 52] on button "Close" at bounding box center [866, 55] width 39 height 39
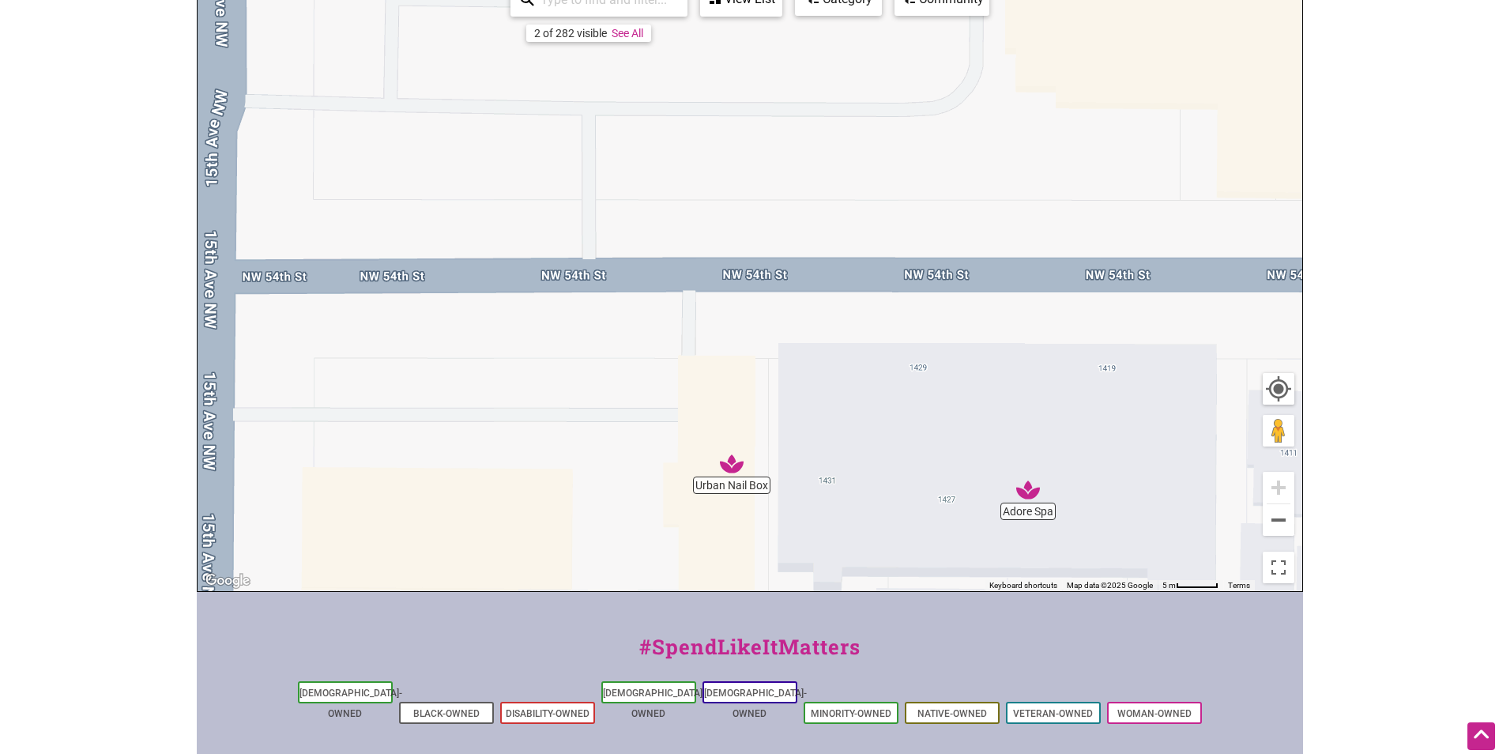
drag, startPoint x: 1191, startPoint y: 239, endPoint x: 1173, endPoint y: 433, distance: 194.4
click at [1173, 433] on div "To navigate, press the arrow keys." at bounding box center [749, 283] width 1104 height 615
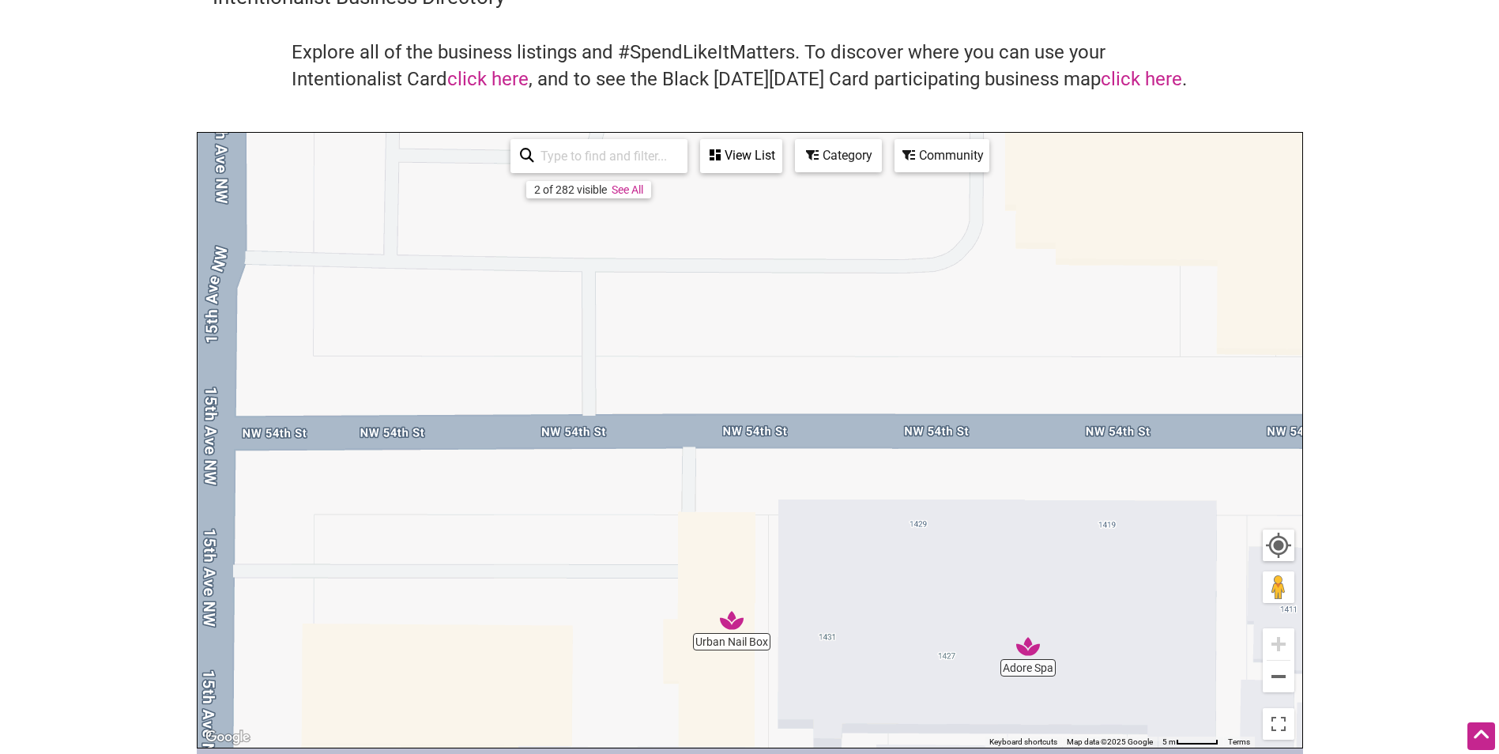
scroll to position [79, 0]
click at [851, 156] on div "Category" at bounding box center [838, 157] width 84 height 30
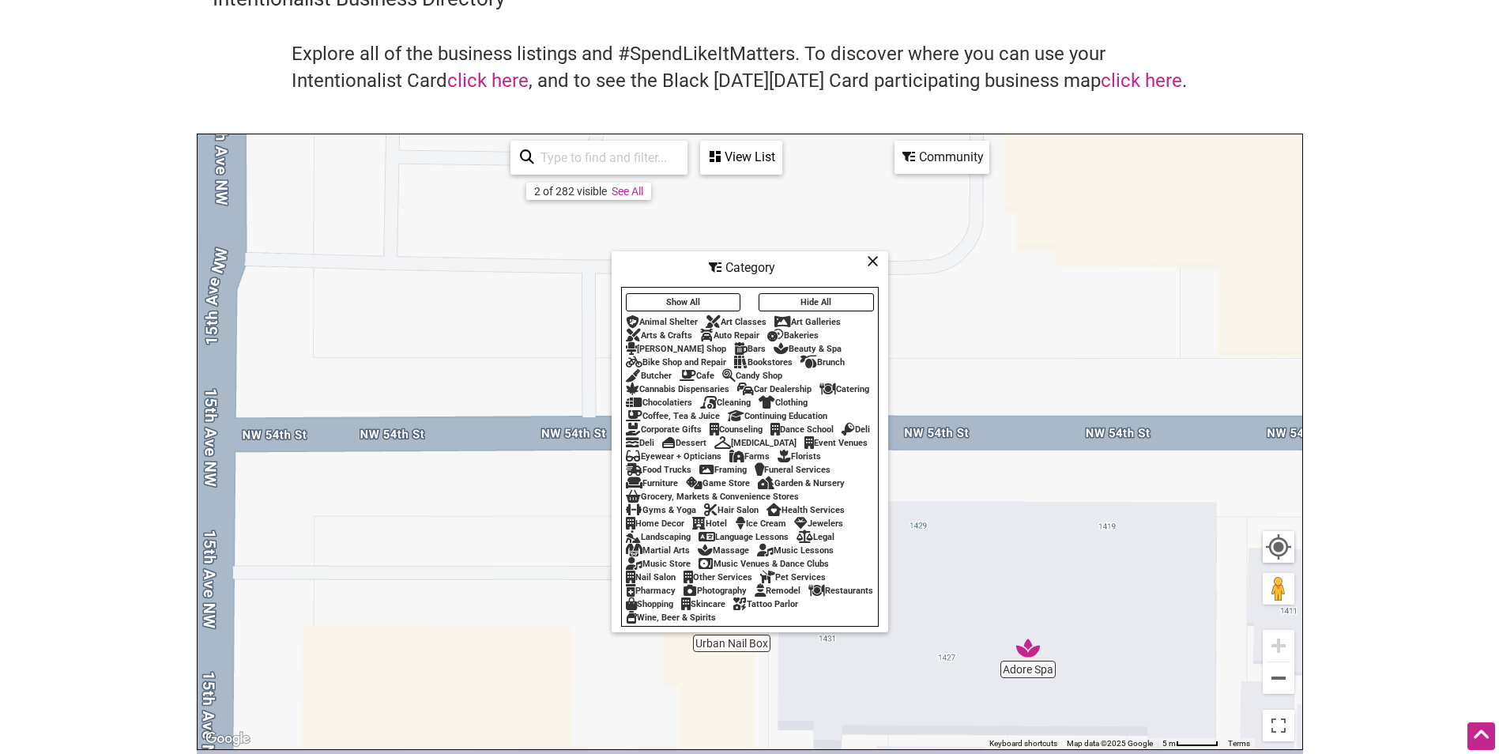
click at [625, 159] on input "search" at bounding box center [606, 157] width 144 height 31
click at [873, 261] on icon at bounding box center [873, 261] width 12 height 1
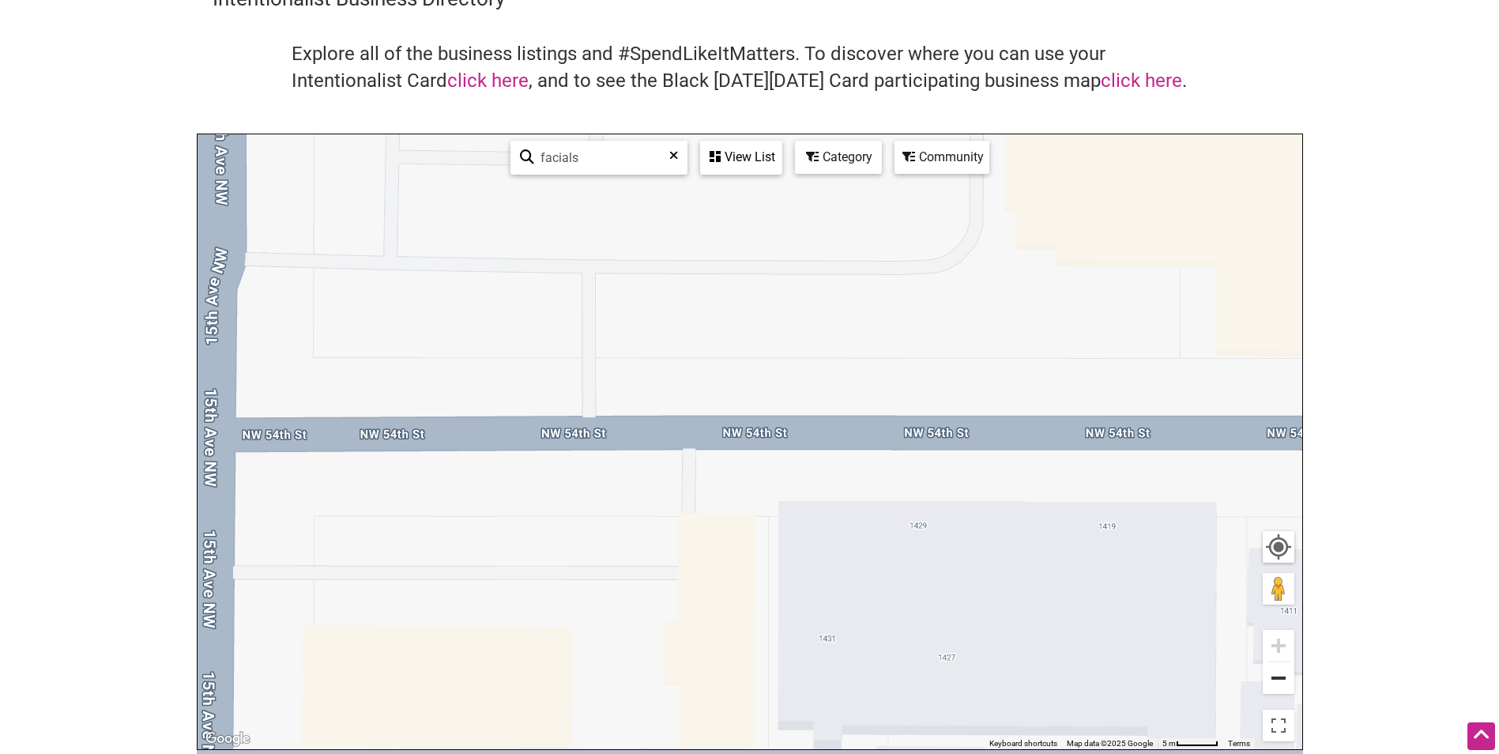
click at [1290, 687] on button "Zoom out" at bounding box center [1278, 678] width 32 height 32
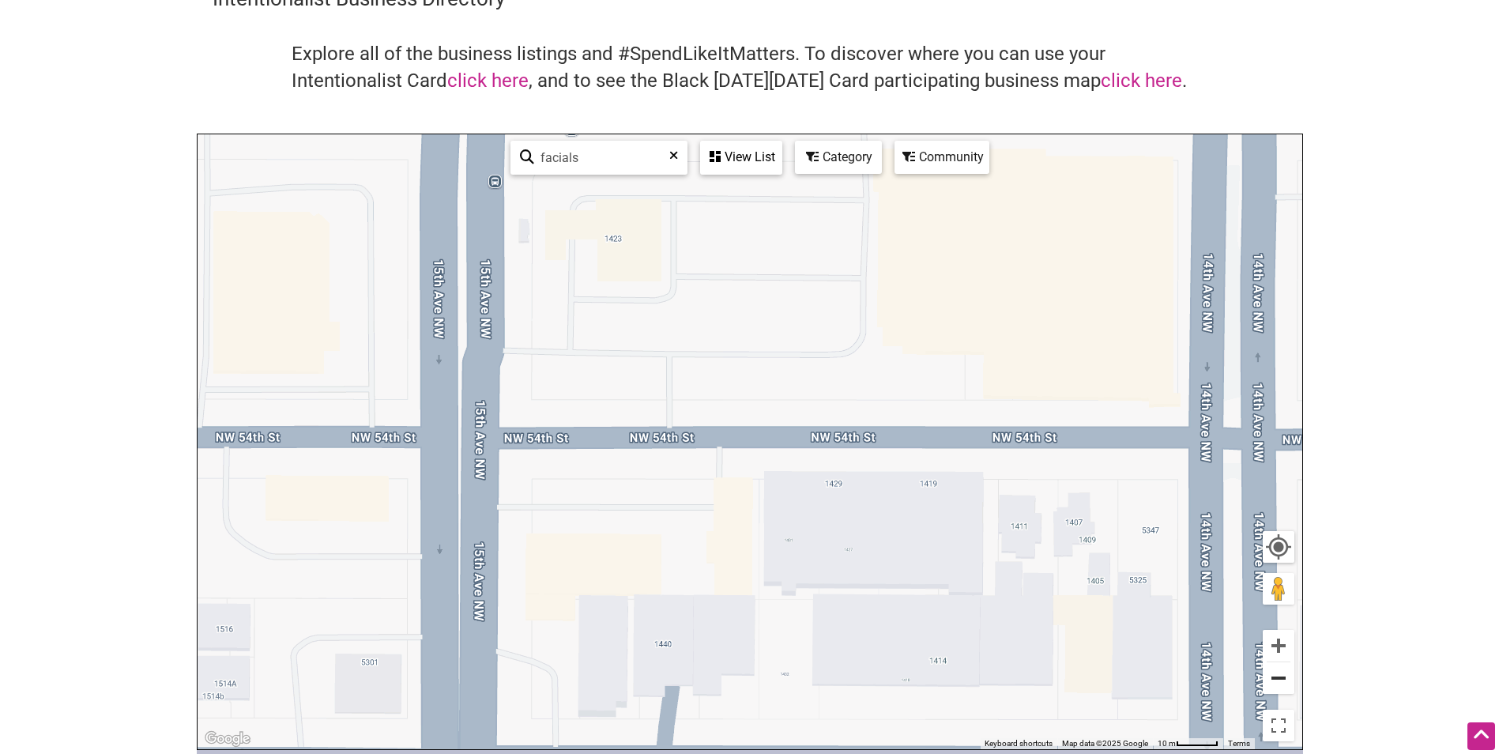
click at [1290, 687] on button "Zoom out" at bounding box center [1278, 678] width 32 height 32
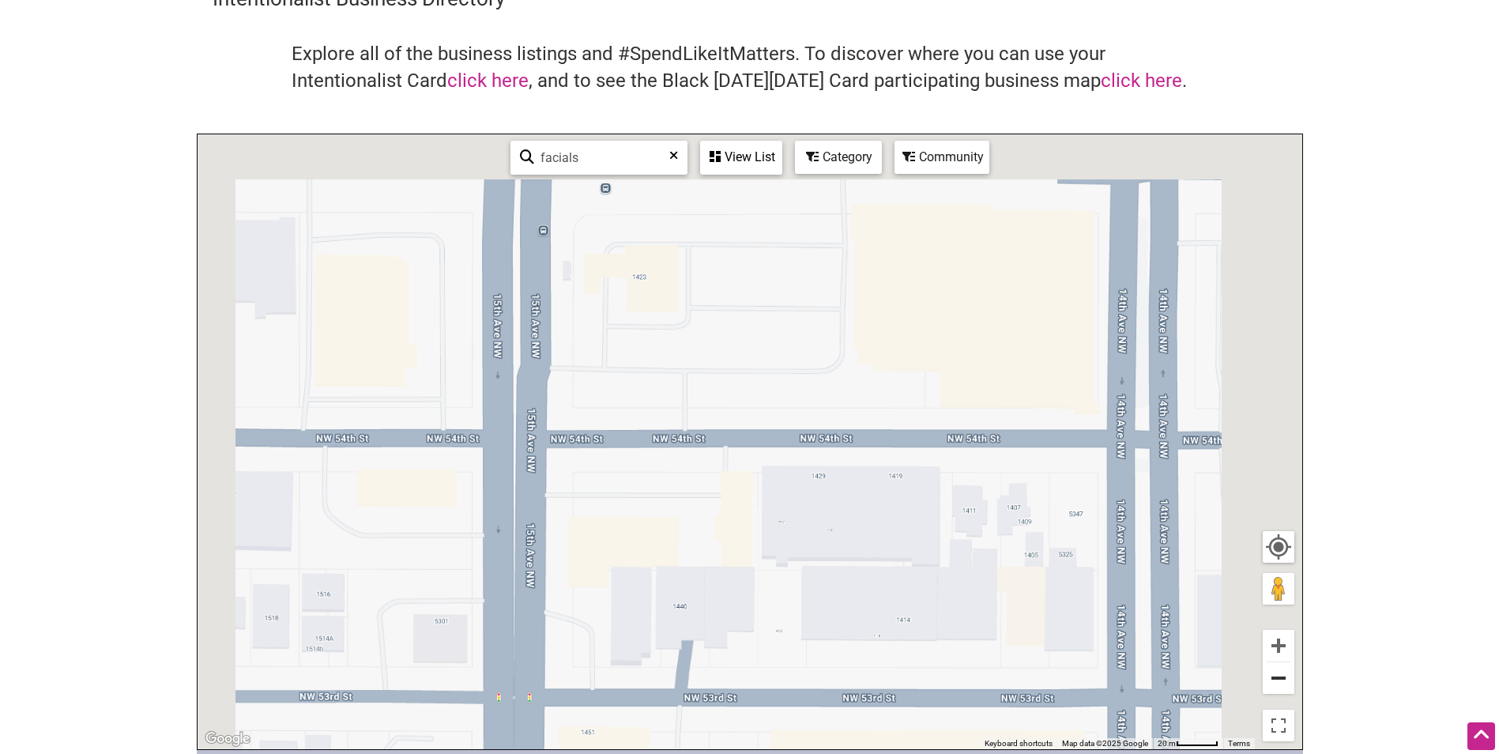
click at [1290, 687] on button "Zoom out" at bounding box center [1278, 678] width 32 height 32
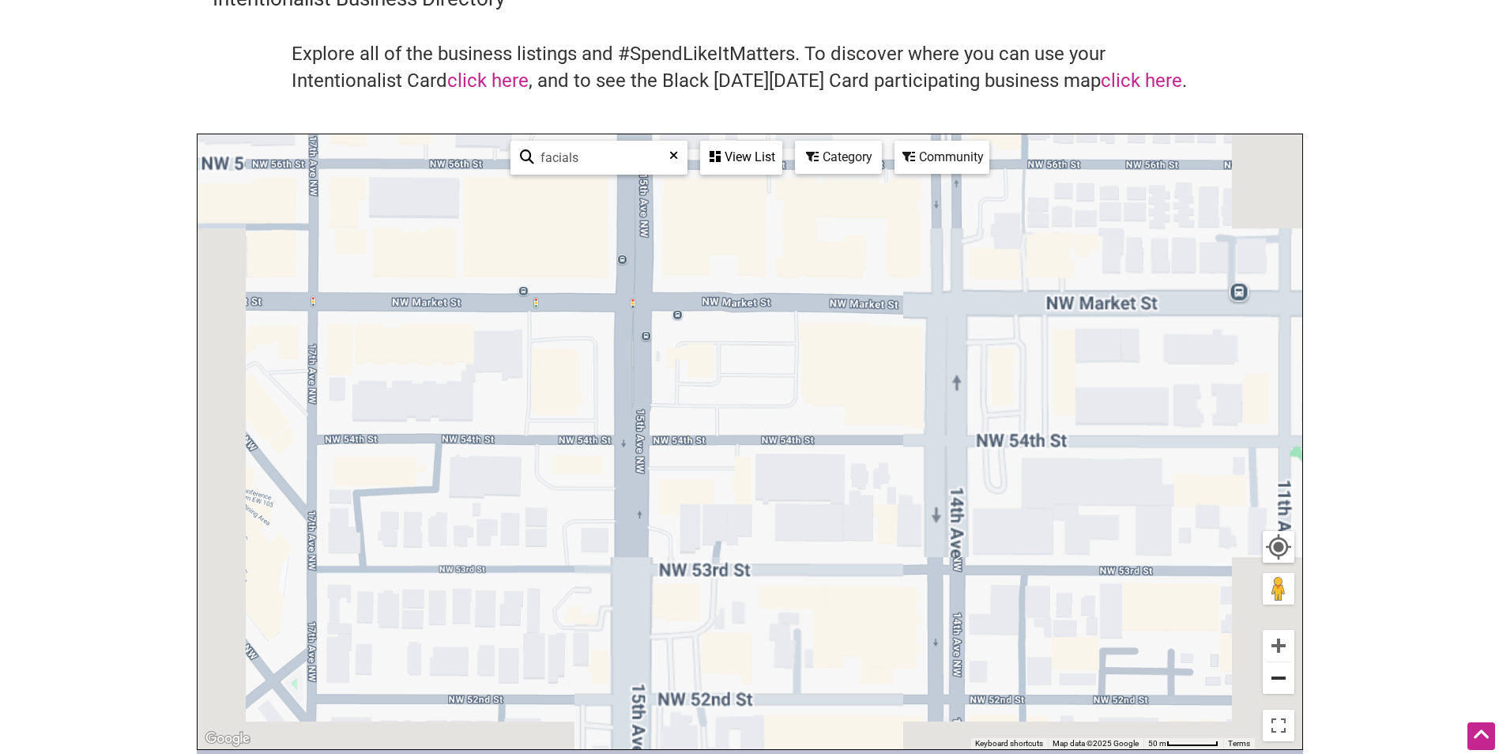
click at [1290, 687] on button "Zoom out" at bounding box center [1278, 678] width 32 height 32
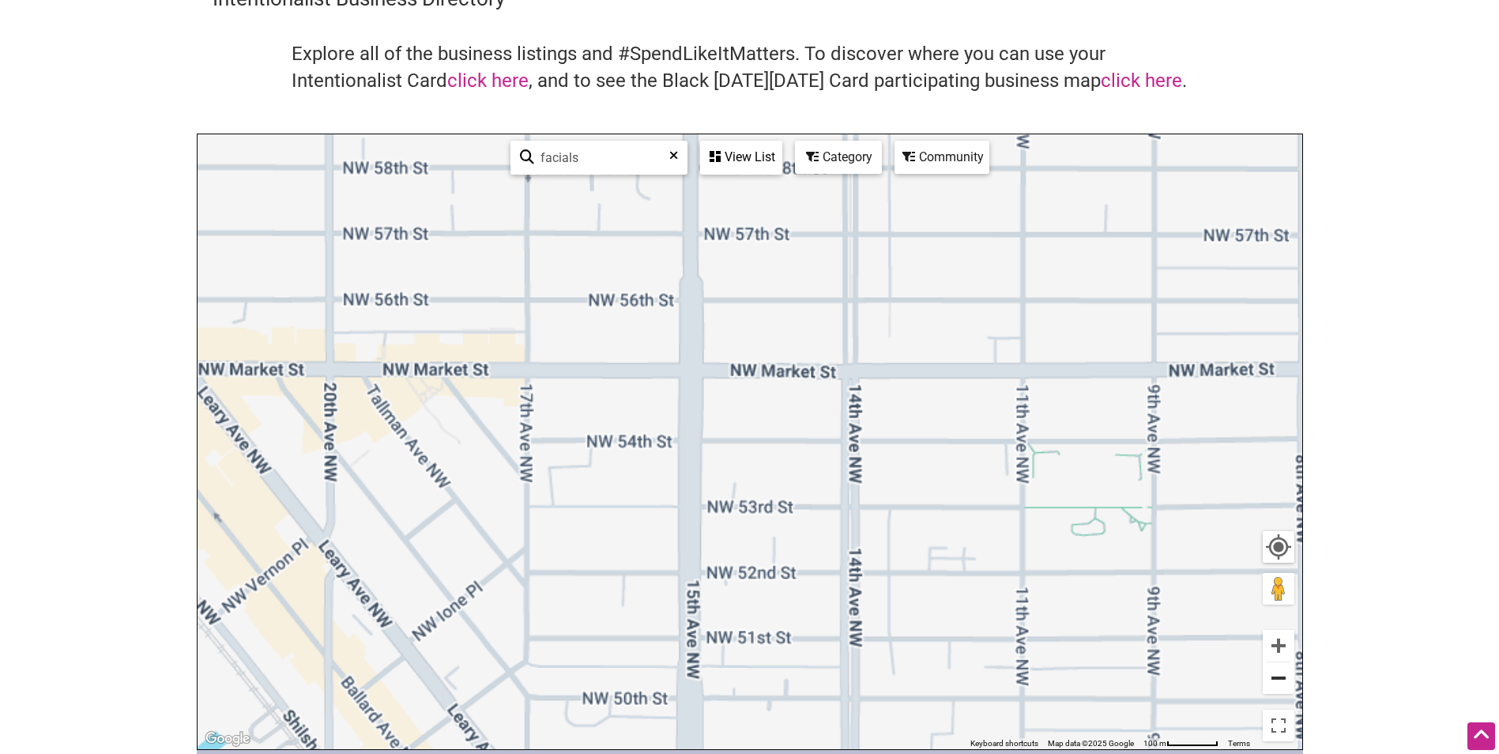
click at [1290, 687] on button "Zoom out" at bounding box center [1278, 678] width 32 height 32
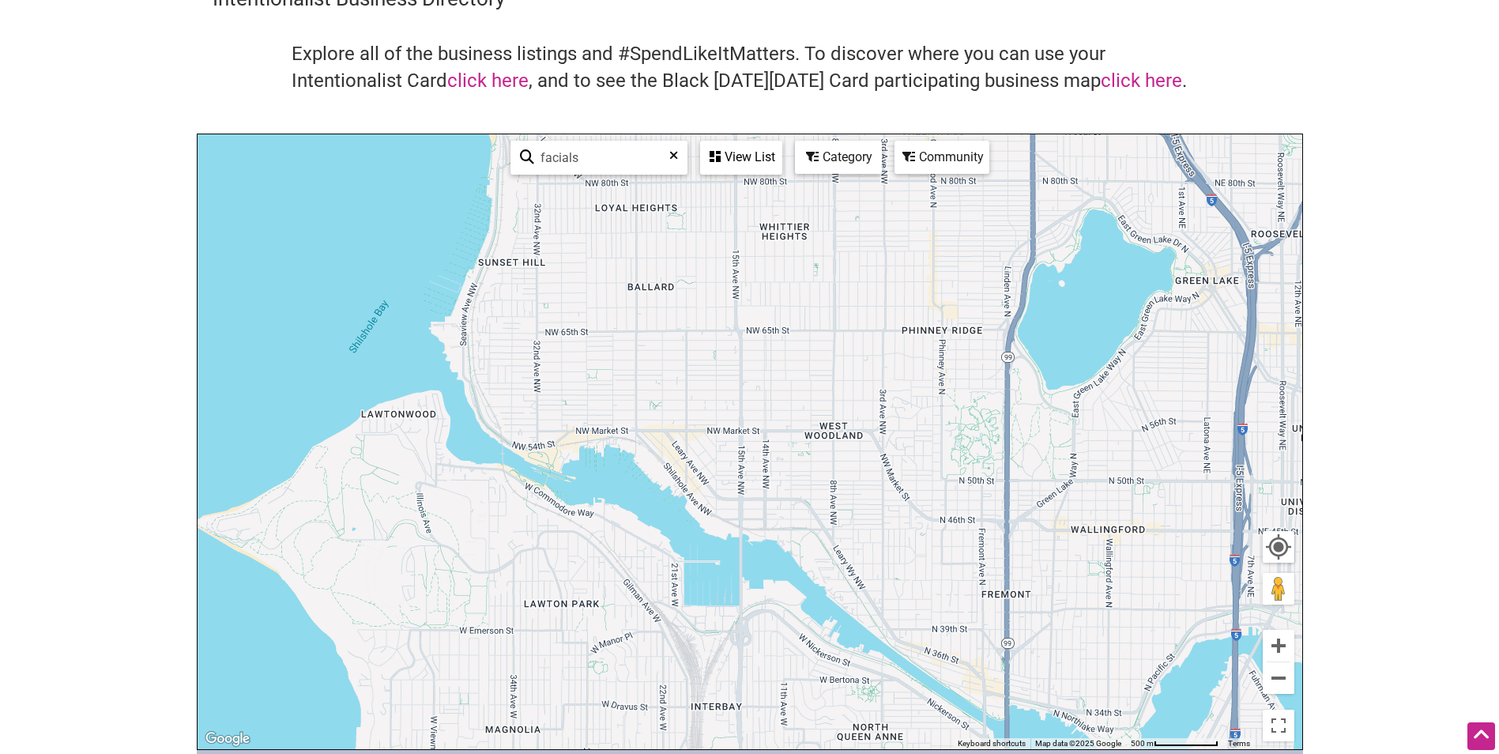
drag, startPoint x: 602, startPoint y: 158, endPoint x: 522, endPoint y: 157, distance: 79.8
click at [522, 157] on div "facials 2 of 282 visible See All" at bounding box center [599, 157] width 158 height 31
type input "spa"
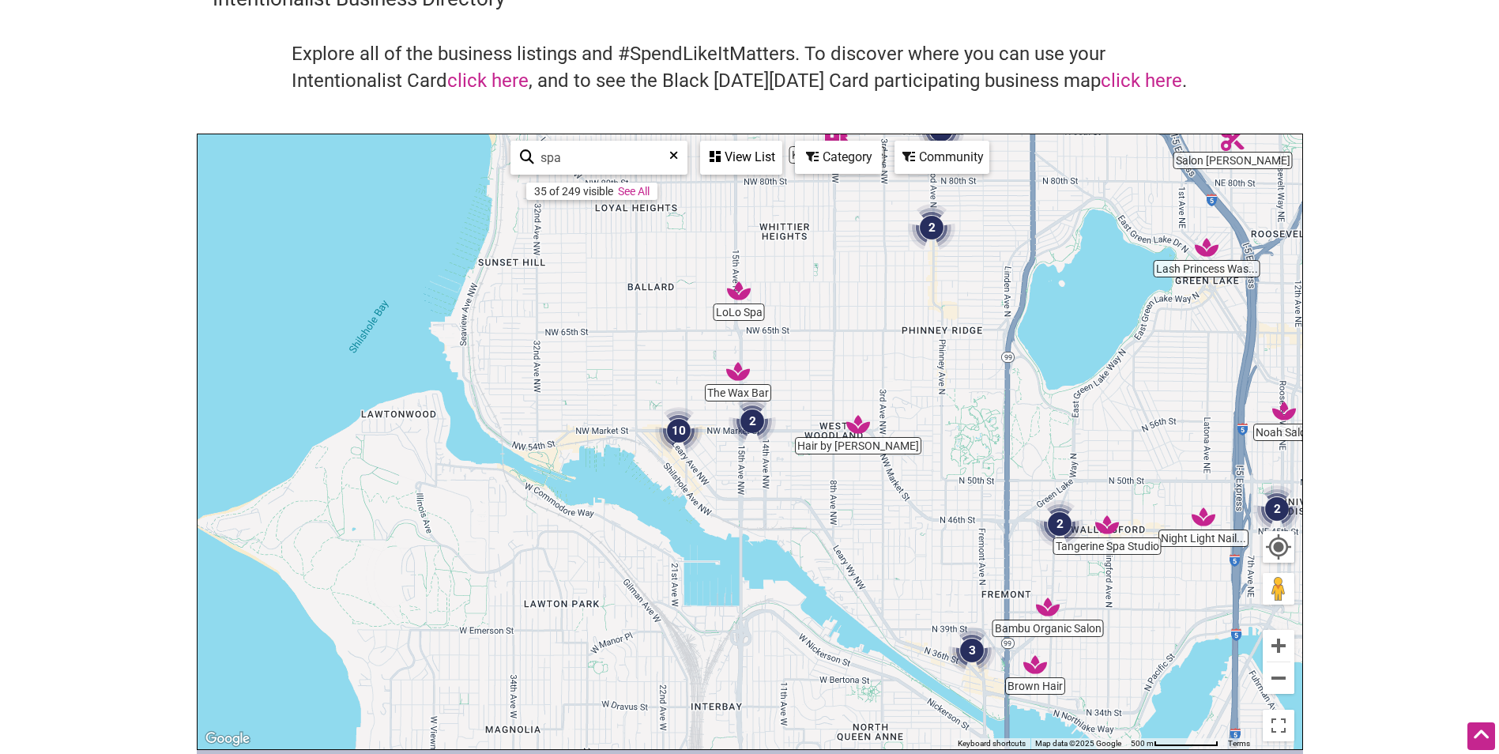
click at [1104, 526] on img "Tangerine Spa Studio" at bounding box center [1107, 525] width 24 height 24
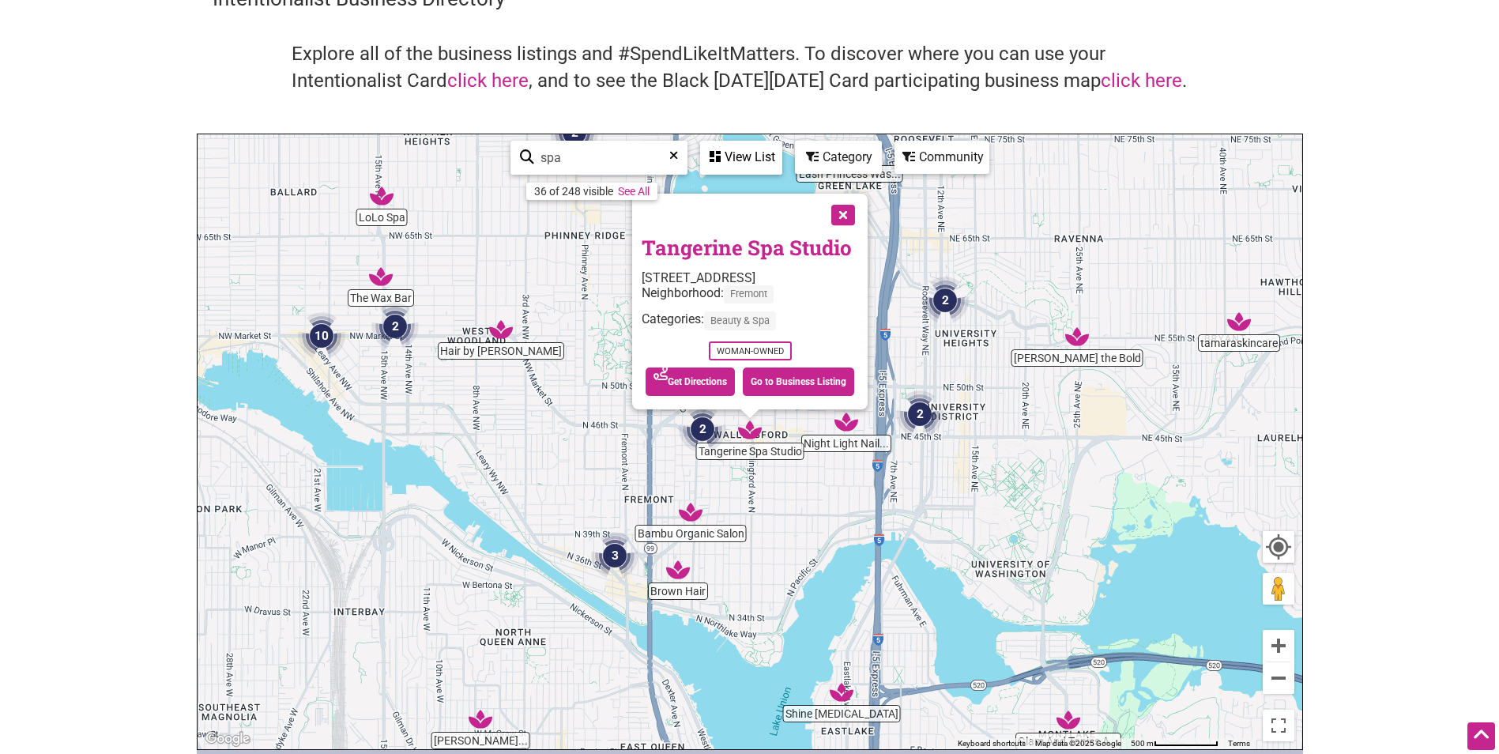
click at [853, 219] on button "Close" at bounding box center [841, 213] width 39 height 39
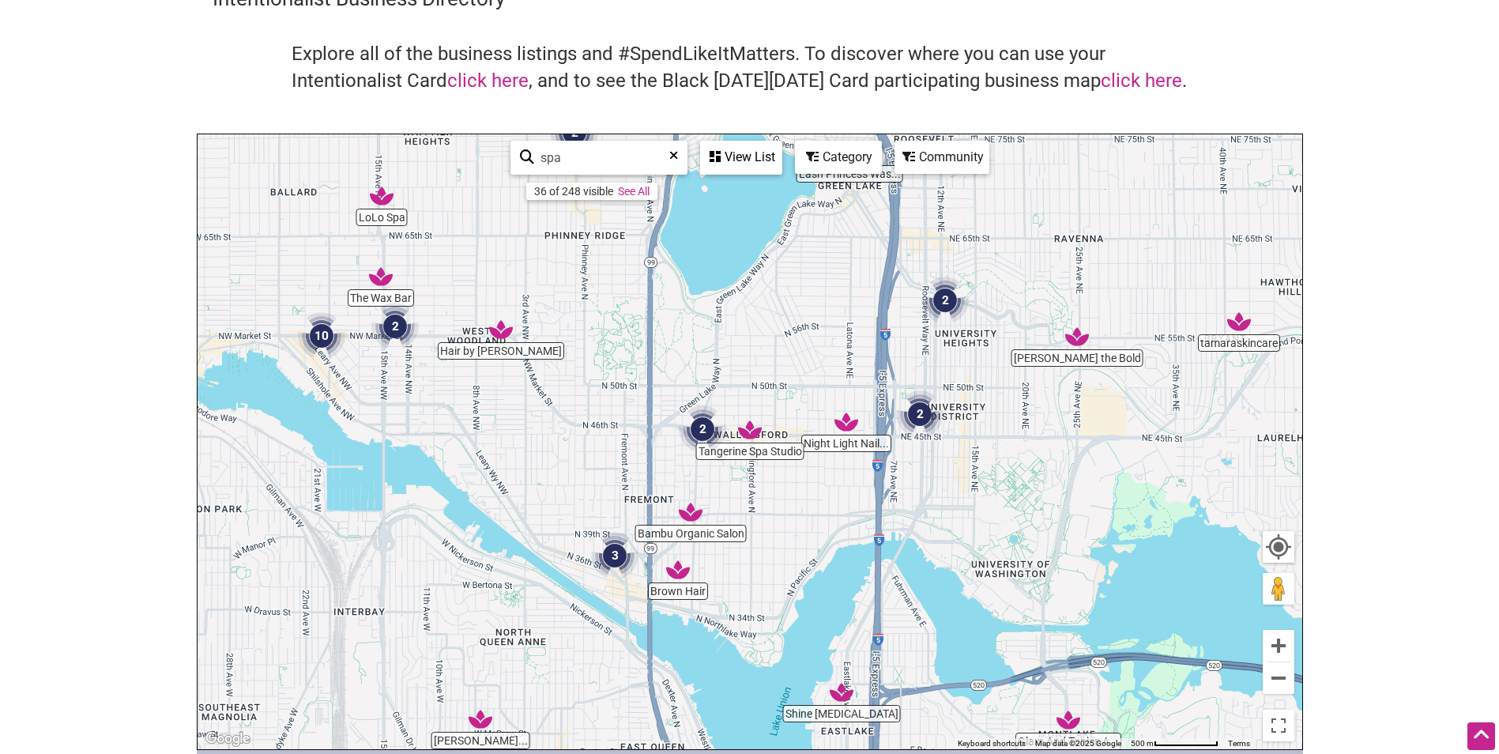
click at [382, 201] on img "LoLo Spa" at bounding box center [382, 196] width 24 height 24
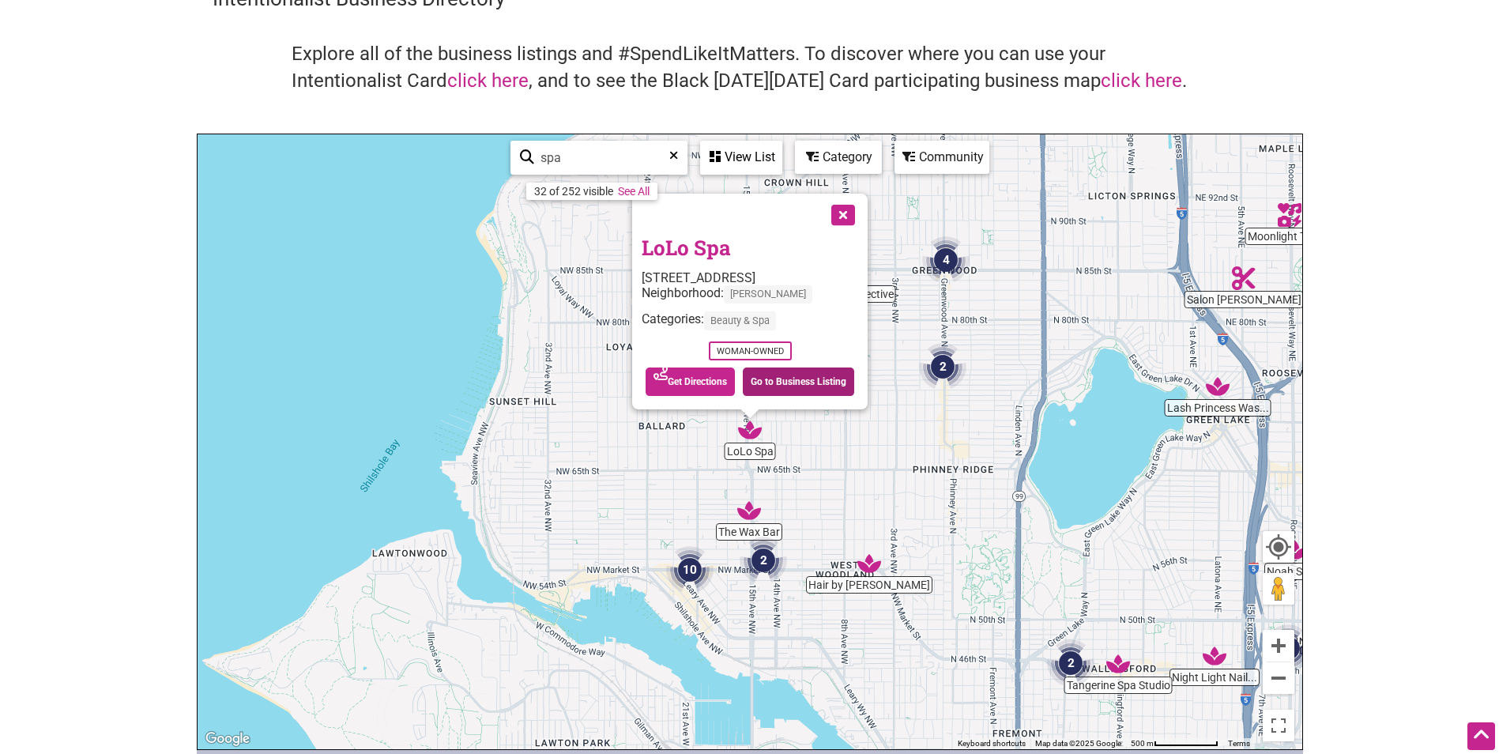
click at [796, 380] on link "Go to Business Listing" at bounding box center [798, 381] width 111 height 28
click at [842, 215] on button "Close" at bounding box center [841, 213] width 39 height 39
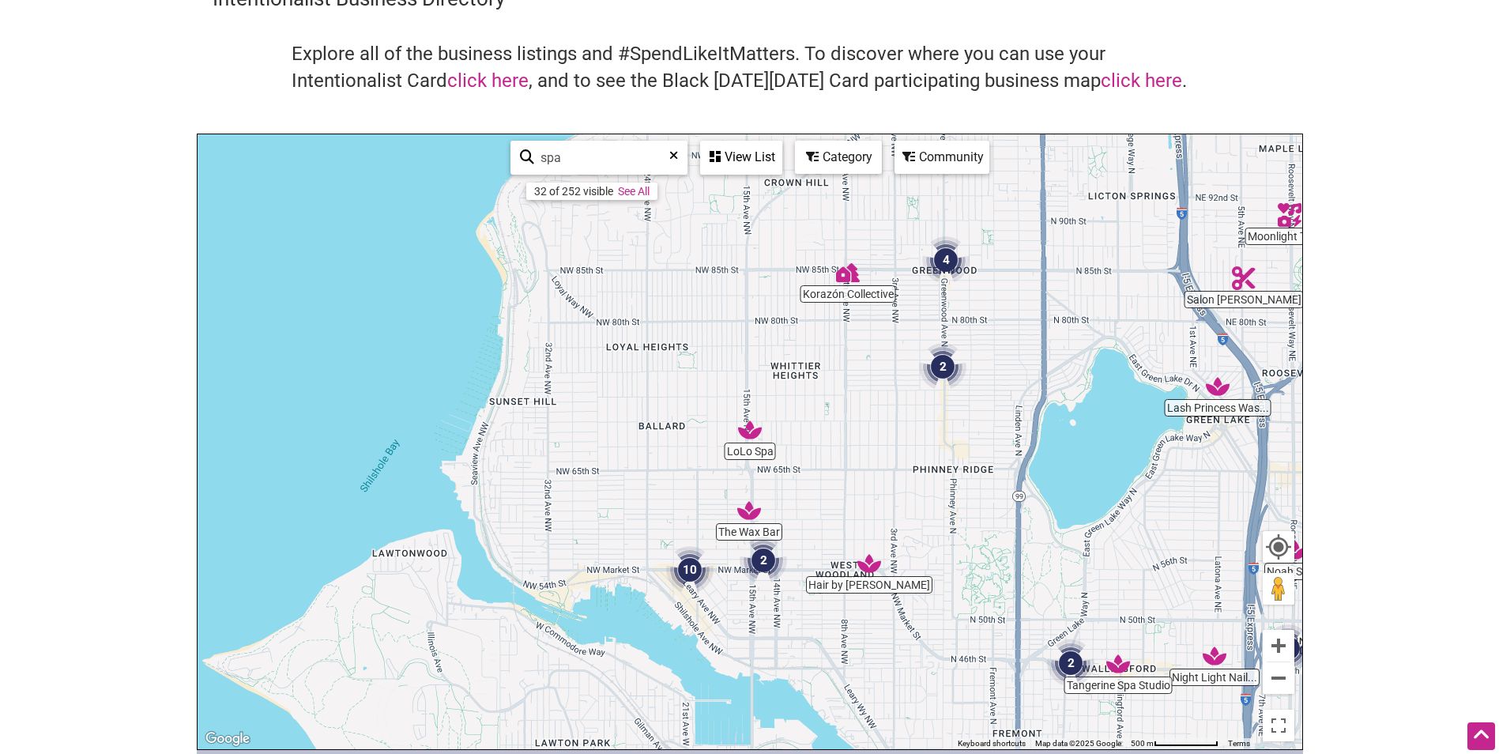
click at [950, 258] on img "4" at bounding box center [945, 259] width 47 height 47
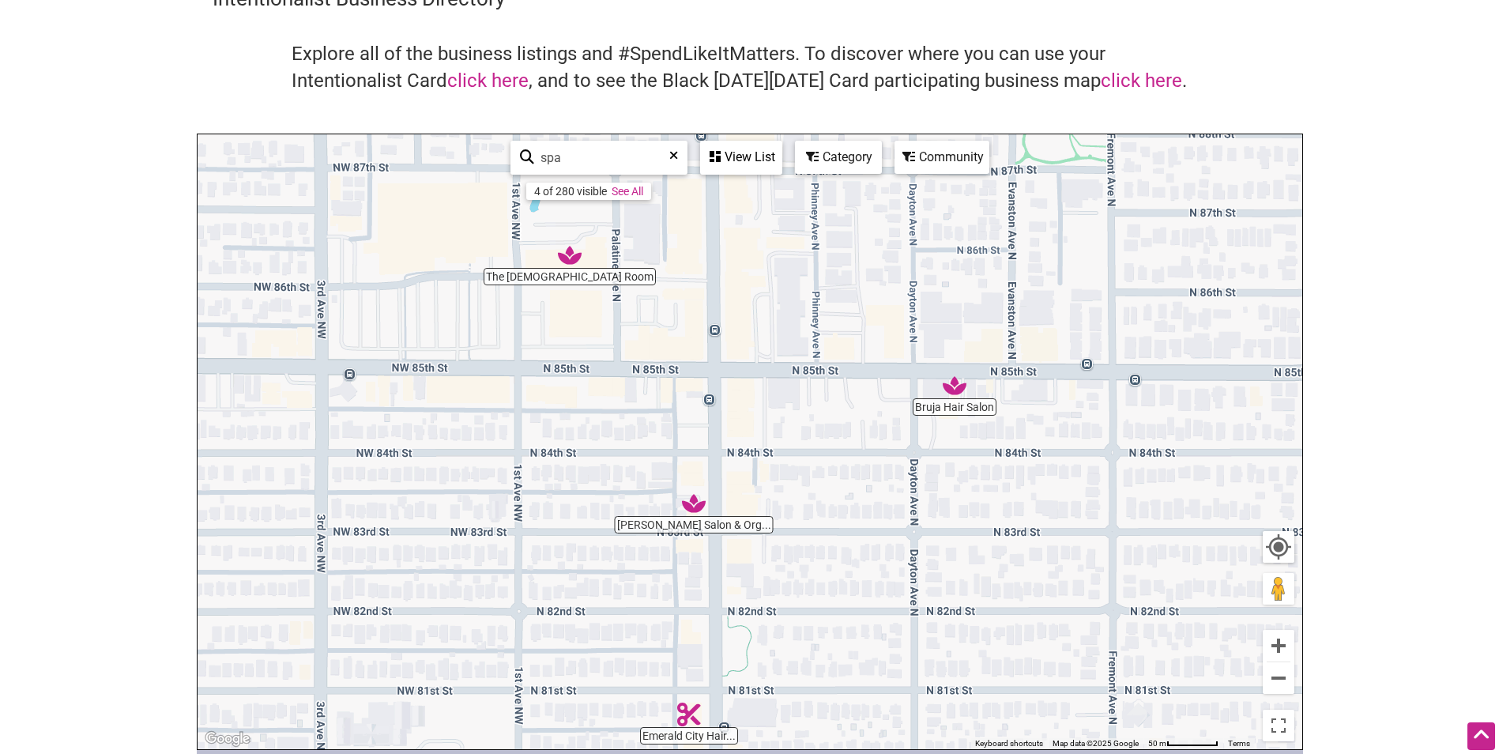
drag, startPoint x: 806, startPoint y: 355, endPoint x: 818, endPoint y: 413, distance: 59.0
click at [818, 413] on div "To navigate, press the arrow keys." at bounding box center [749, 441] width 1104 height 615
click at [574, 261] on img "The Ladies Room" at bounding box center [571, 257] width 24 height 24
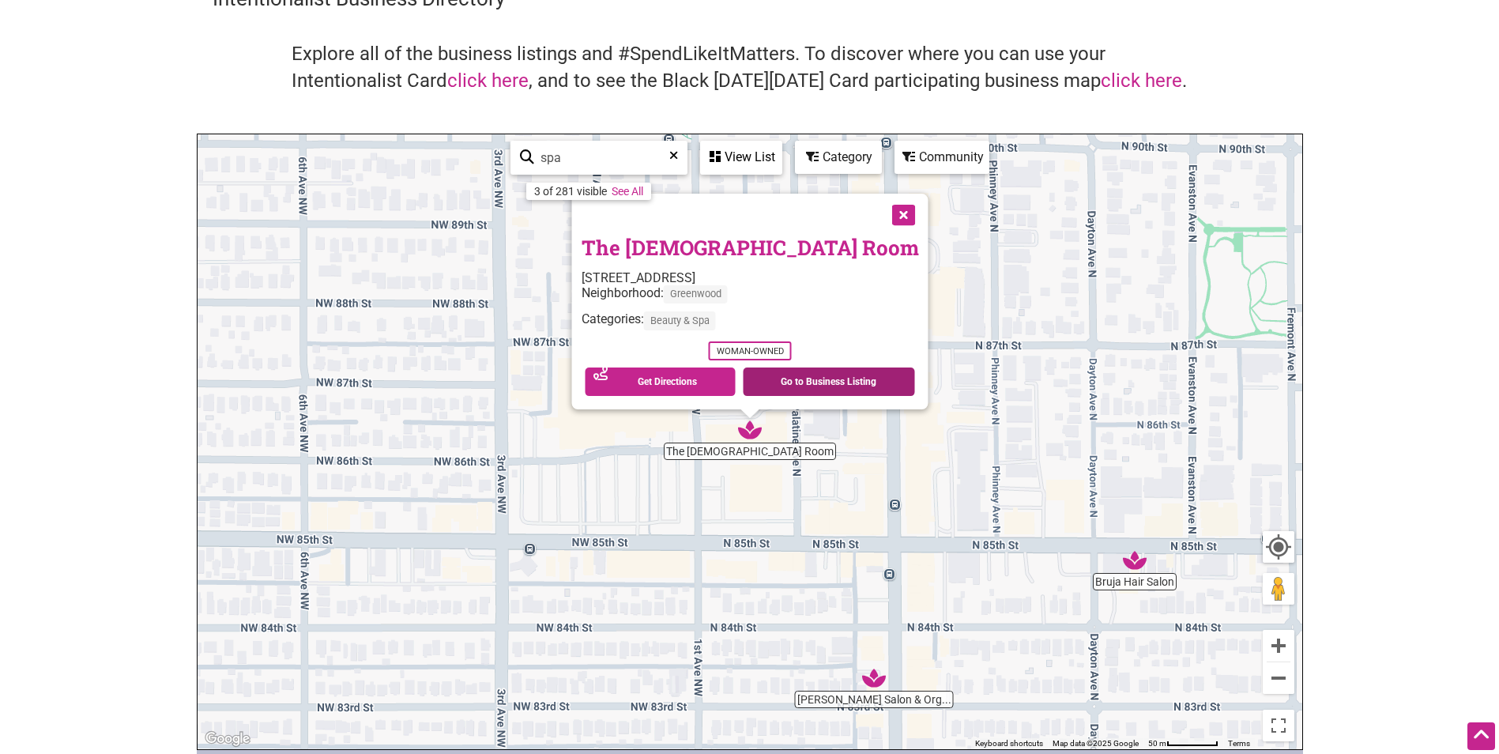
click at [785, 382] on link "Go to Business Listing" at bounding box center [829, 381] width 172 height 28
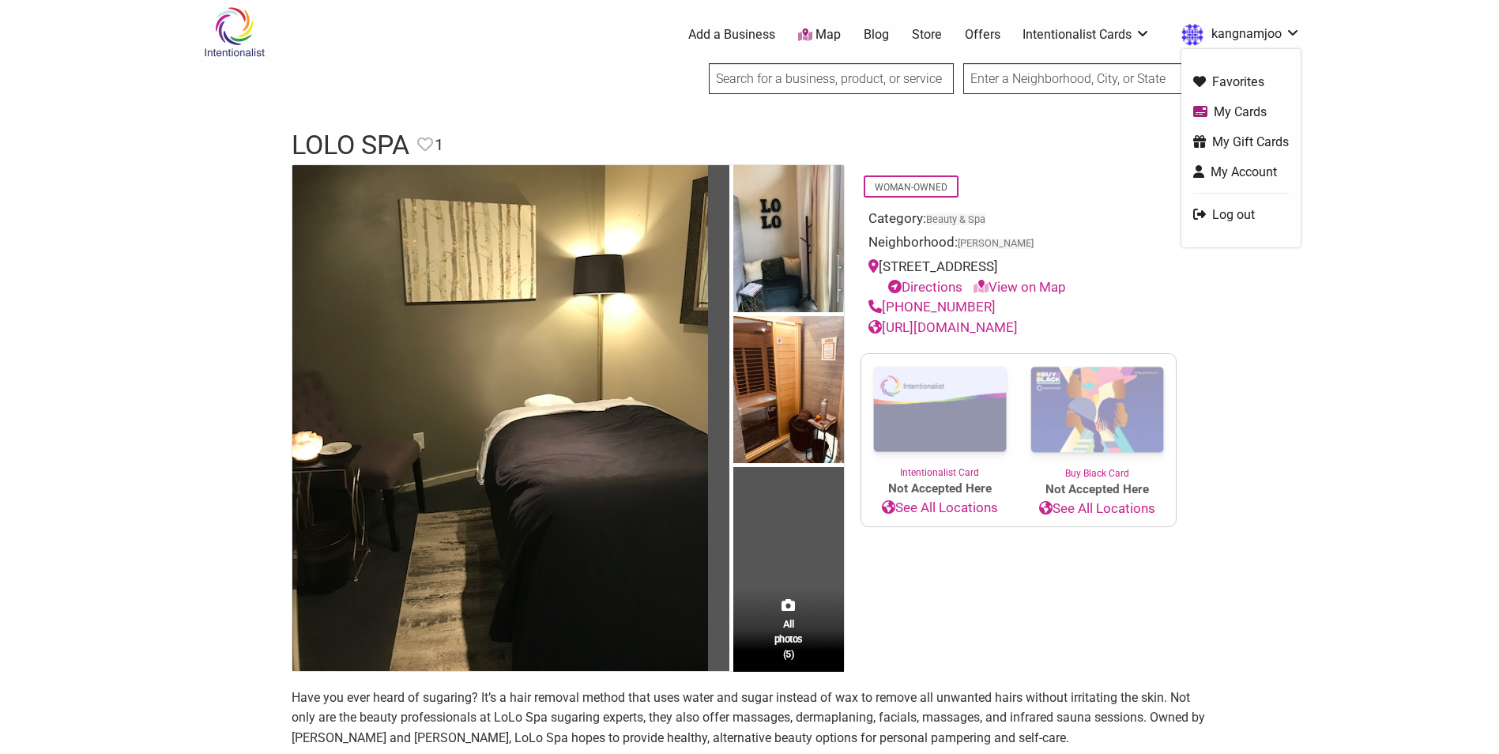
click at [152, 398] on body "× Menu 0 Add a Business Map Blog Store Offers Intentionalist Cards Buy Black Ca…" at bounding box center [749, 377] width 1499 height 754
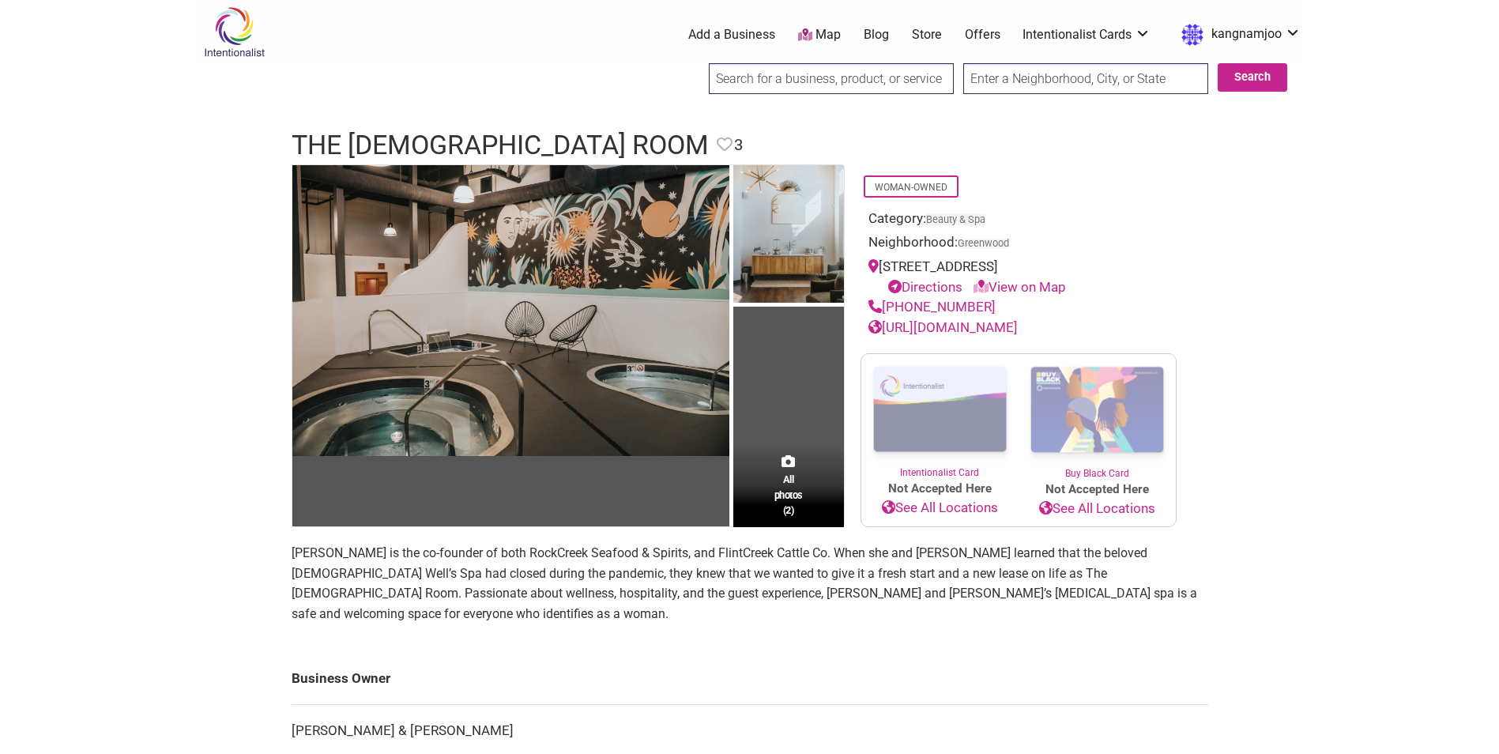
click at [965, 505] on link "See All Locations" at bounding box center [939, 508] width 157 height 21
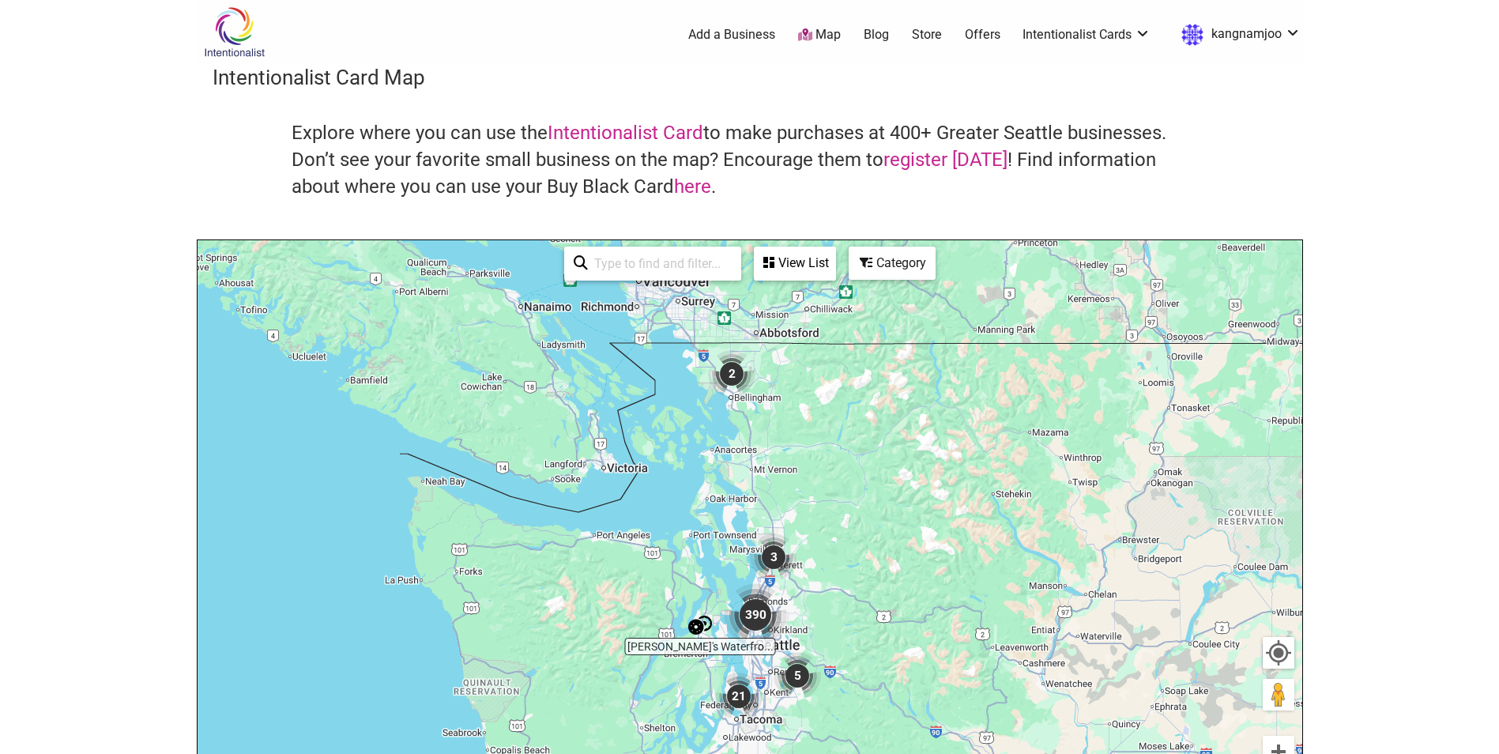
click at [757, 615] on img "390" at bounding box center [755, 614] width 63 height 63
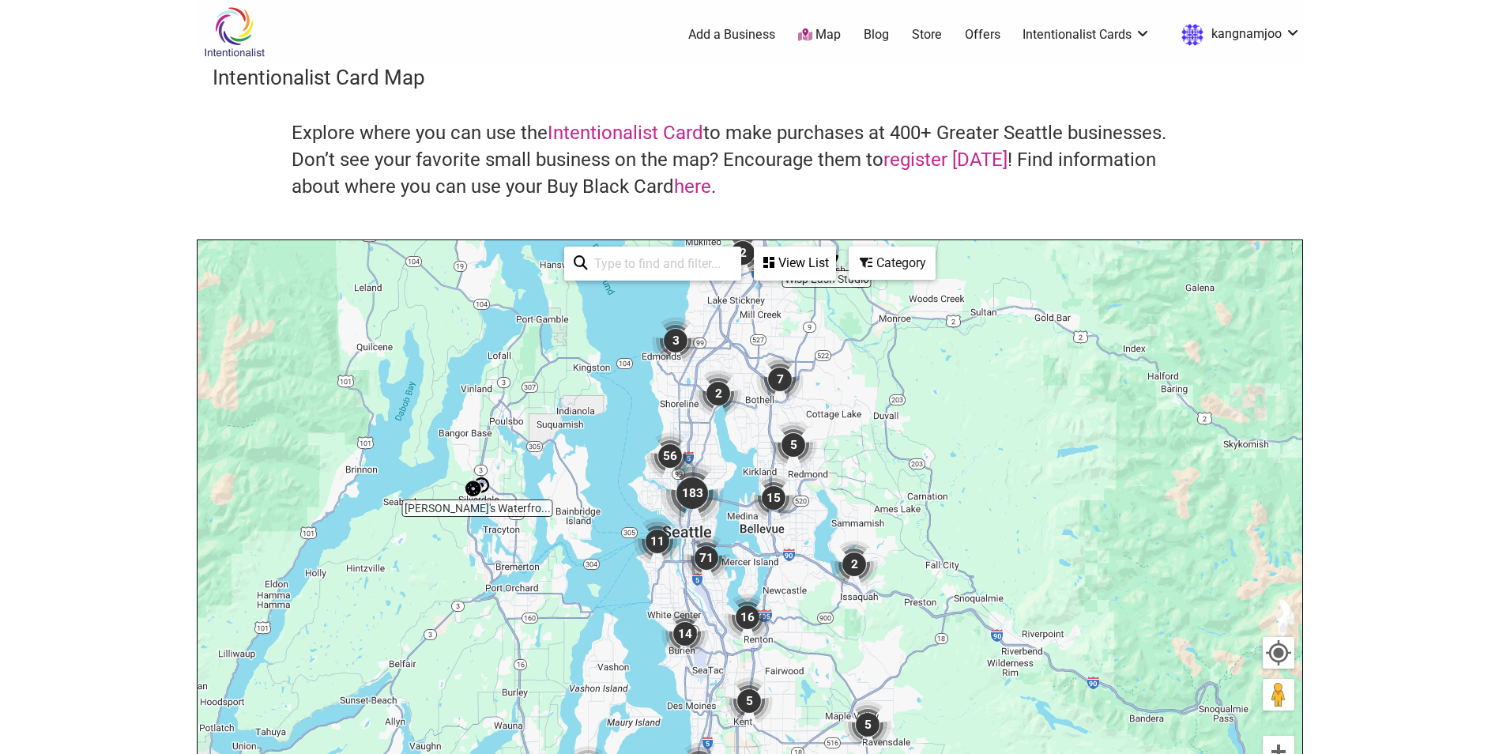
click at [683, 487] on img "183" at bounding box center [691, 492] width 63 height 63
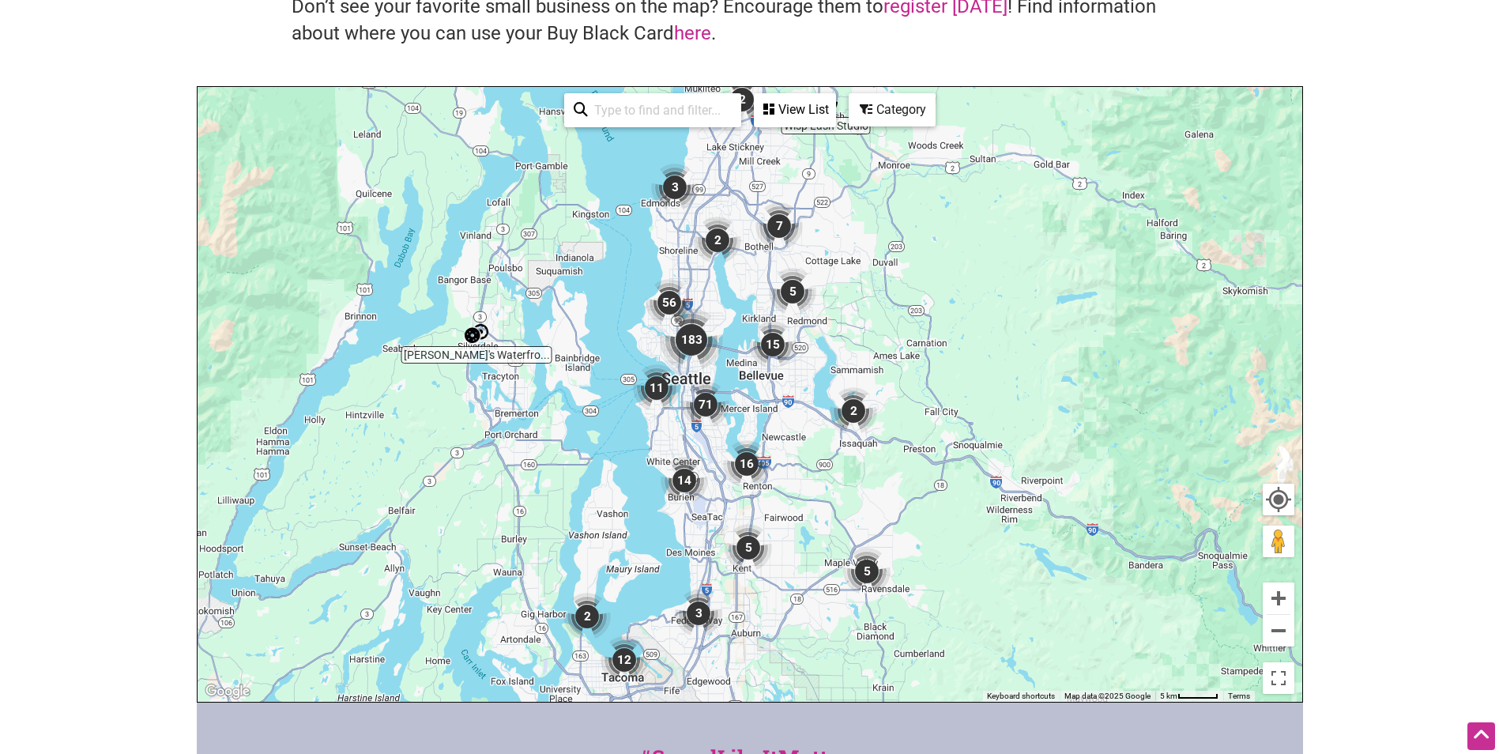
scroll to position [158, 0]
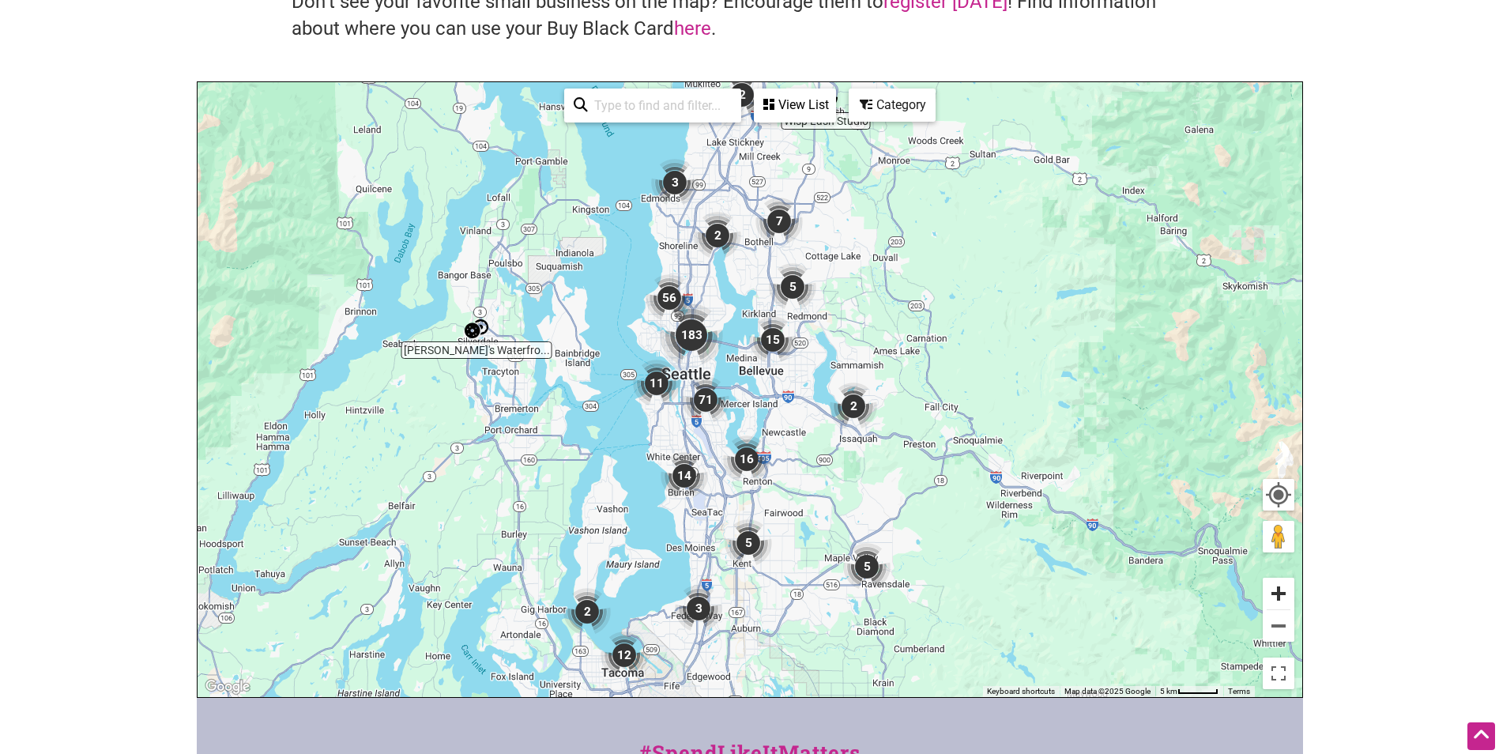
click at [1281, 592] on button "Zoom in" at bounding box center [1278, 593] width 32 height 32
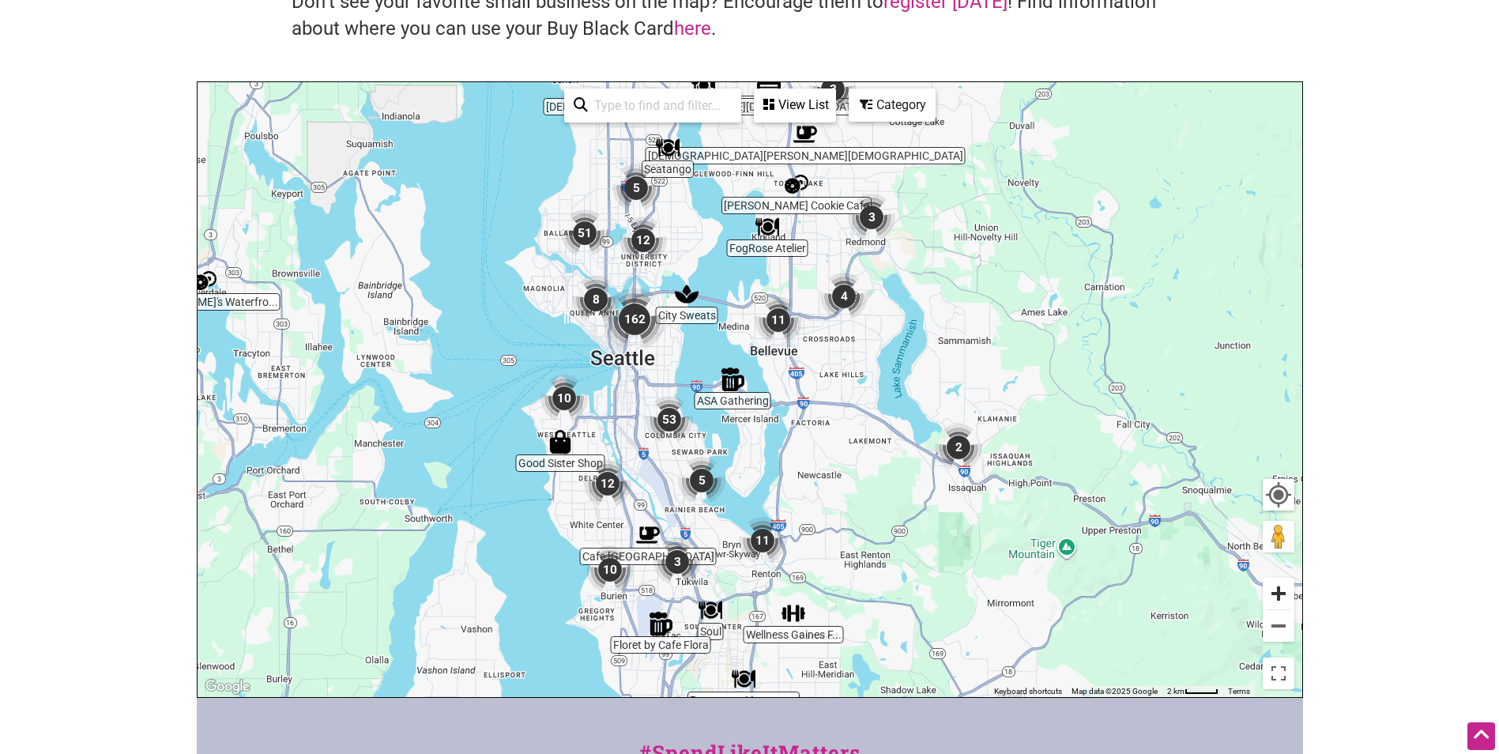
click at [1281, 592] on button "Zoom in" at bounding box center [1278, 593] width 32 height 32
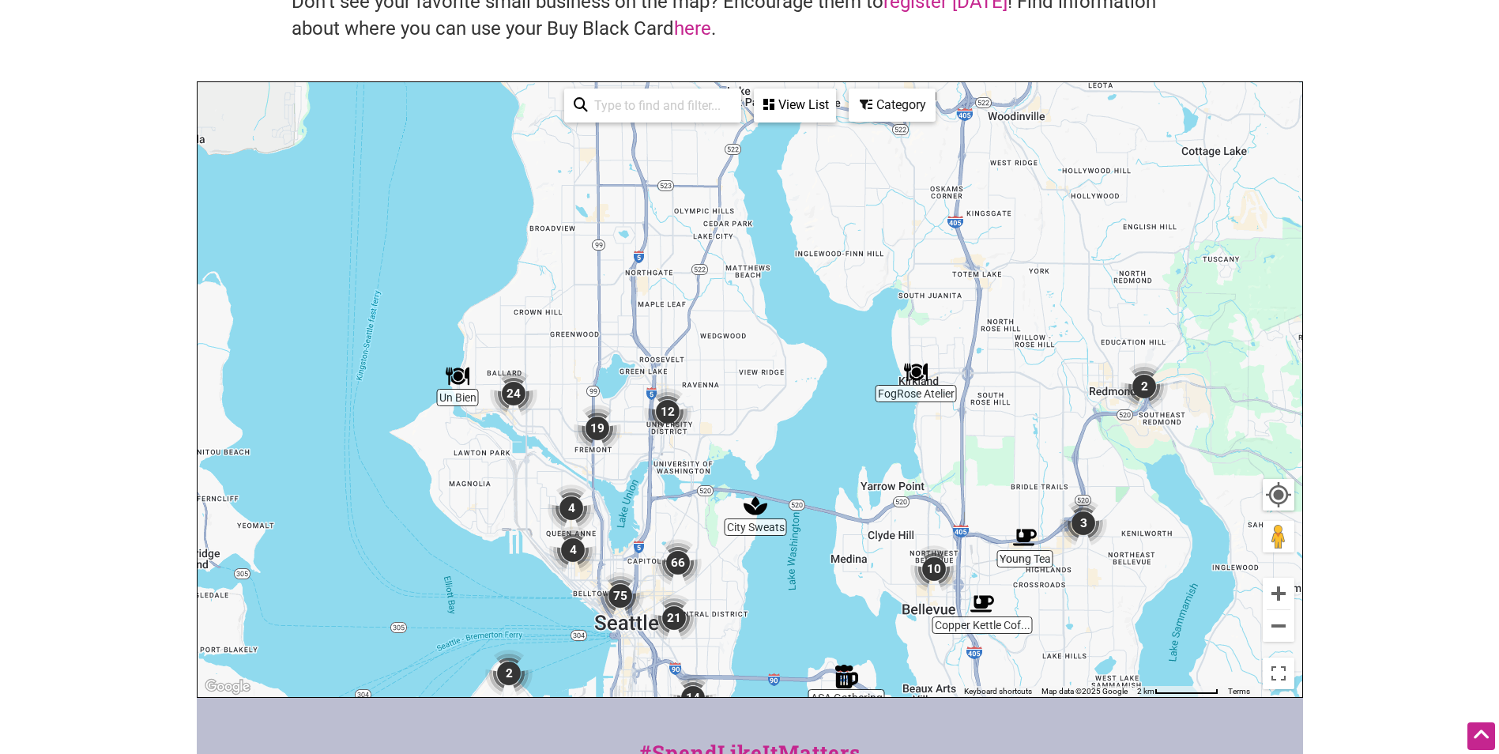
drag, startPoint x: 649, startPoint y: 158, endPoint x: 779, endPoint y: 455, distance: 324.1
click at [779, 455] on div "To navigate, press the arrow keys." at bounding box center [749, 389] width 1104 height 615
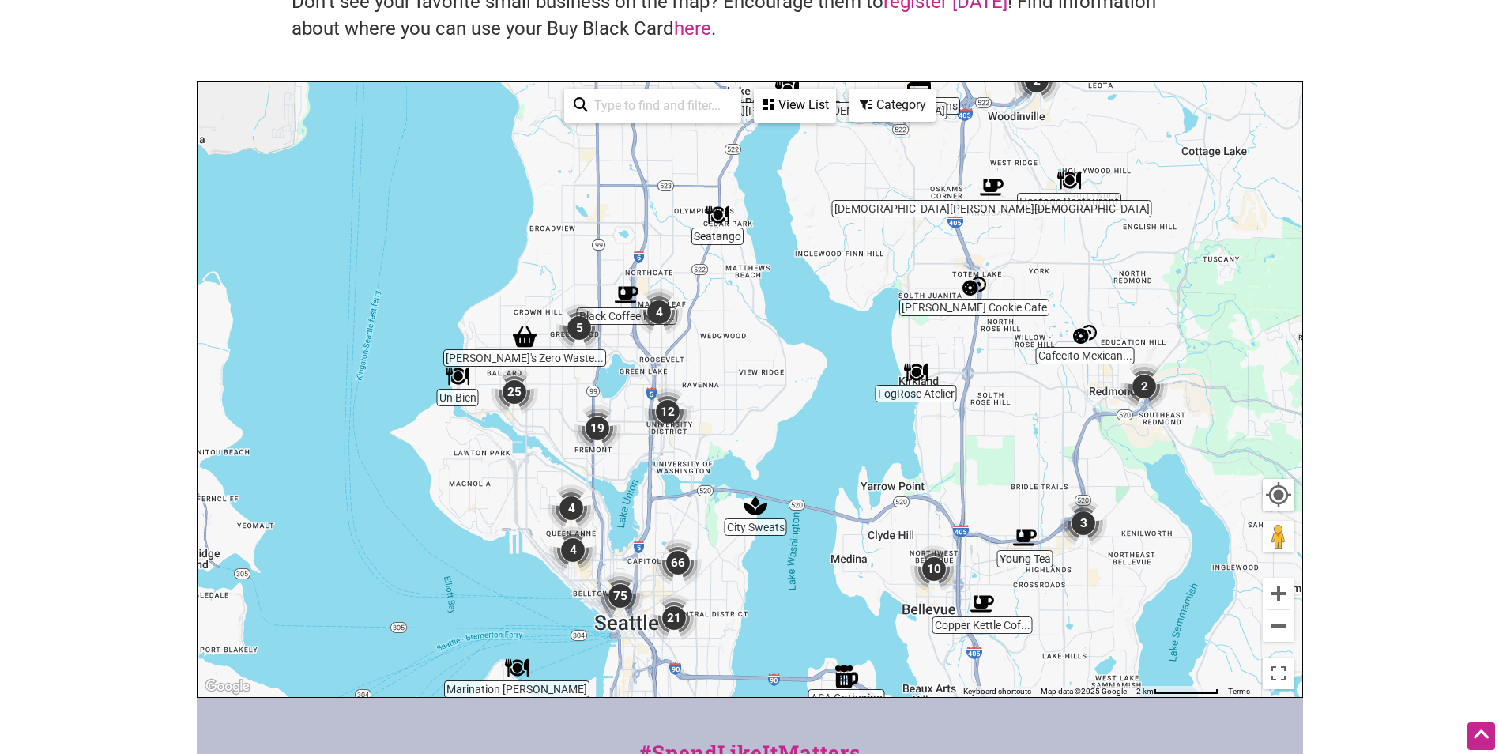
click at [585, 330] on img "5" at bounding box center [578, 327] width 47 height 47
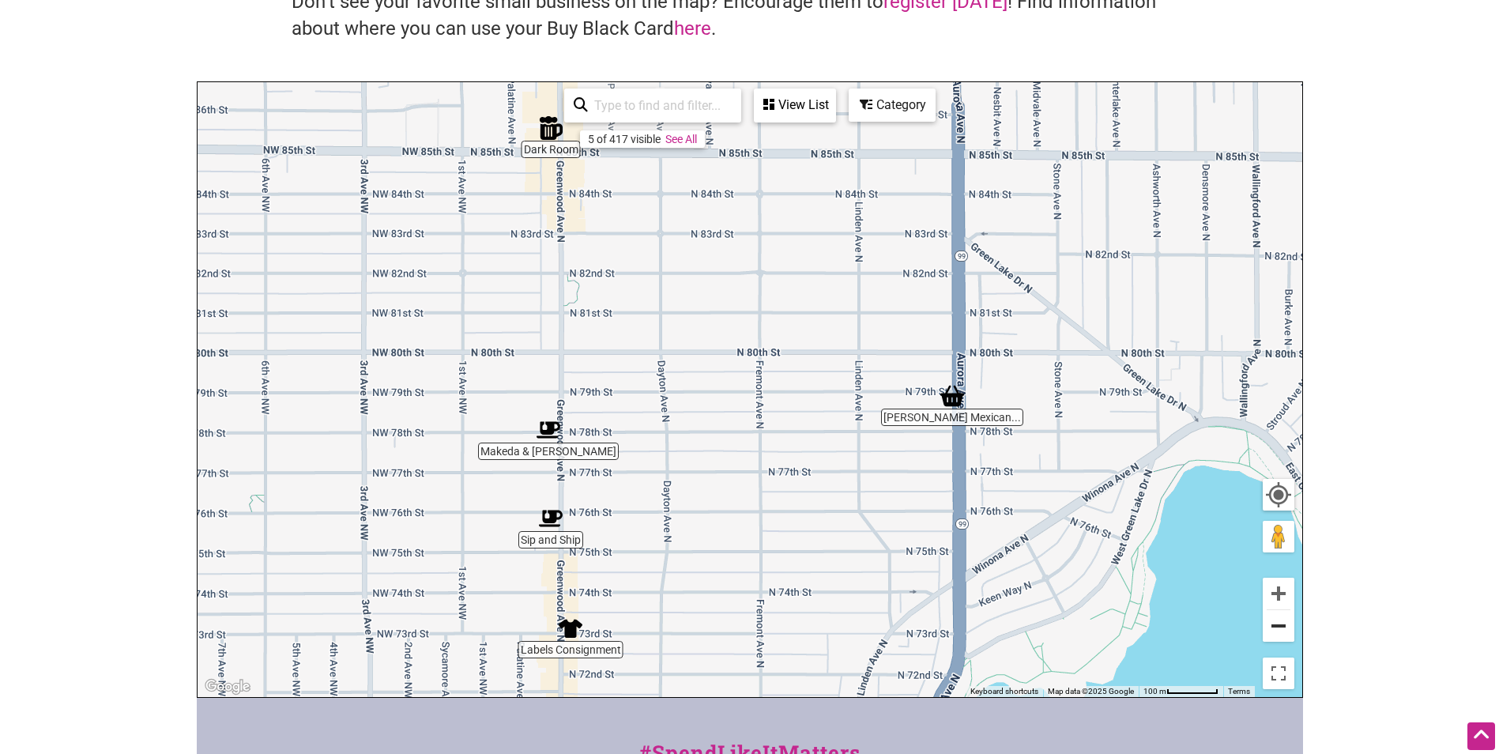
click at [1277, 621] on button "Zoom out" at bounding box center [1278, 626] width 32 height 32
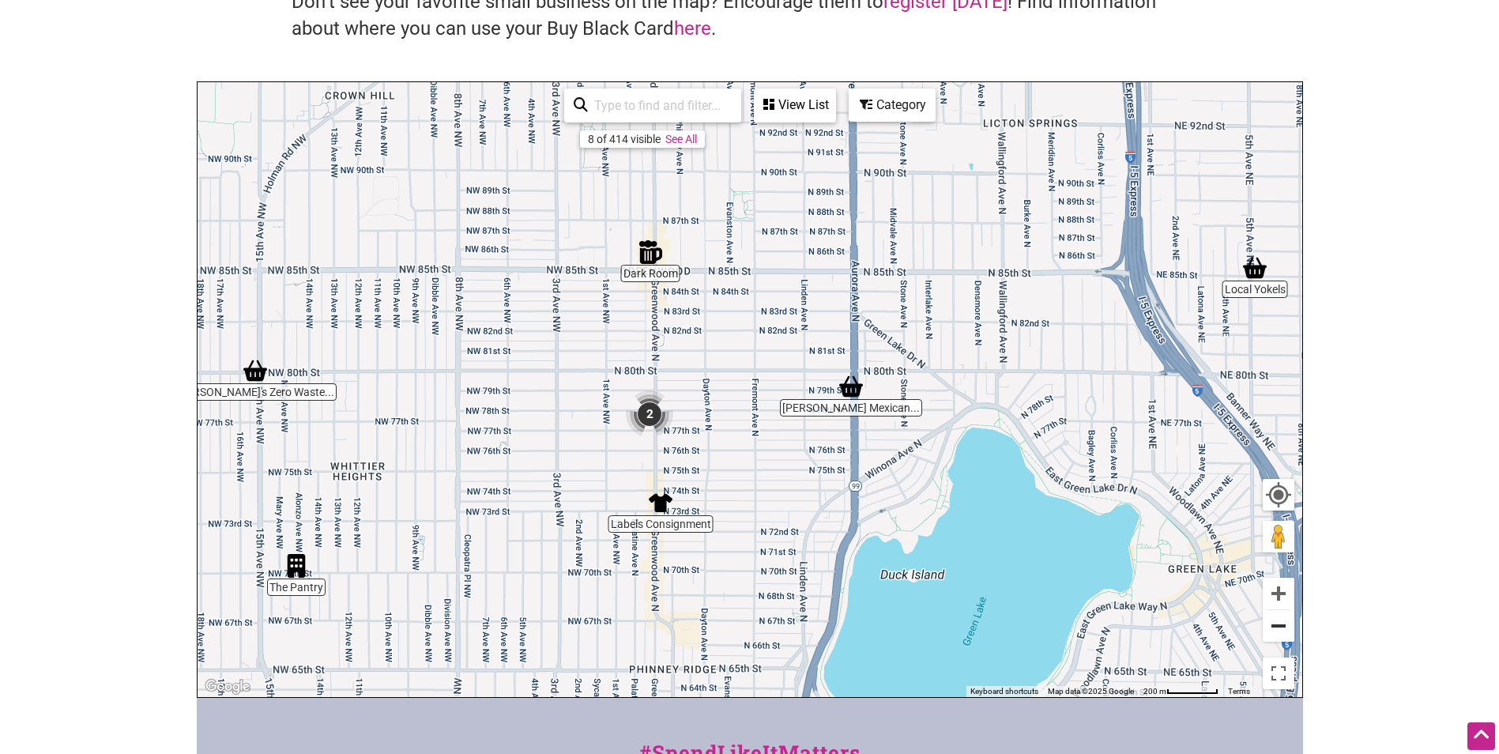
click at [1276, 623] on button "Zoom out" at bounding box center [1278, 626] width 32 height 32
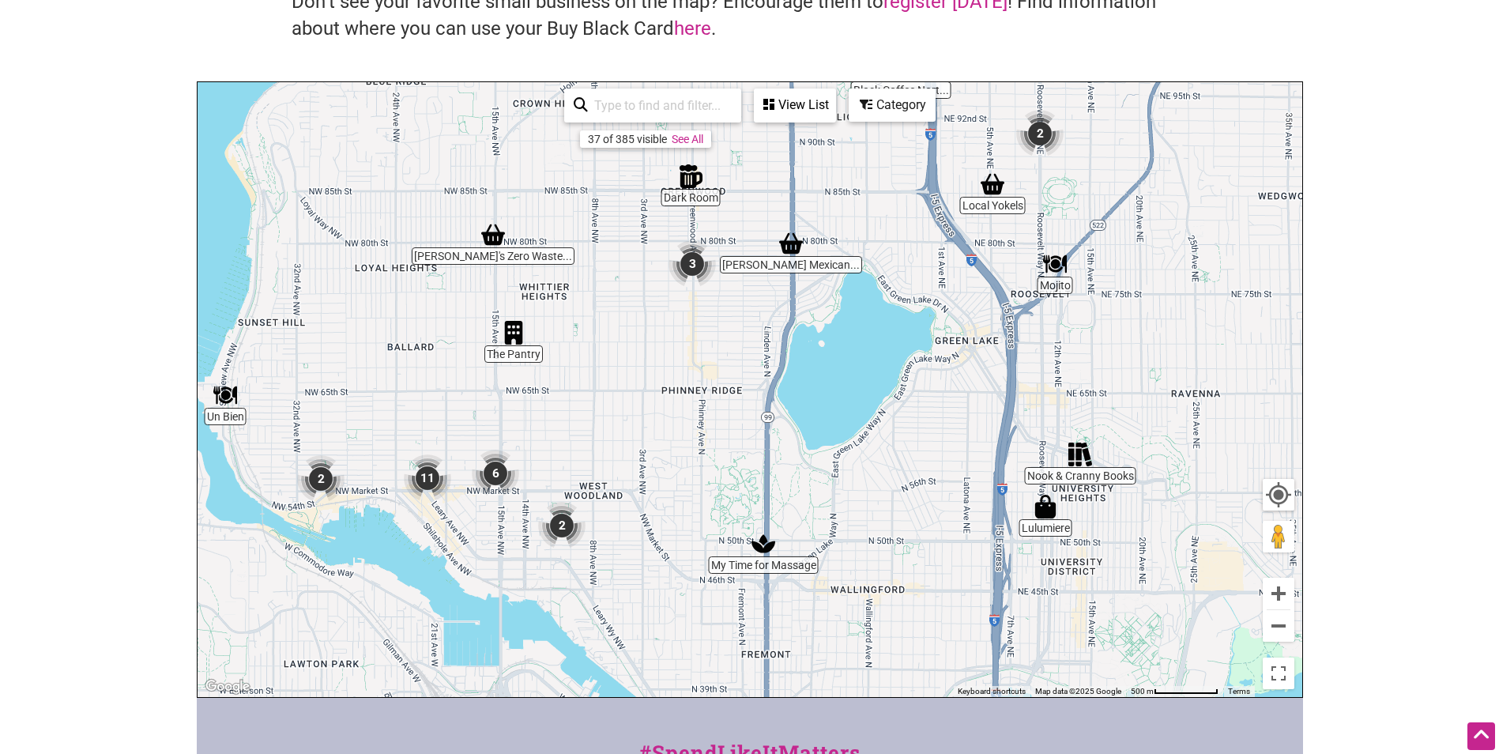
drag, startPoint x: 590, startPoint y: 538, endPoint x: 583, endPoint y: 402, distance: 136.1
click at [583, 402] on div "To navigate, press the arrow keys." at bounding box center [749, 389] width 1104 height 615
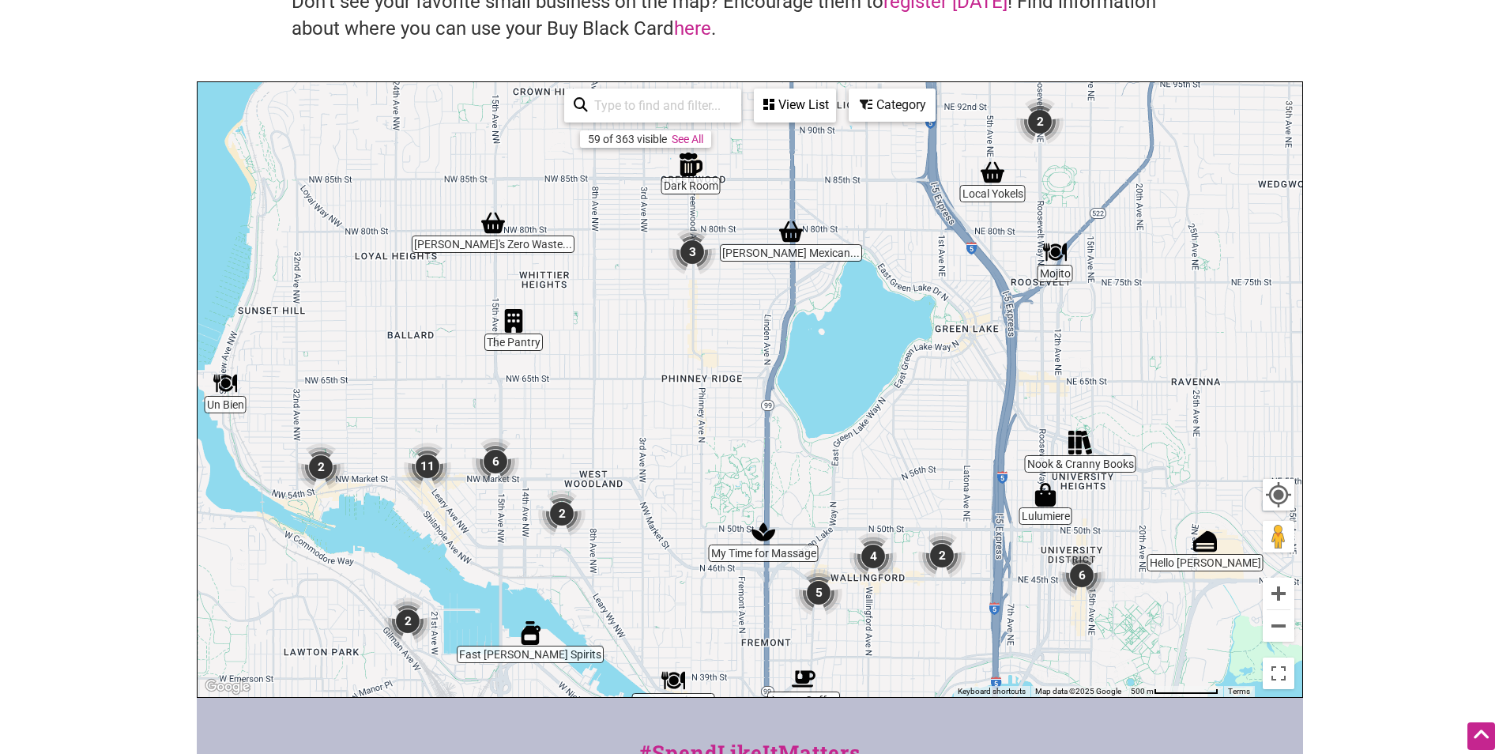
click at [502, 457] on img "6" at bounding box center [495, 461] width 47 height 47
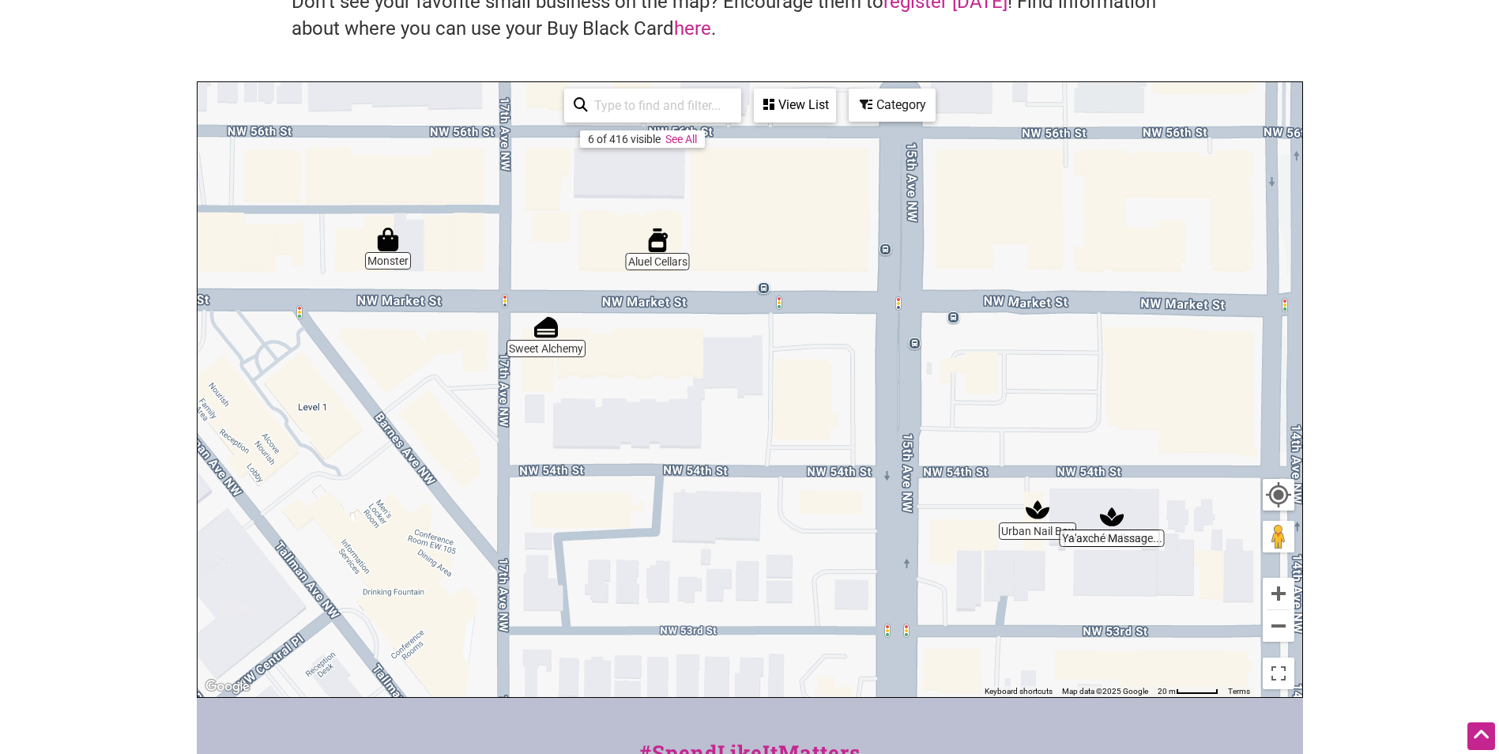
click at [1033, 509] on img "Urban Nail Box" at bounding box center [1037, 510] width 24 height 24
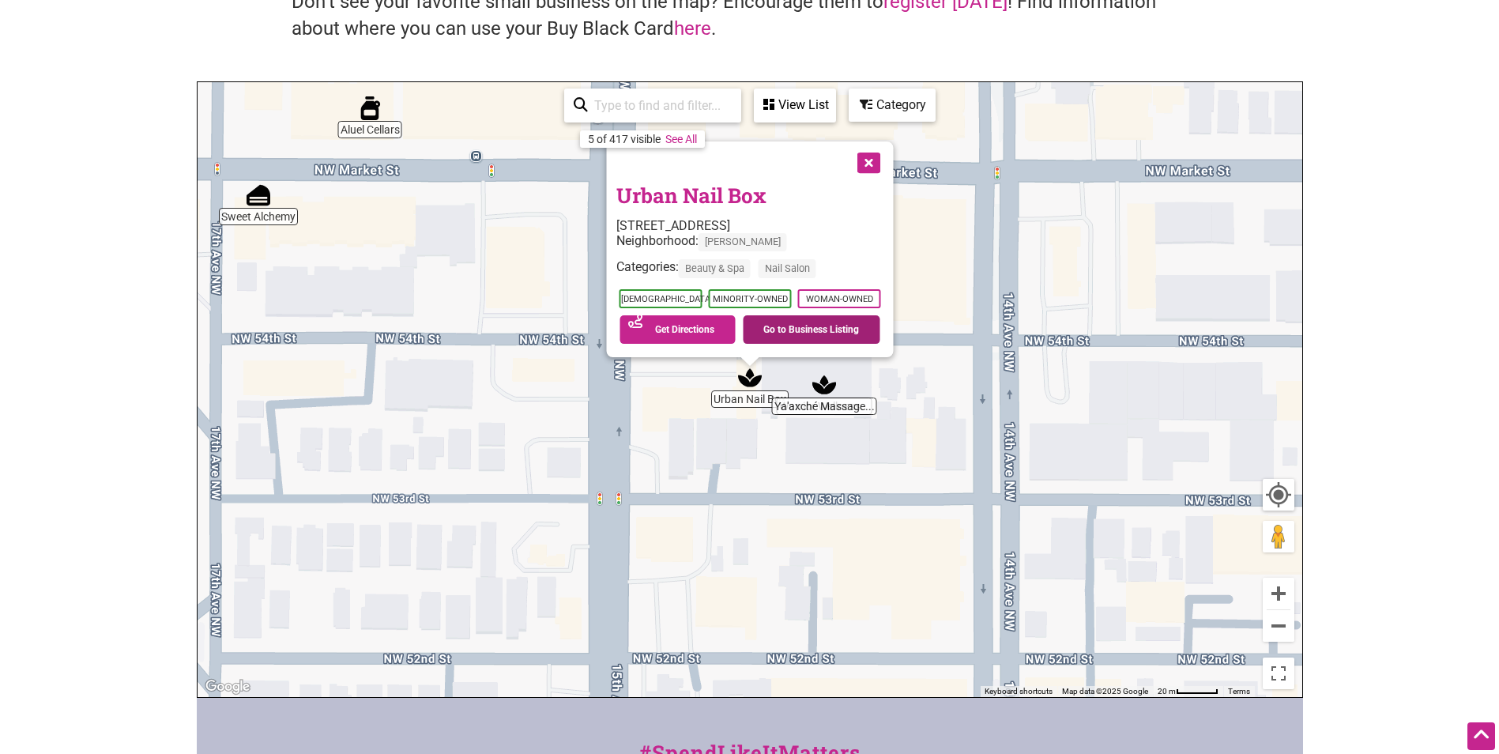
click at [852, 333] on link "Go to Business Listing" at bounding box center [811, 329] width 137 height 28
click at [873, 163] on button "Close" at bounding box center [866, 160] width 39 height 39
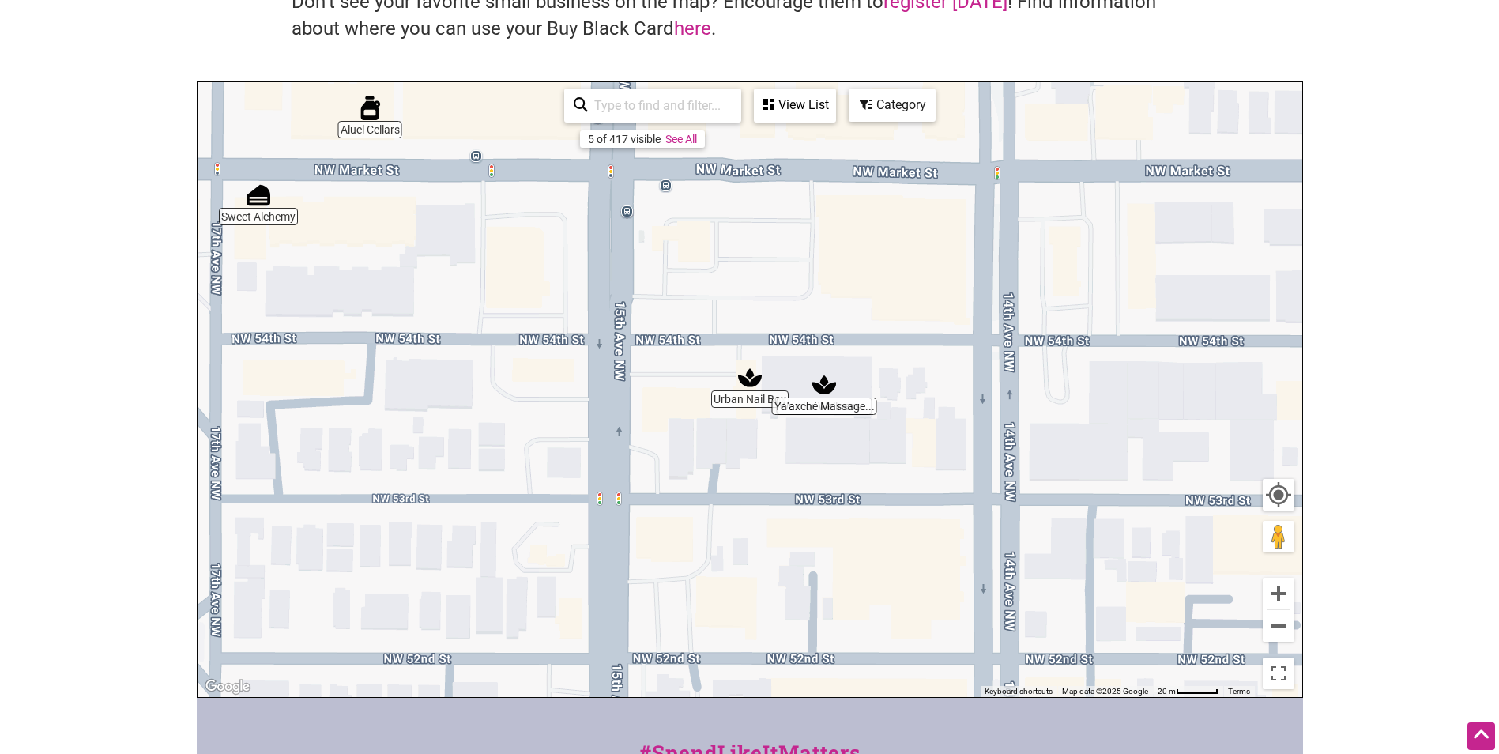
click at [883, 103] on div "Category" at bounding box center [892, 105] width 84 height 30
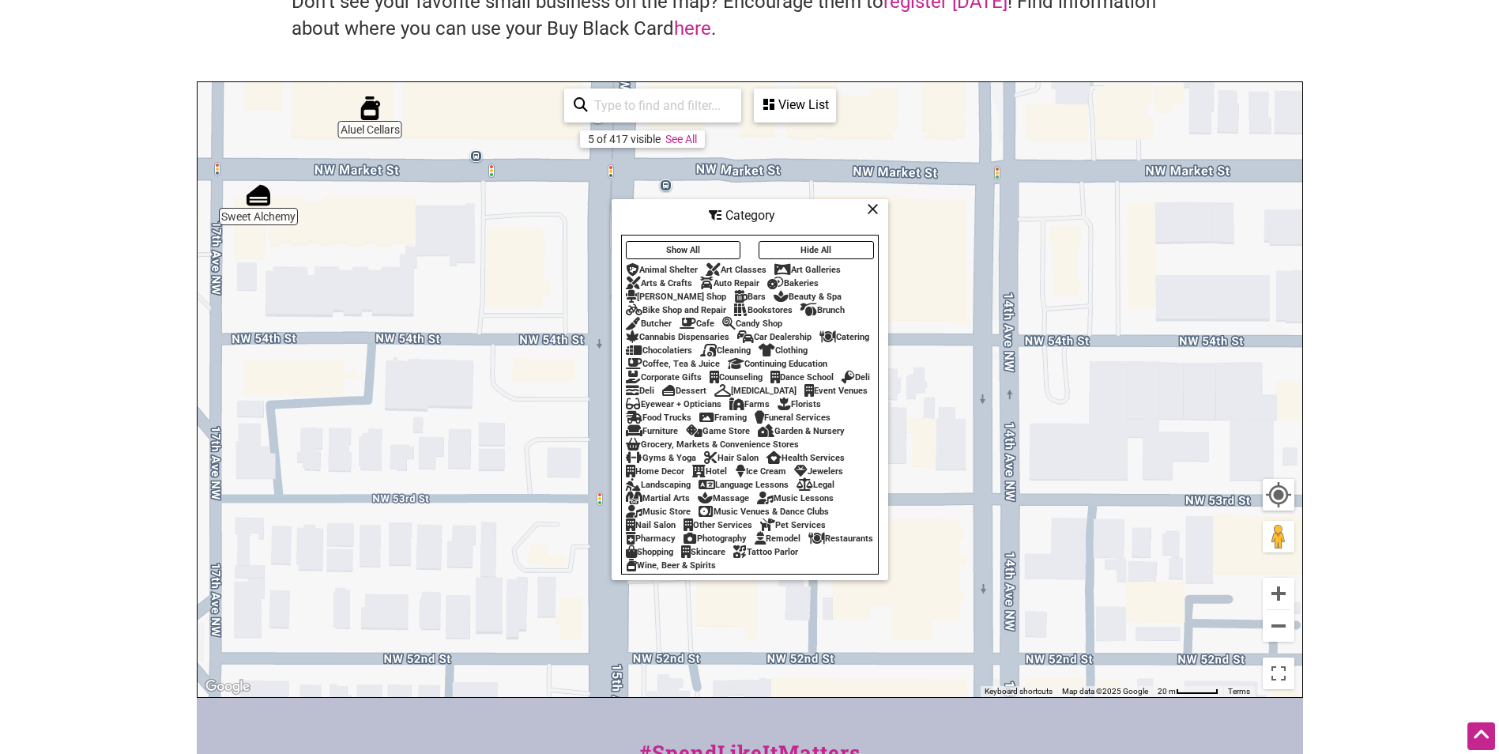
click at [784, 292] on div "Beauty & Spa" at bounding box center [807, 297] width 68 height 10
click at [687, 142] on link "See All" at bounding box center [675, 139] width 32 height 13
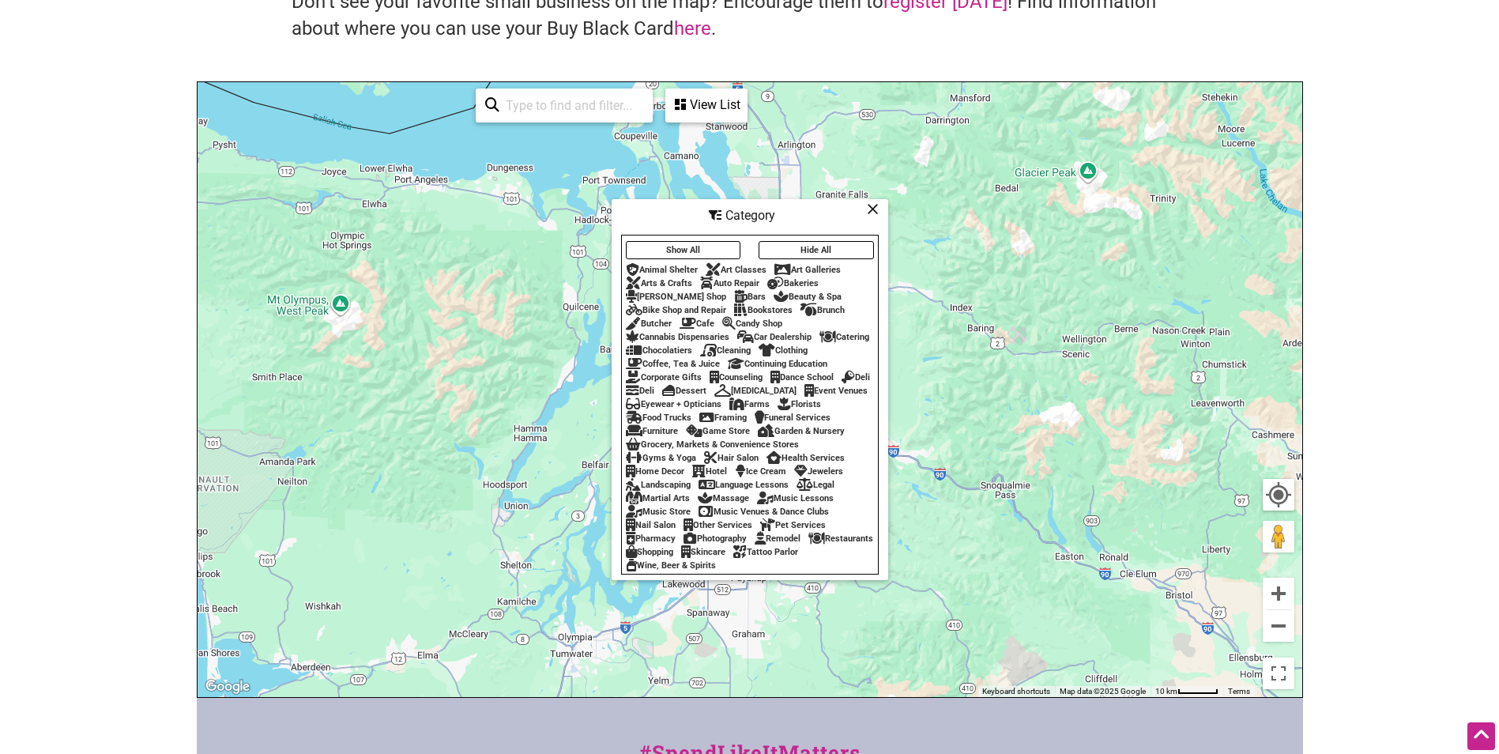
click at [873, 209] on icon at bounding box center [873, 209] width 12 height 1
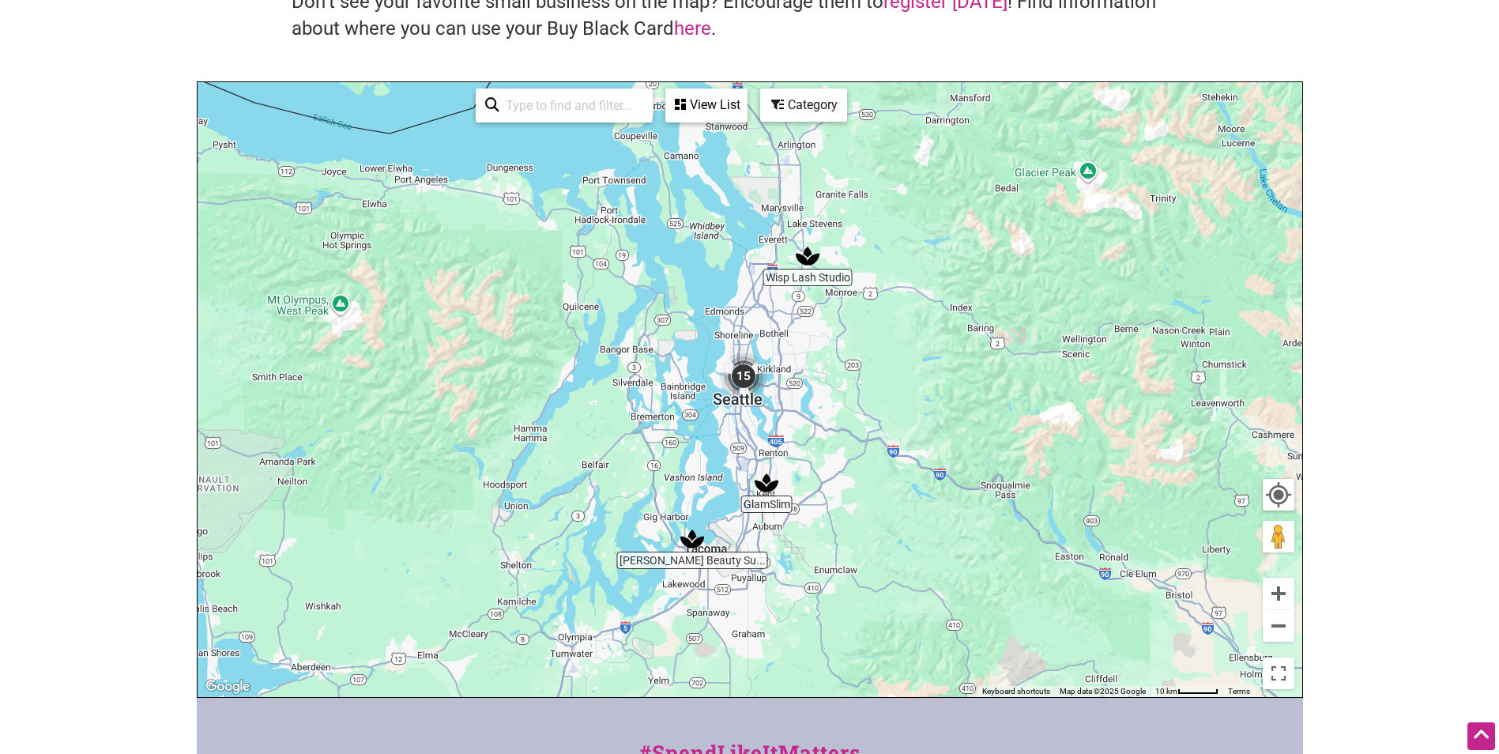
click at [743, 370] on img "15" at bounding box center [743, 375] width 47 height 47
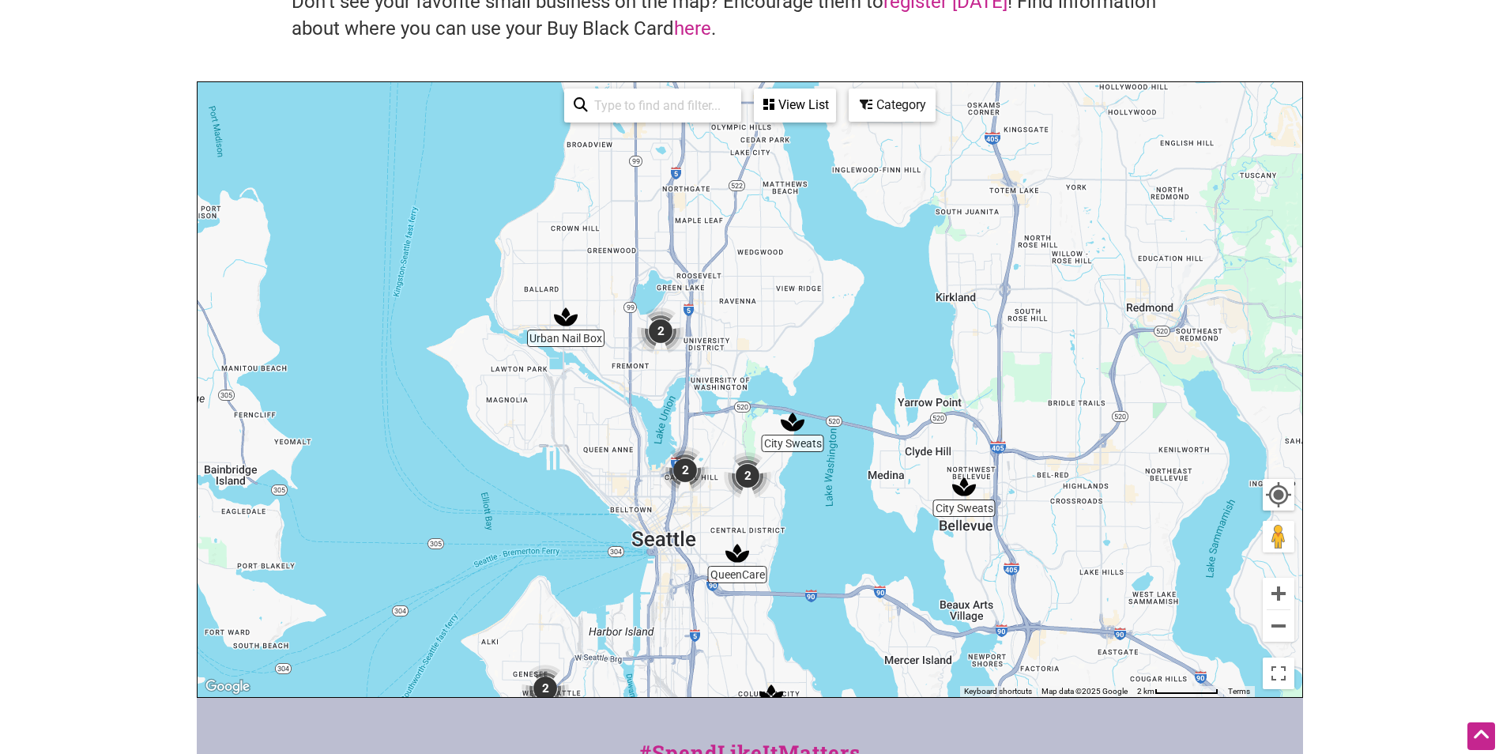
drag, startPoint x: 647, startPoint y: 249, endPoint x: 649, endPoint y: 418, distance: 169.1
click at [649, 418] on div "To navigate, press the arrow keys." at bounding box center [749, 389] width 1104 height 615
click at [658, 326] on img "2" at bounding box center [660, 330] width 47 height 47
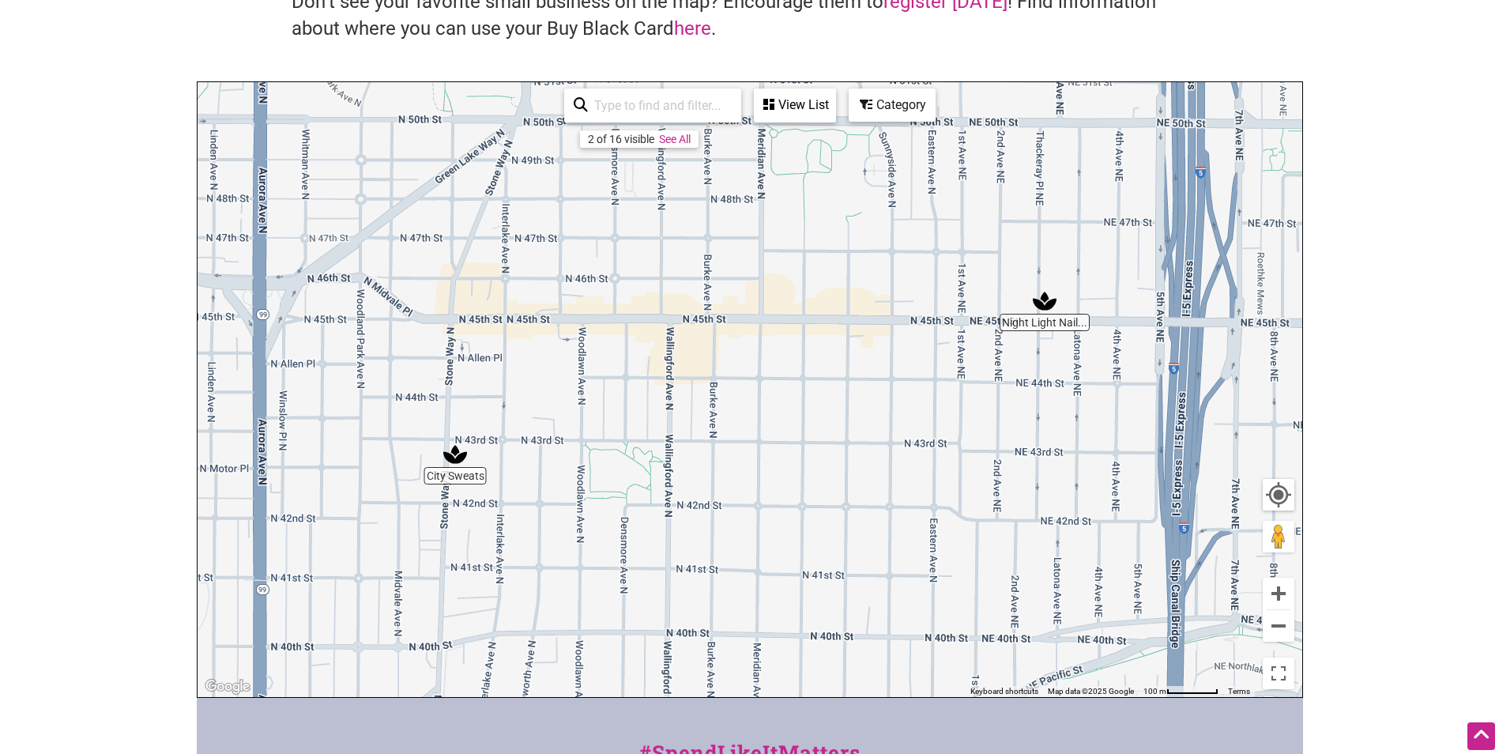
click at [457, 451] on img "City Sweats" at bounding box center [455, 454] width 24 height 24
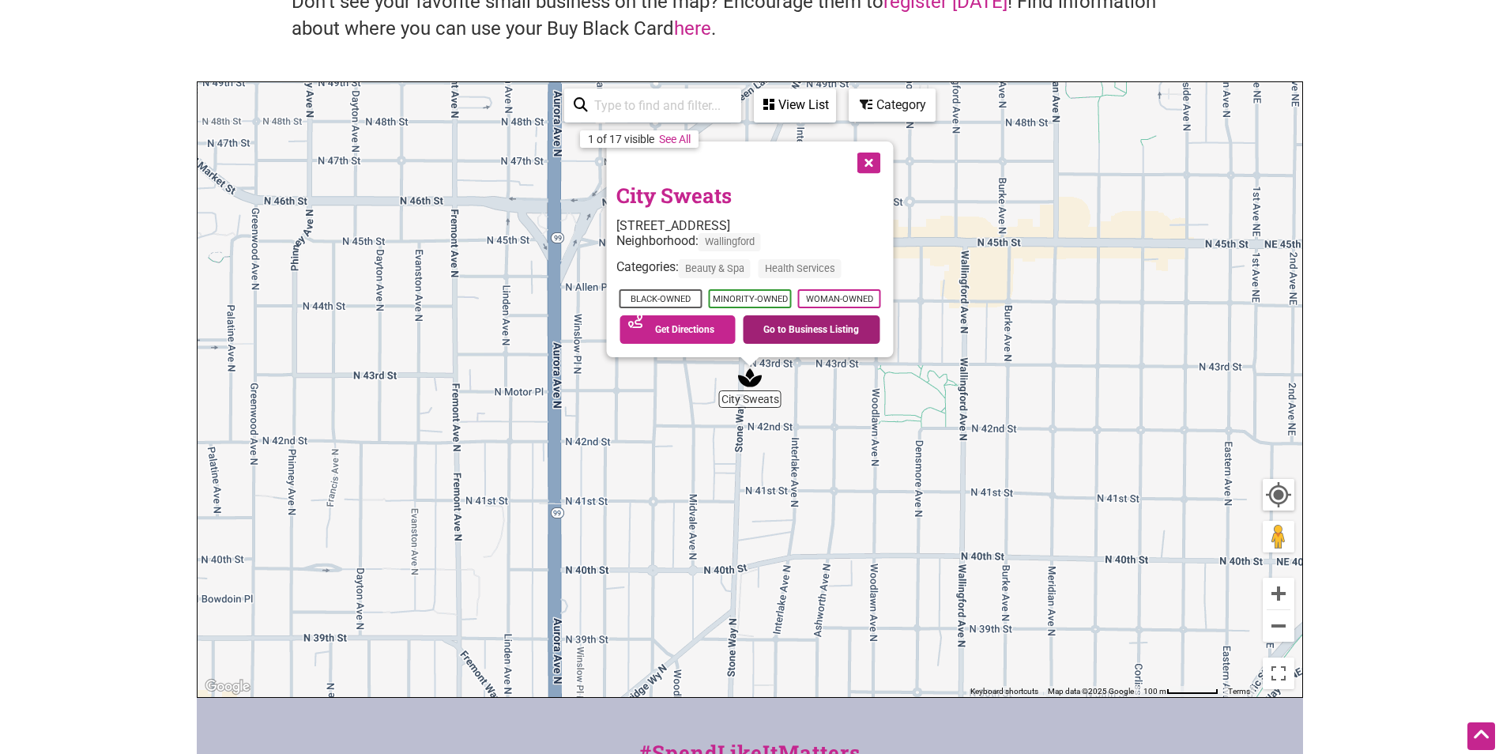
click at [842, 324] on link "Go to Business Listing" at bounding box center [811, 329] width 137 height 28
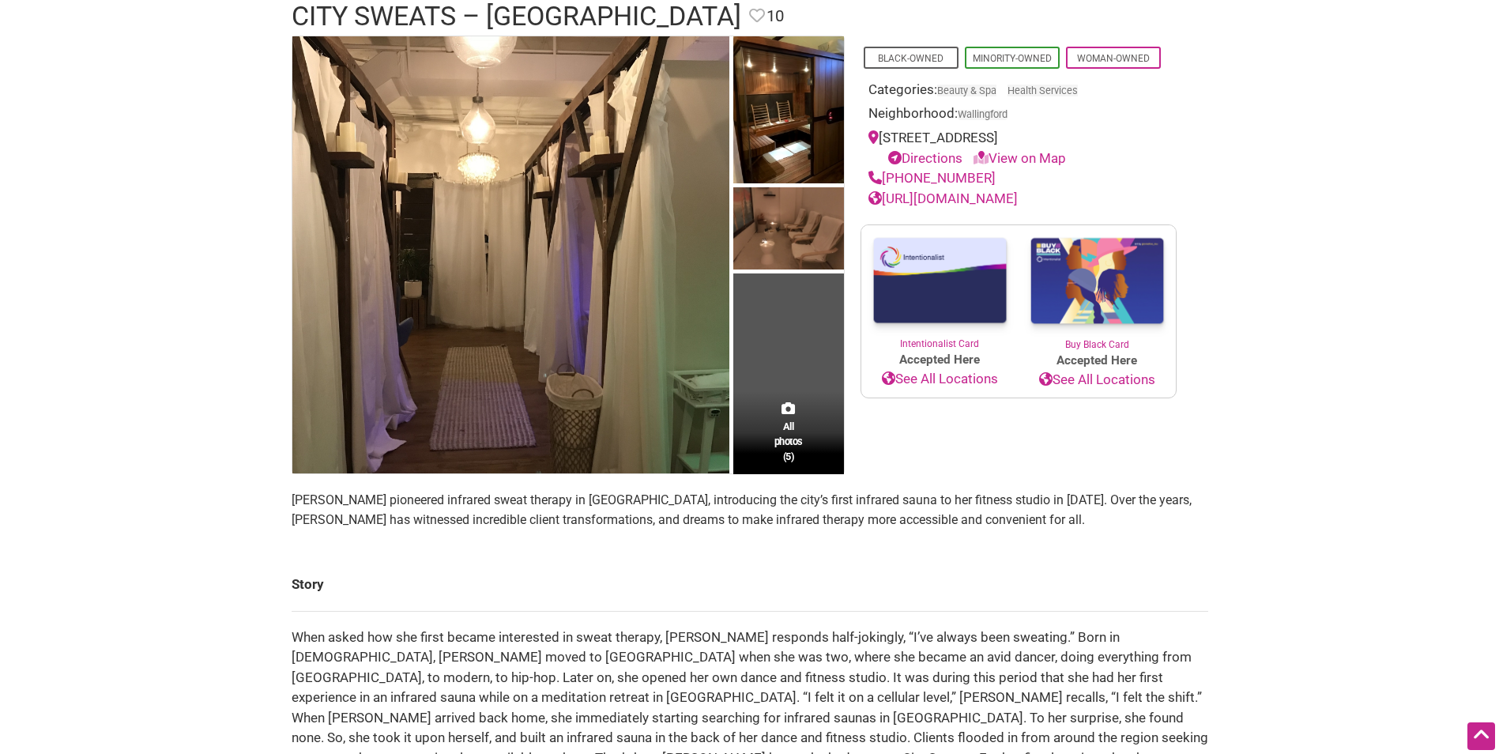
scroll to position [79, 0]
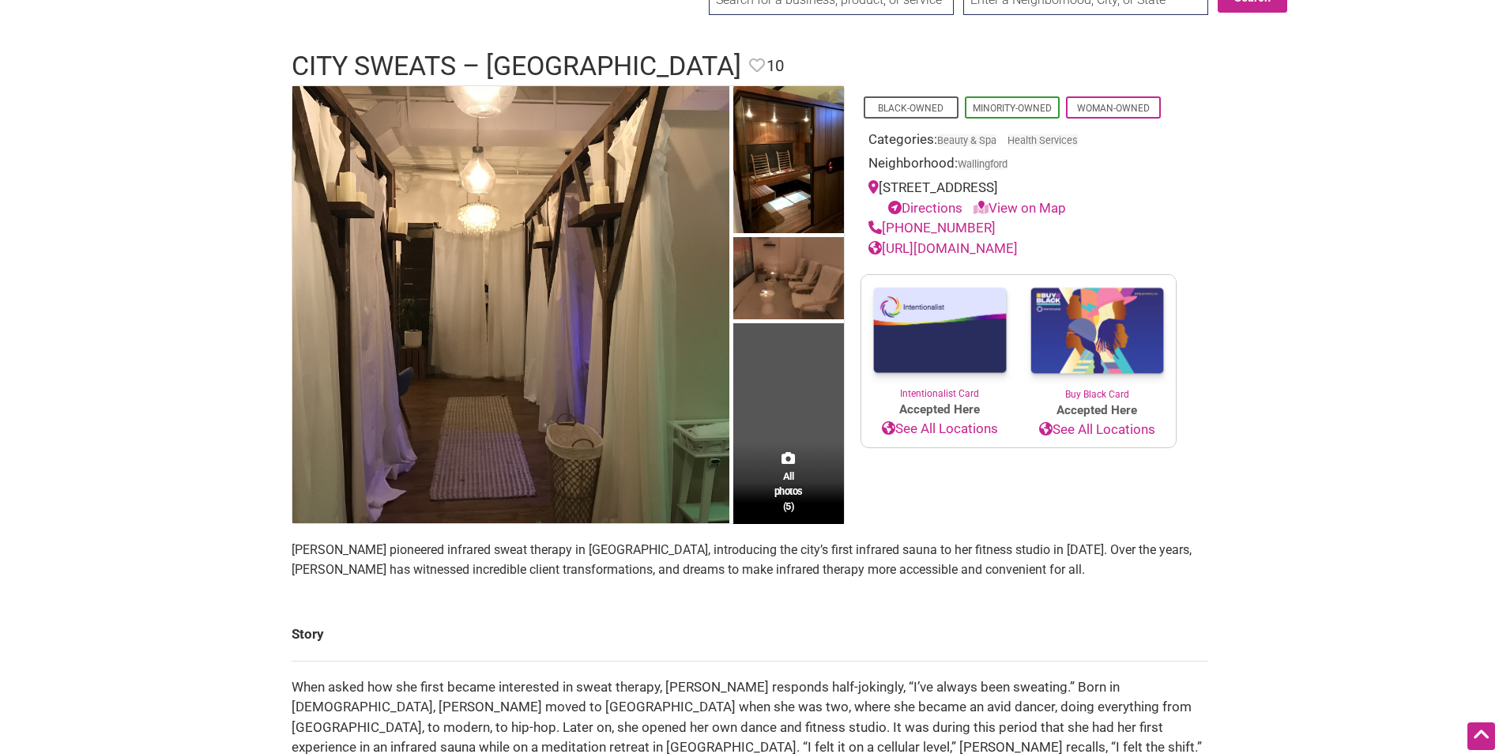
click at [802, 451] on div "All photos (5)" at bounding box center [788, 482] width 111 height 83
click at [968, 246] on link "[URL][DOMAIN_NAME]" at bounding box center [942, 248] width 149 height 16
click at [1017, 244] on link "[URL][DOMAIN_NAME]" at bounding box center [942, 248] width 149 height 16
